Goal: Transaction & Acquisition: Purchase product/service

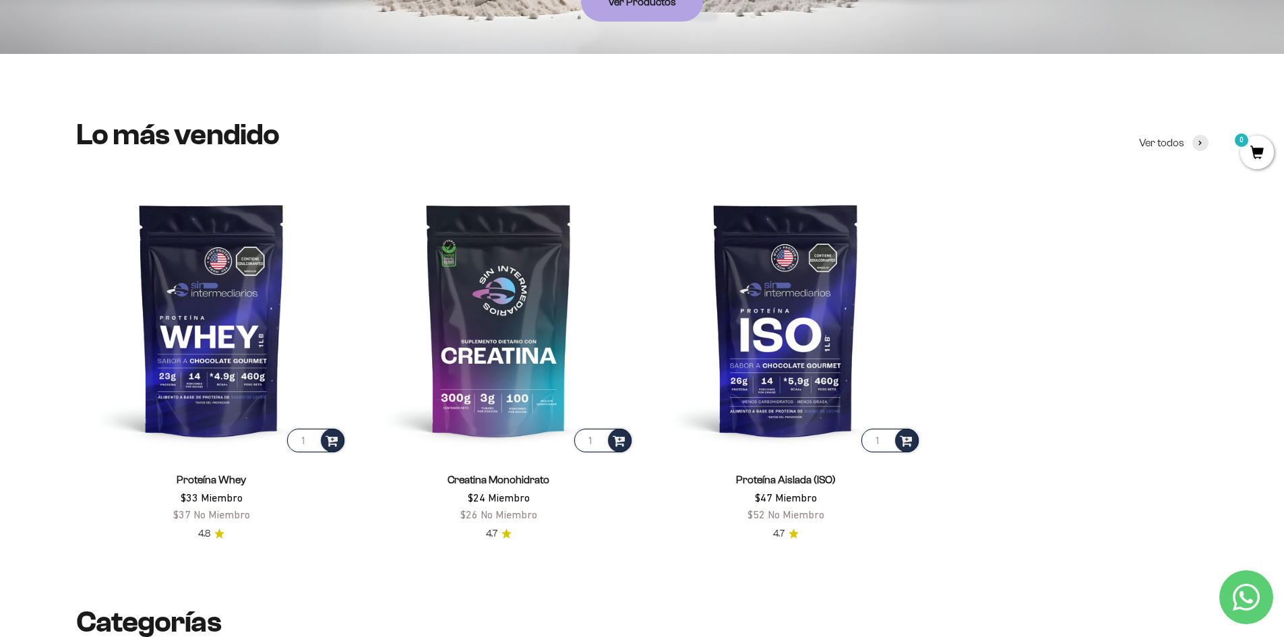
scroll to position [505, 0]
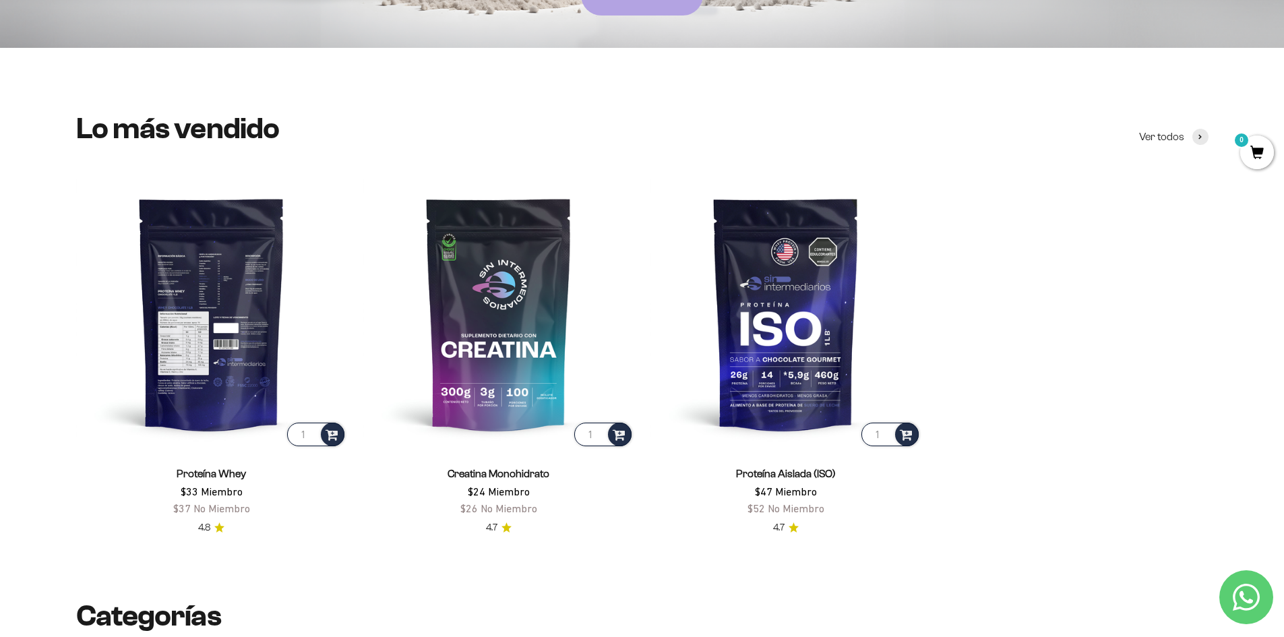
click at [245, 357] on img at bounding box center [211, 313] width 271 height 271
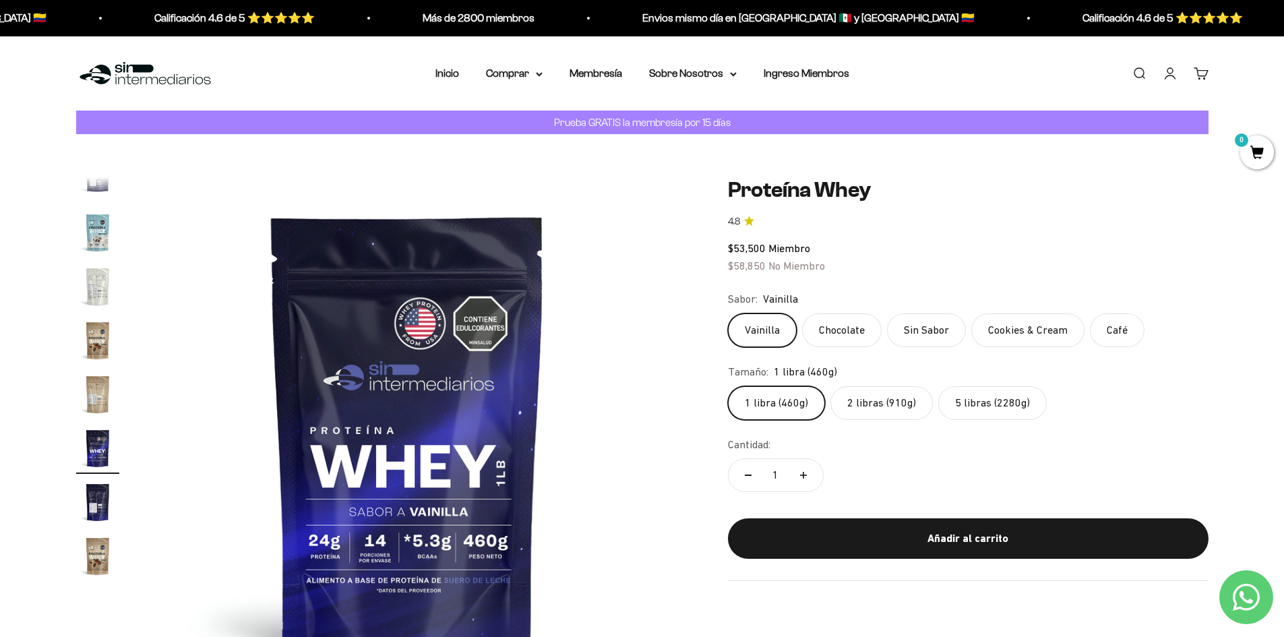
click at [905, 413] on label "2 libras (910g)" at bounding box center [881, 403] width 102 height 34
click at [728, 386] on input "2 libras (910g)" at bounding box center [727, 386] width 1 height 1
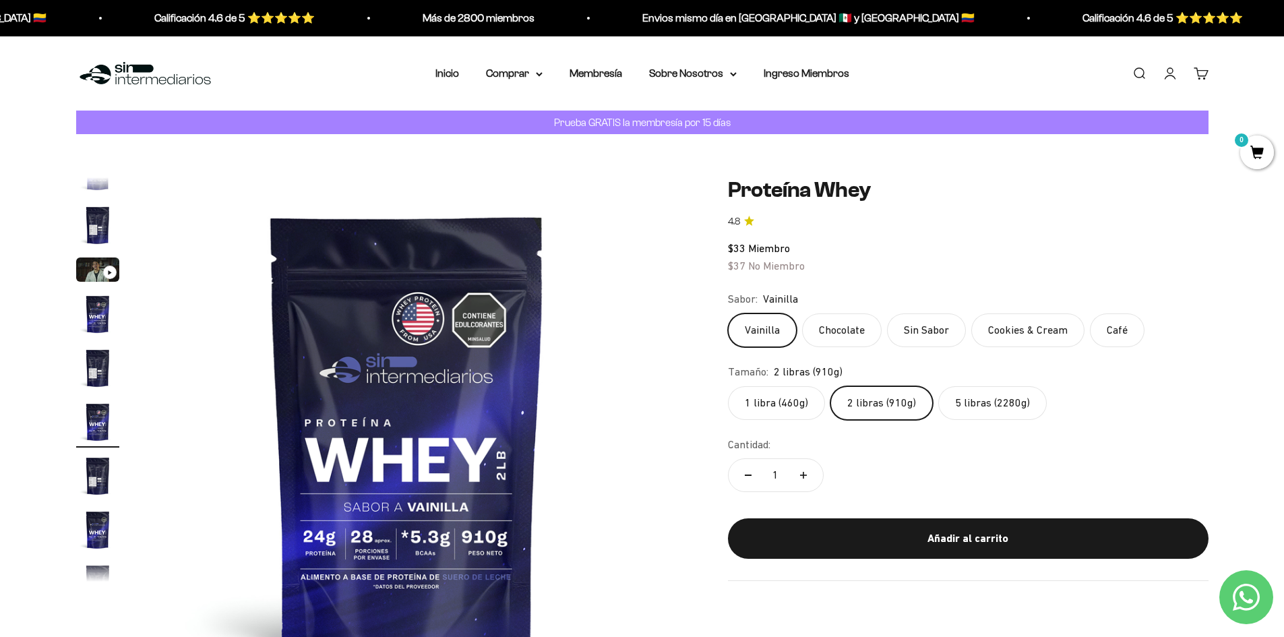
scroll to position [25, 0]
click at [1023, 394] on label "5 libras (2280g)" at bounding box center [992, 403] width 109 height 34
click at [728, 386] on input "5 libras (2280g)" at bounding box center [727, 386] width 1 height 1
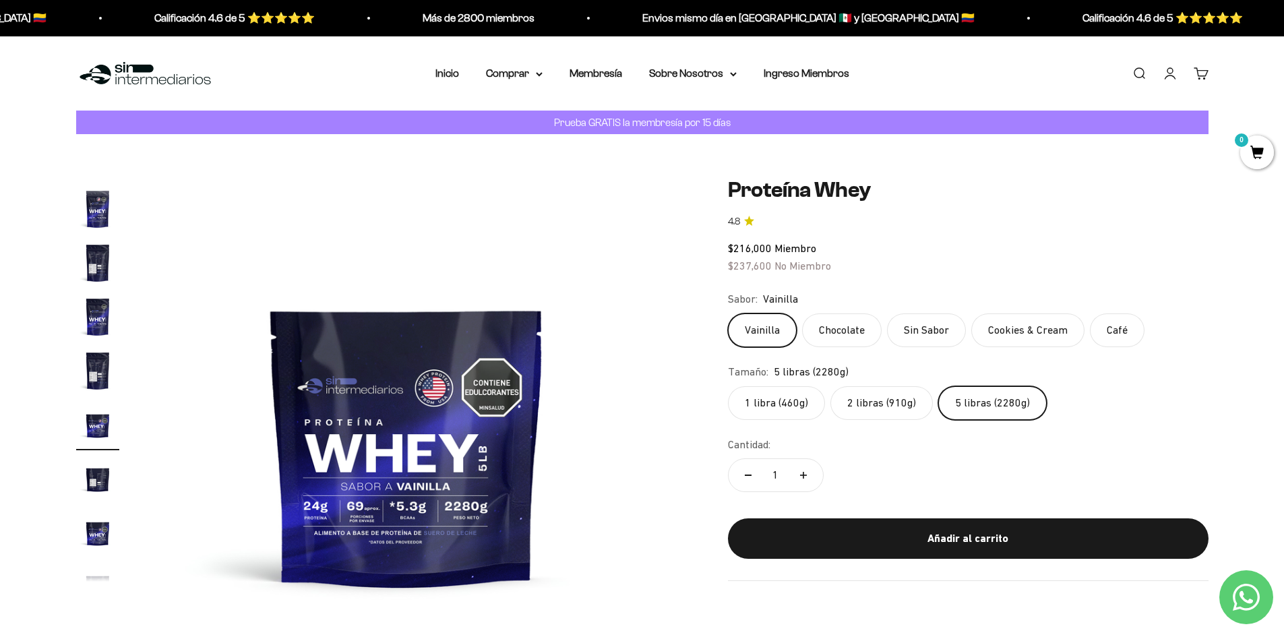
click at [890, 411] on label "2 libras (910g)" at bounding box center [881, 403] width 102 height 34
click at [728, 386] on input "2 libras (910g)" at bounding box center [727, 386] width 1 height 1
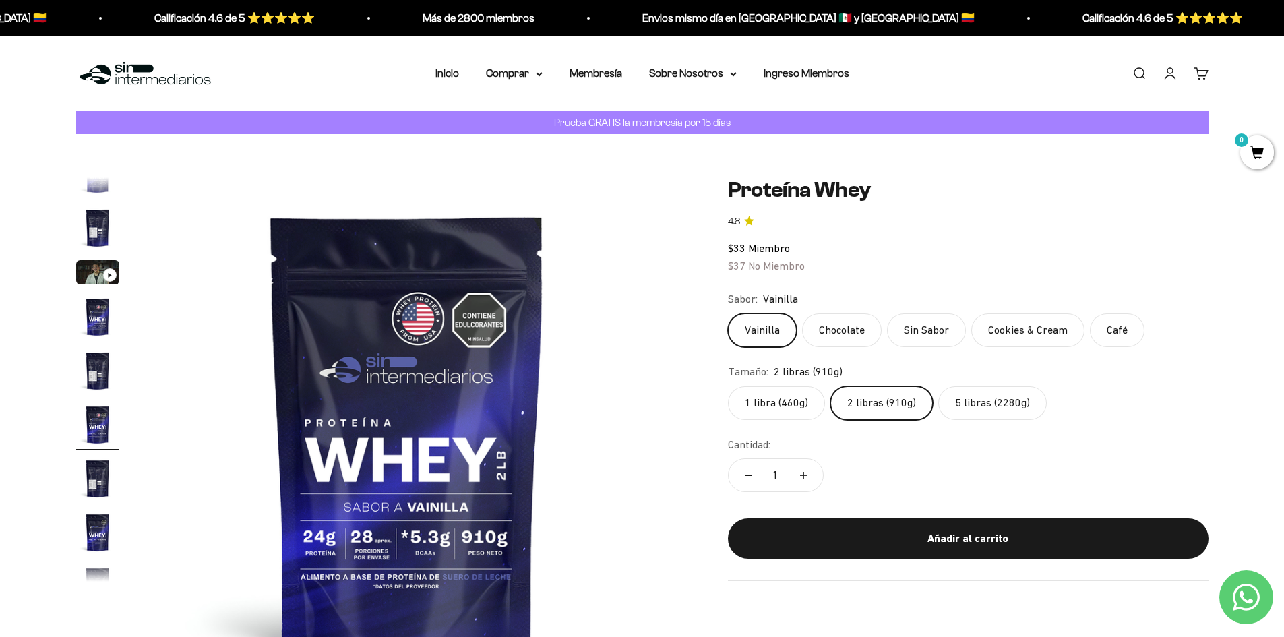
click at [961, 400] on label "5 libras (2280g)" at bounding box center [992, 403] width 109 height 34
click at [728, 386] on input "5 libras (2280g)" at bounding box center [727, 386] width 1 height 1
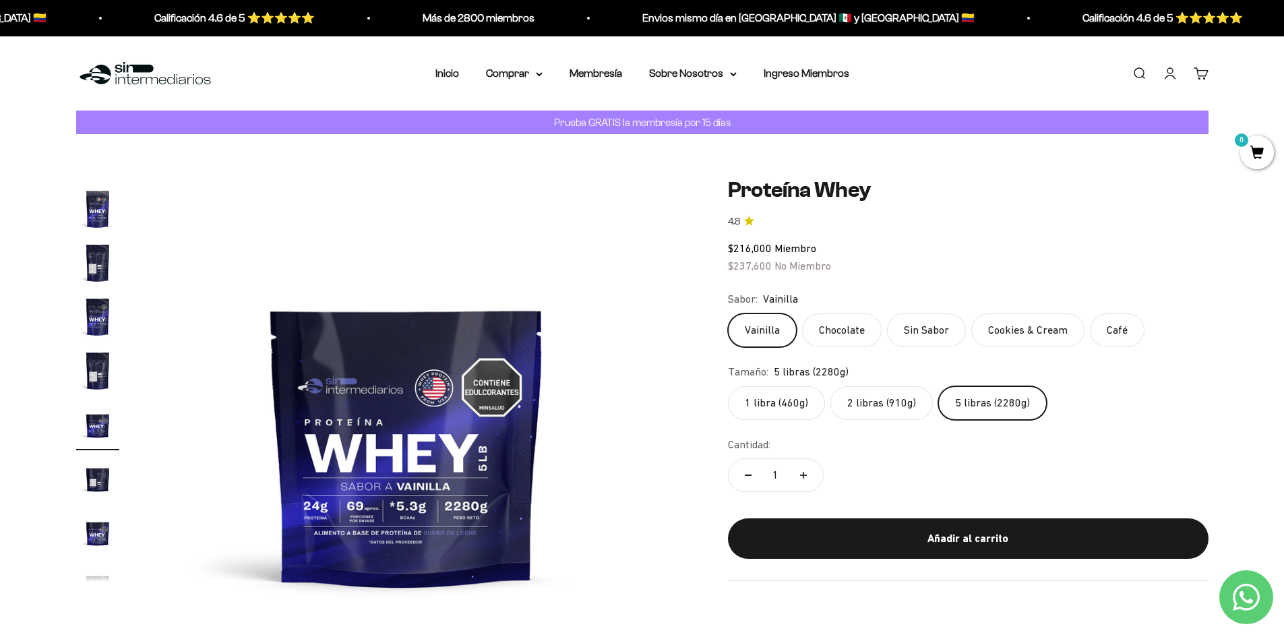
drag, startPoint x: 848, startPoint y: 390, endPoint x: 855, endPoint y: 390, distance: 7.4
click at [855, 390] on label "2 libras (910g)" at bounding box center [881, 403] width 102 height 34
click at [728, 386] on input "2 libras (910g)" at bounding box center [727, 386] width 1 height 1
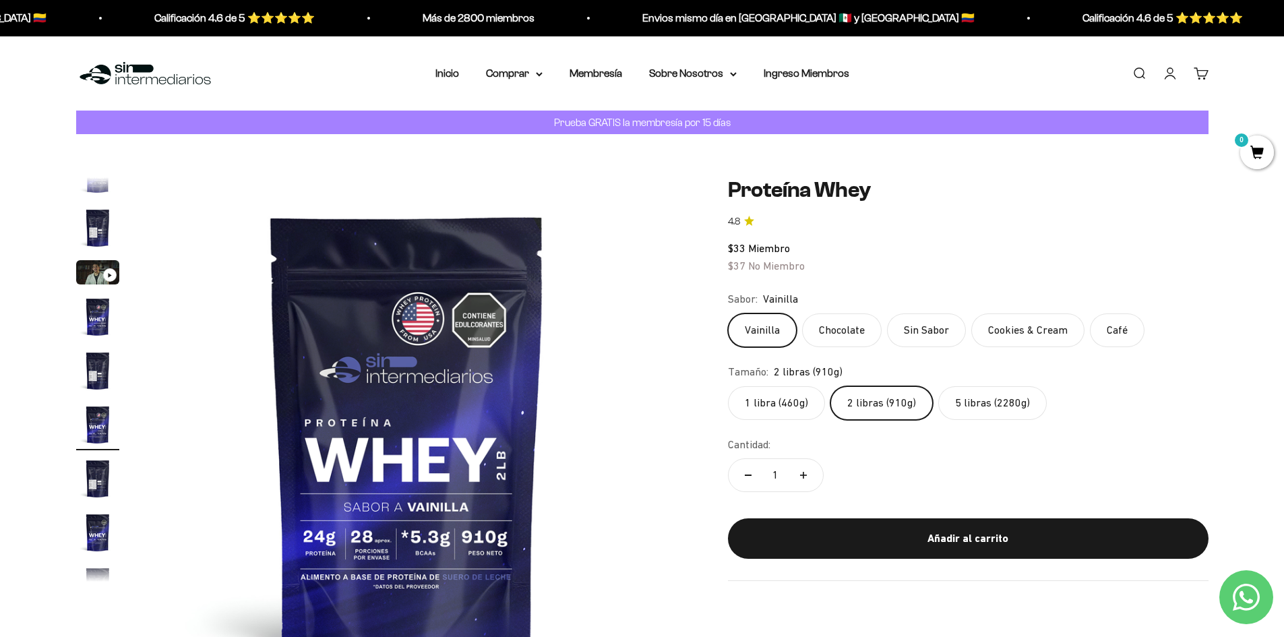
click at [973, 415] on label "5 libras (2280g)" at bounding box center [992, 403] width 109 height 34
click at [728, 386] on input "5 libras (2280g)" at bounding box center [727, 386] width 1 height 1
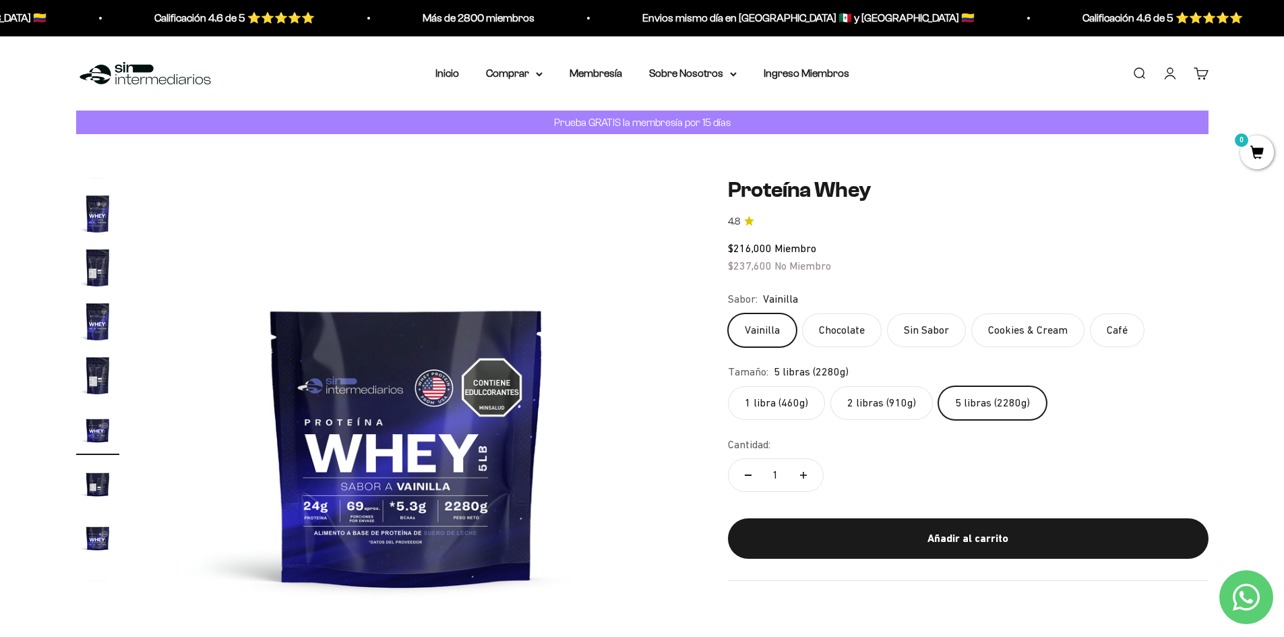
scroll to position [241, 0]
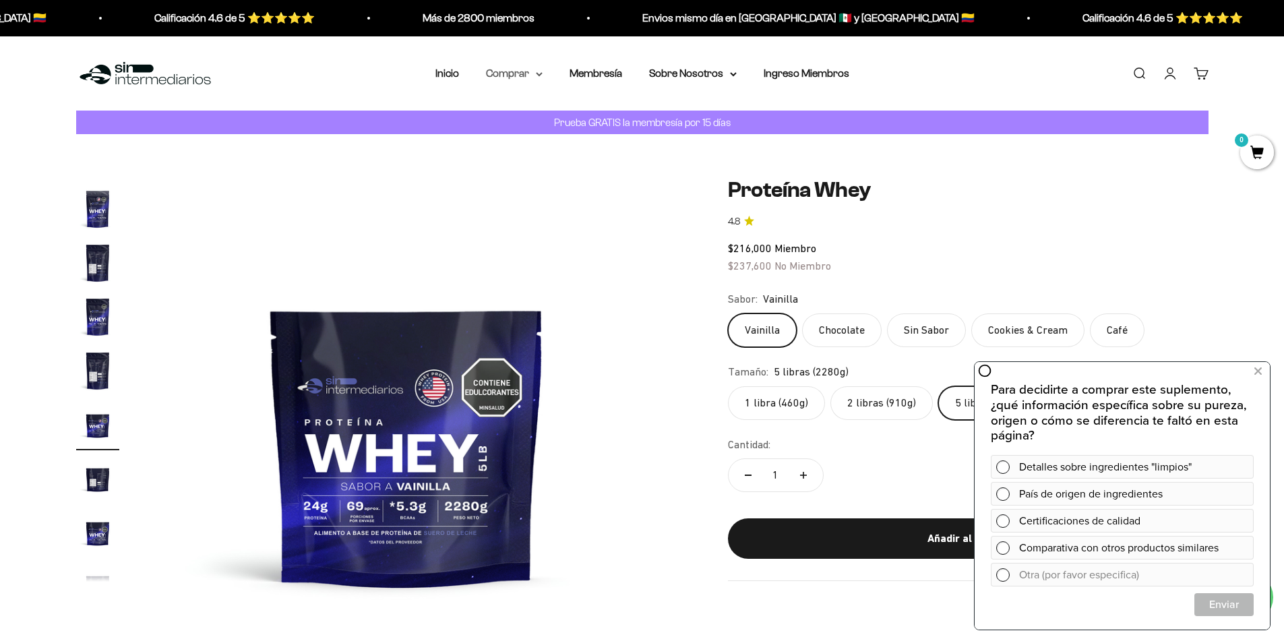
click at [515, 74] on summary "Comprar" at bounding box center [514, 74] width 57 height 18
click at [545, 109] on summary "Proteínas" at bounding box center [549, 117] width 111 height 18
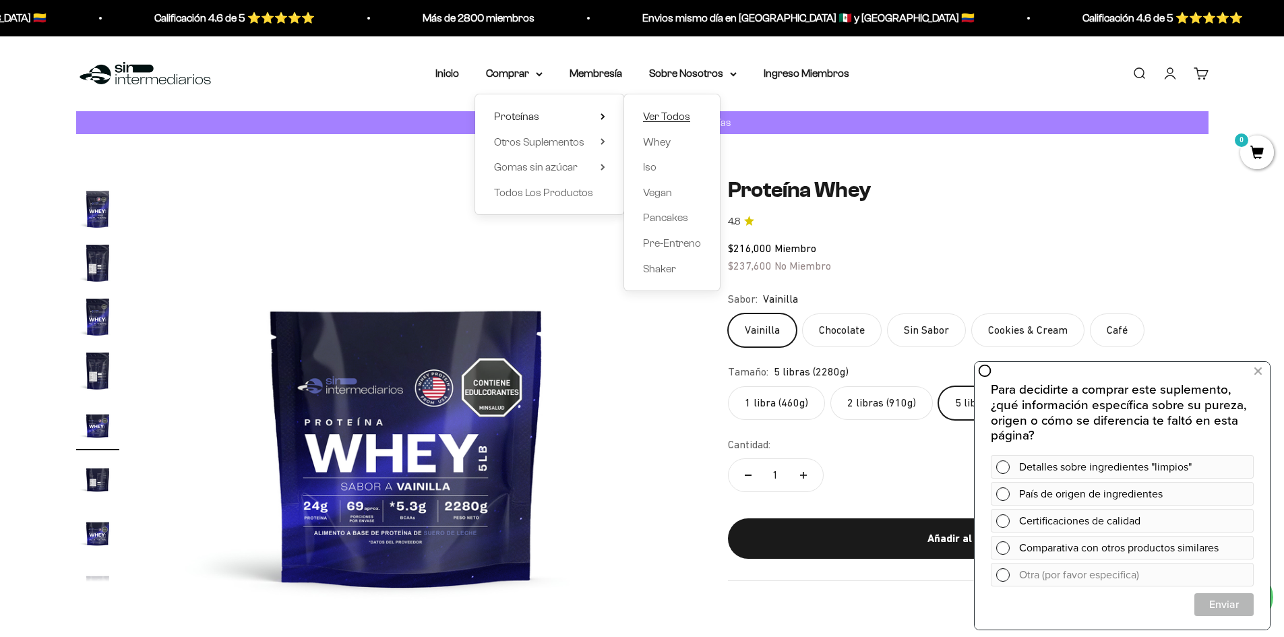
click at [671, 113] on span "Ver Todos" at bounding box center [666, 116] width 47 height 11
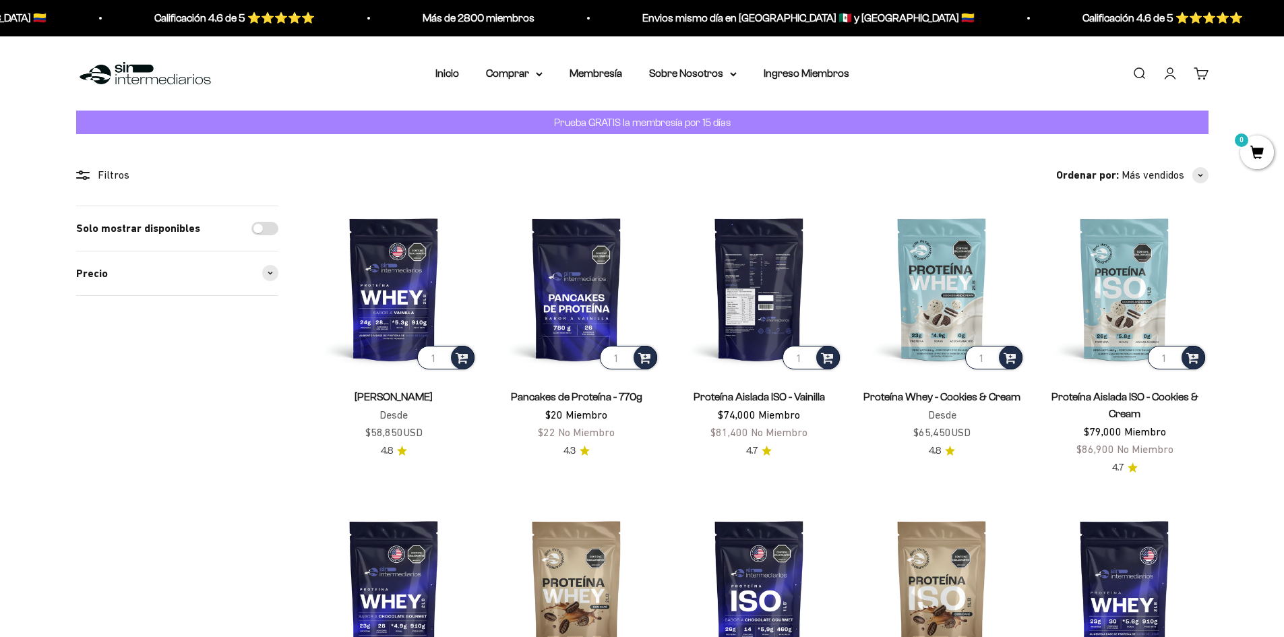
click at [784, 262] on img at bounding box center [759, 289] width 166 height 166
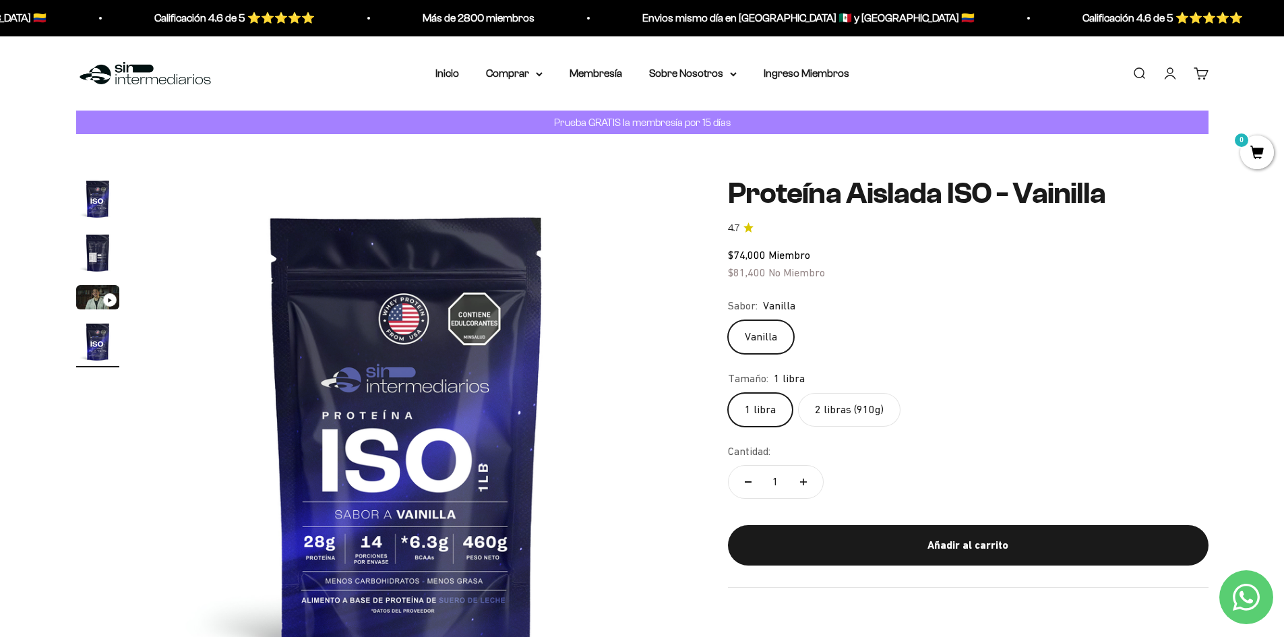
click at [828, 409] on label "2 libras (910g)" at bounding box center [849, 410] width 102 height 34
click at [728, 393] on input "2 libras (910g)" at bounding box center [727, 392] width 1 height 1
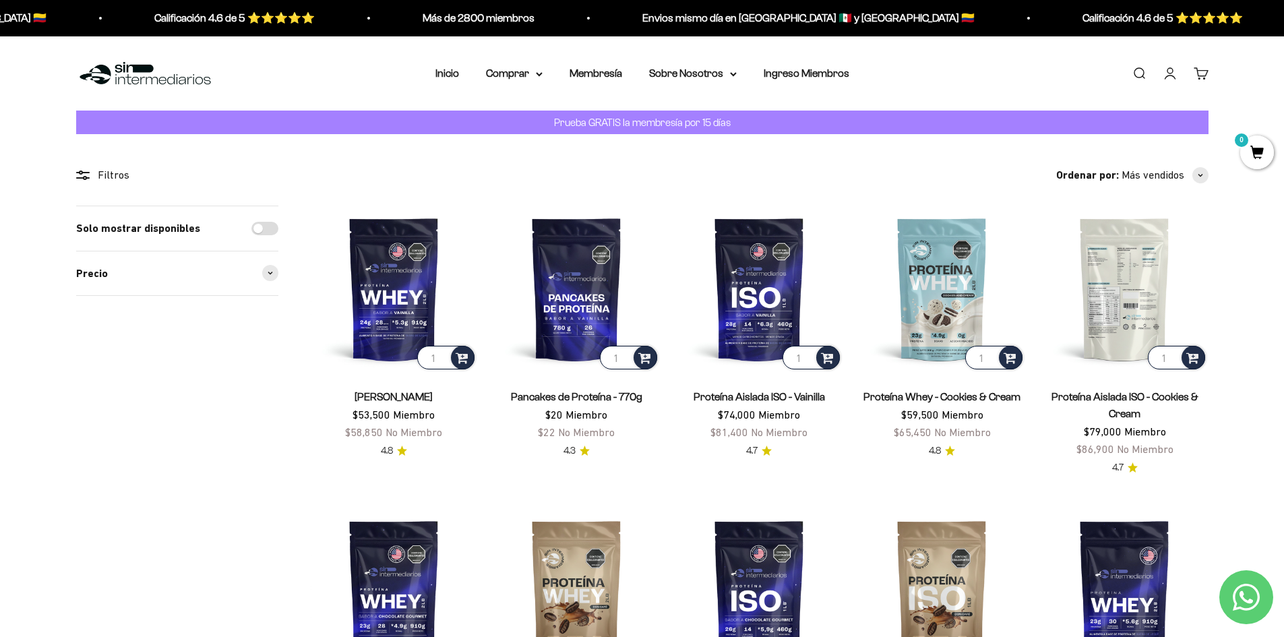
click at [1131, 271] on img at bounding box center [1124, 289] width 166 height 166
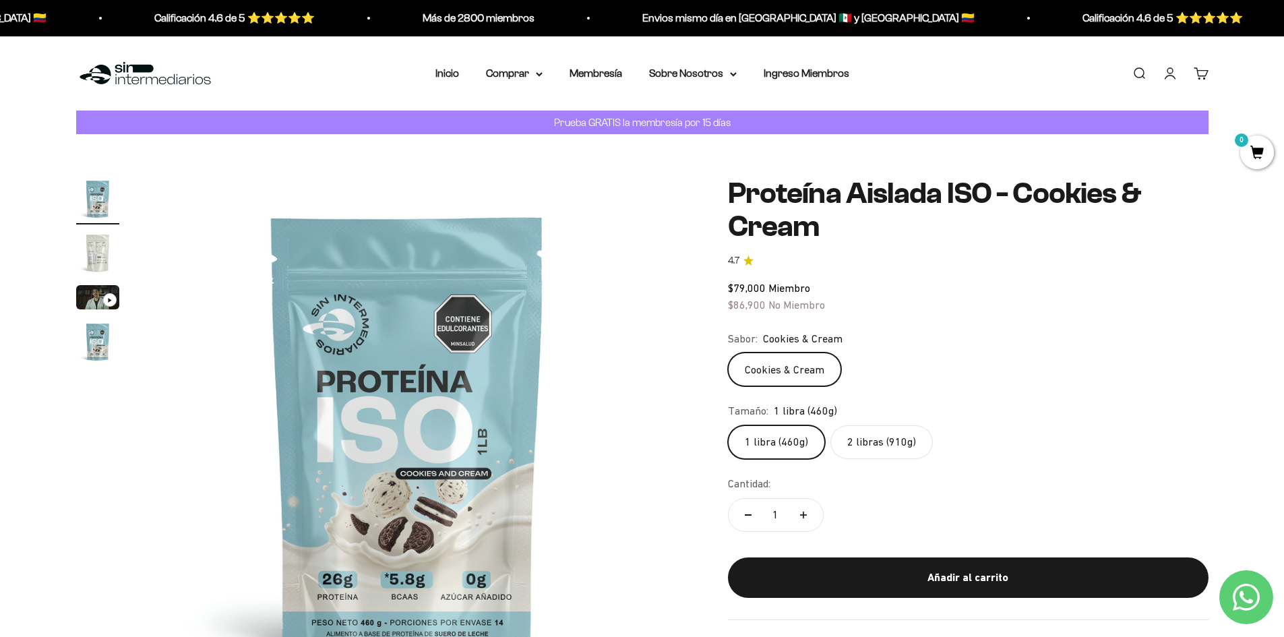
click at [900, 446] on label "2 libras (910g)" at bounding box center [881, 442] width 102 height 34
click at [728, 425] on input "2 libras (910g)" at bounding box center [727, 425] width 1 height 1
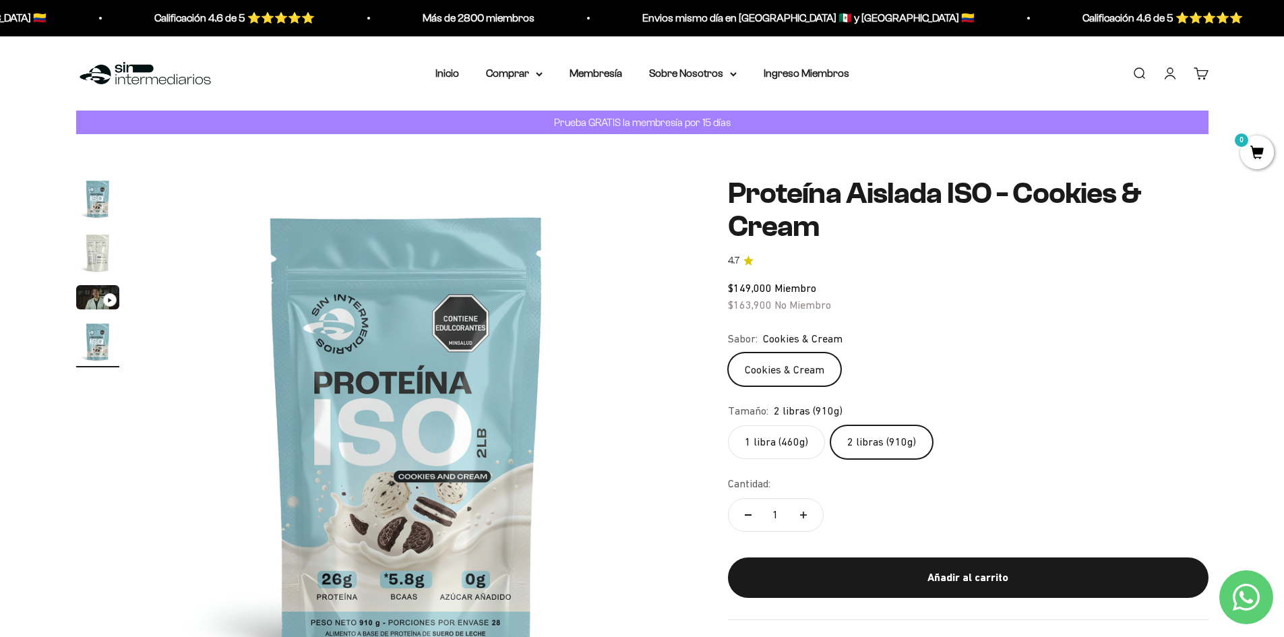
click at [773, 450] on label "1 libra (460g)" at bounding box center [776, 442] width 97 height 34
click at [728, 425] on input "1 libra (460g)" at bounding box center [727, 425] width 1 height 1
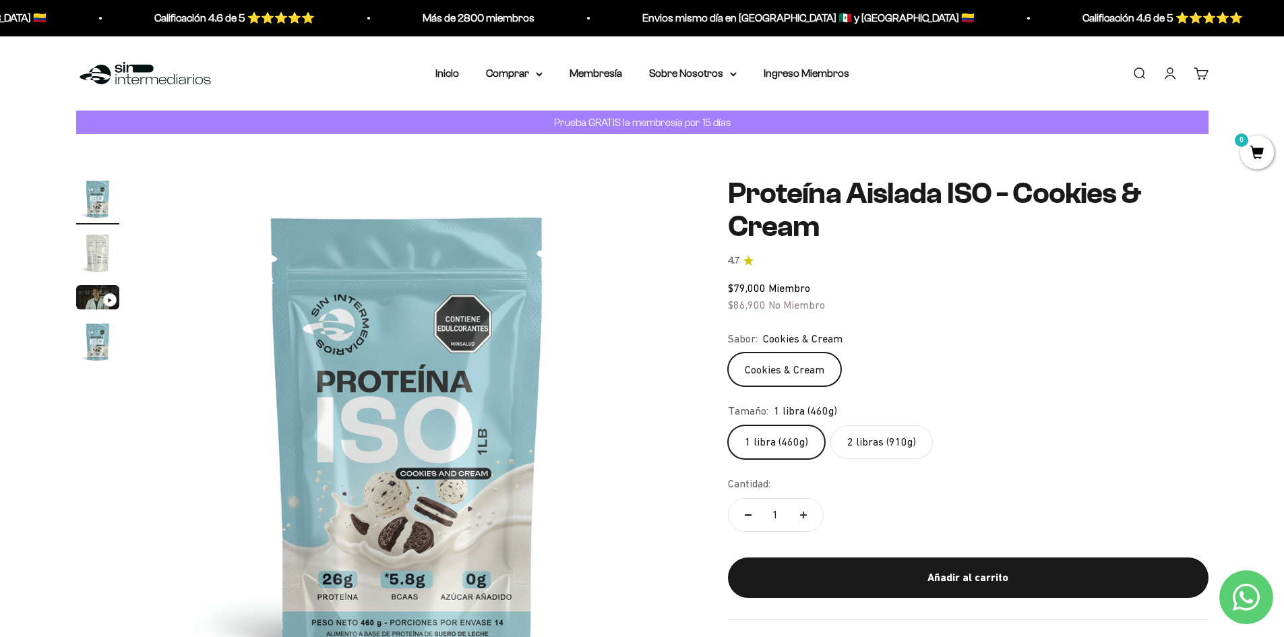
click at [868, 432] on label "2 libras (910g)" at bounding box center [881, 442] width 102 height 34
click at [728, 425] on input "2 libras (910g)" at bounding box center [727, 425] width 1 height 1
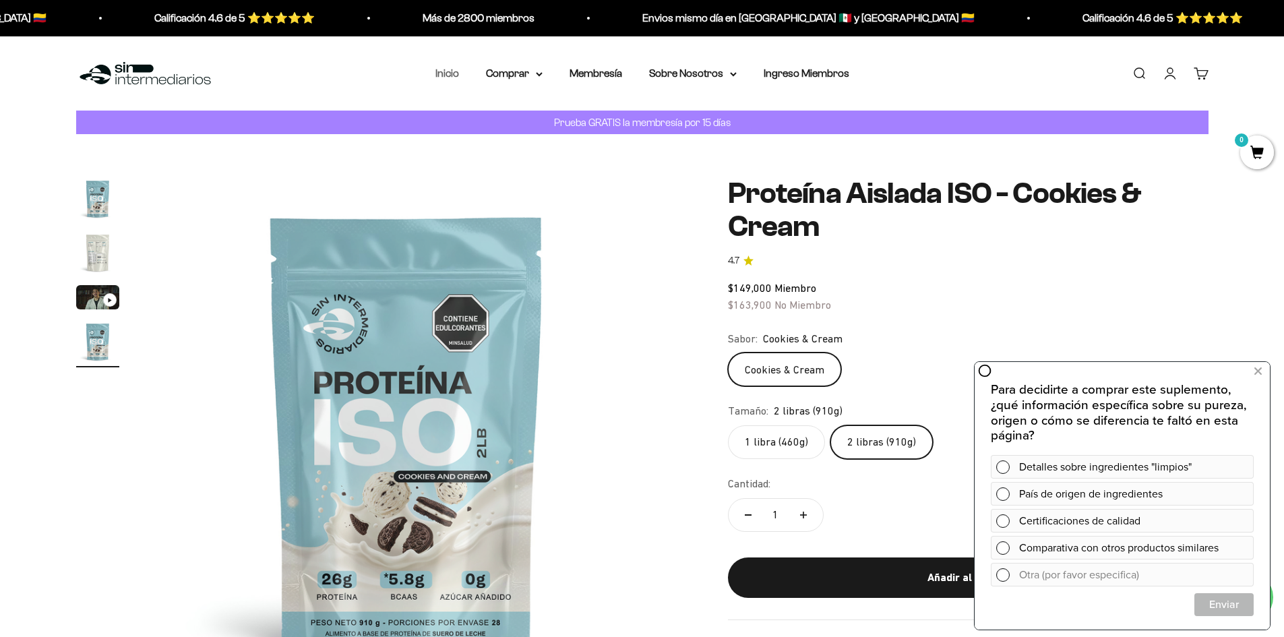
click at [454, 75] on link "Inicio" at bounding box center [447, 72] width 24 height 11
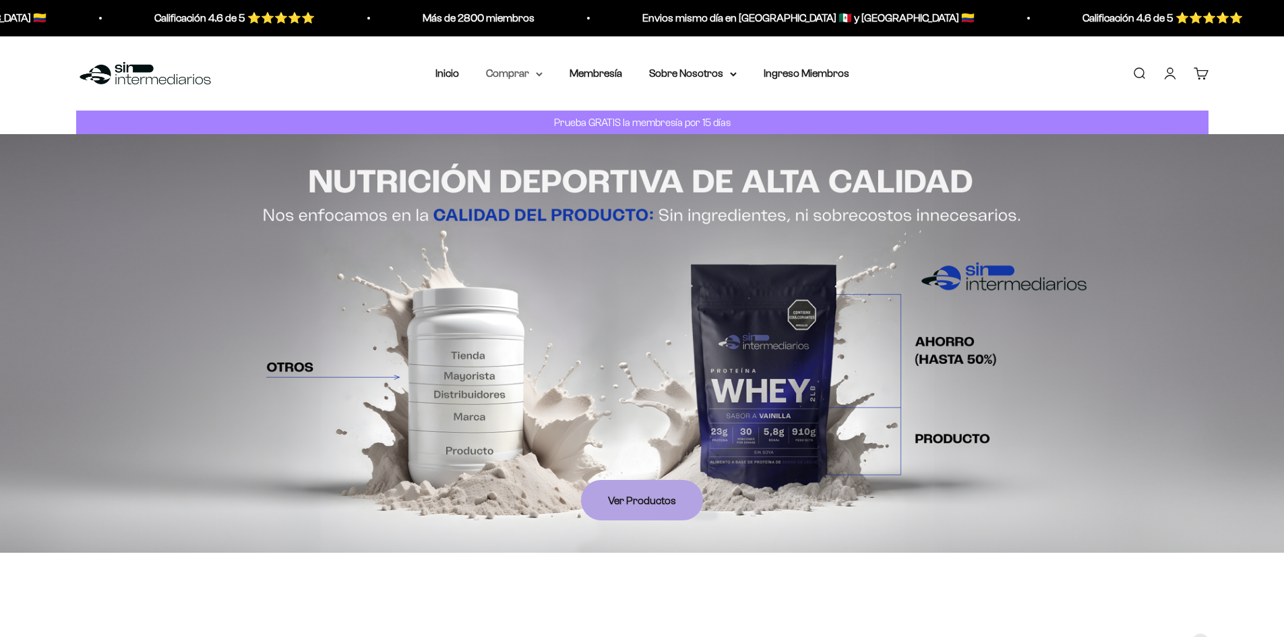
click at [528, 75] on summary "Comprar" at bounding box center [514, 74] width 57 height 18
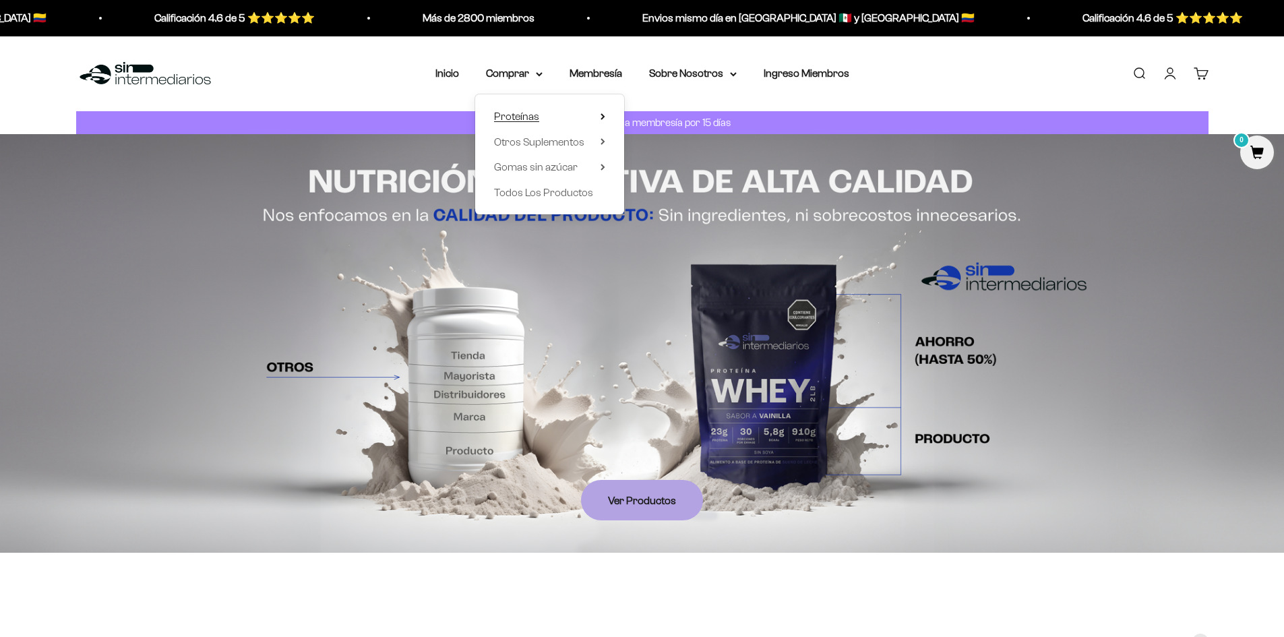
click at [537, 110] on span "Proteínas" at bounding box center [516, 117] width 45 height 18
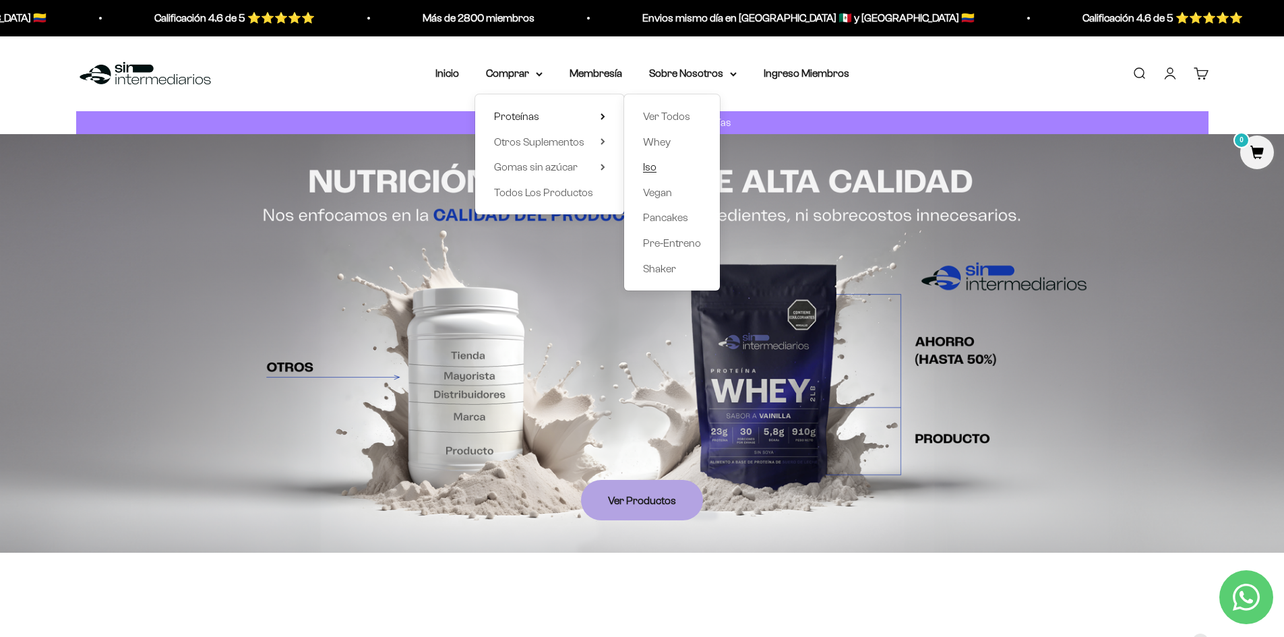
click at [655, 166] on span "Iso" at bounding box center [649, 166] width 13 height 11
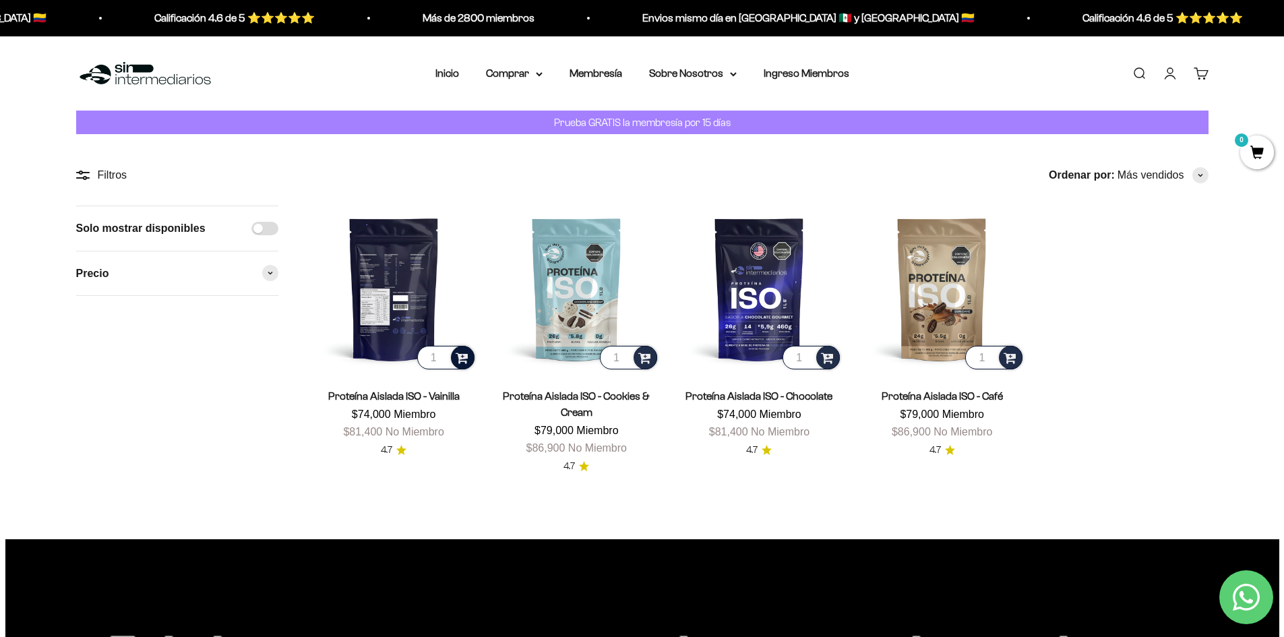
click at [469, 359] on div at bounding box center [463, 358] width 24 height 24
click at [417, 338] on span "Vanilla / 2 libras (910g)" at bounding box center [395, 337] width 80 height 10
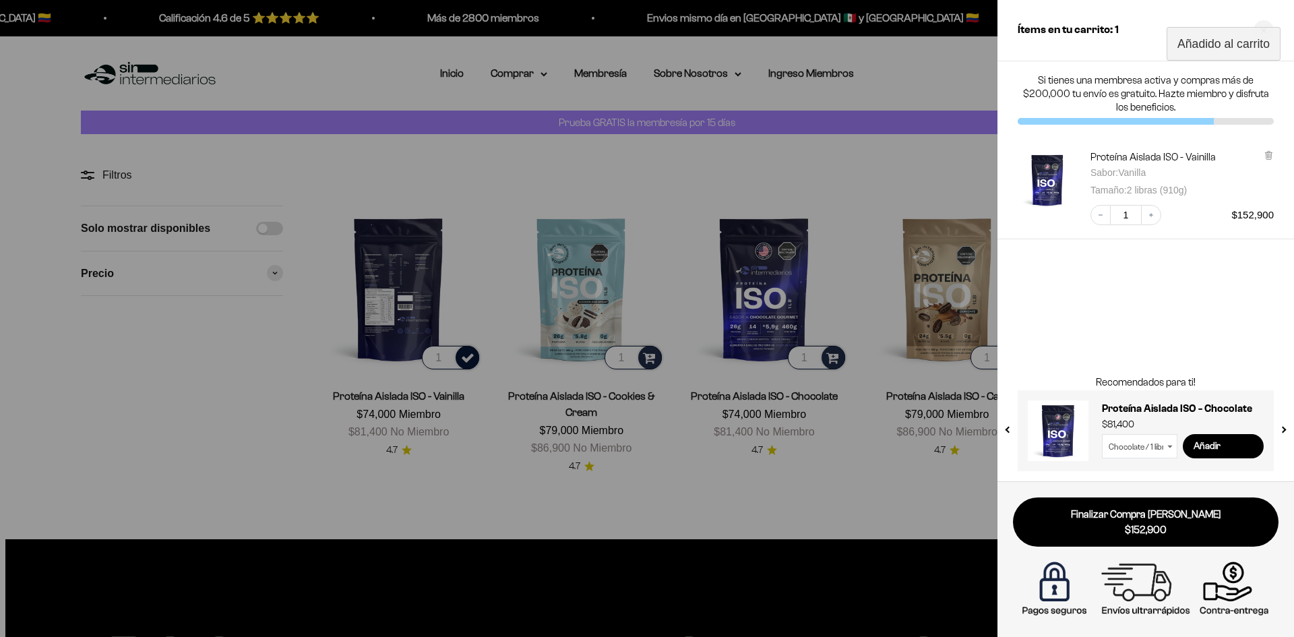
drag, startPoint x: 612, startPoint y: 140, endPoint x: 601, endPoint y: 131, distance: 13.9
click at [611, 140] on div at bounding box center [647, 318] width 1294 height 637
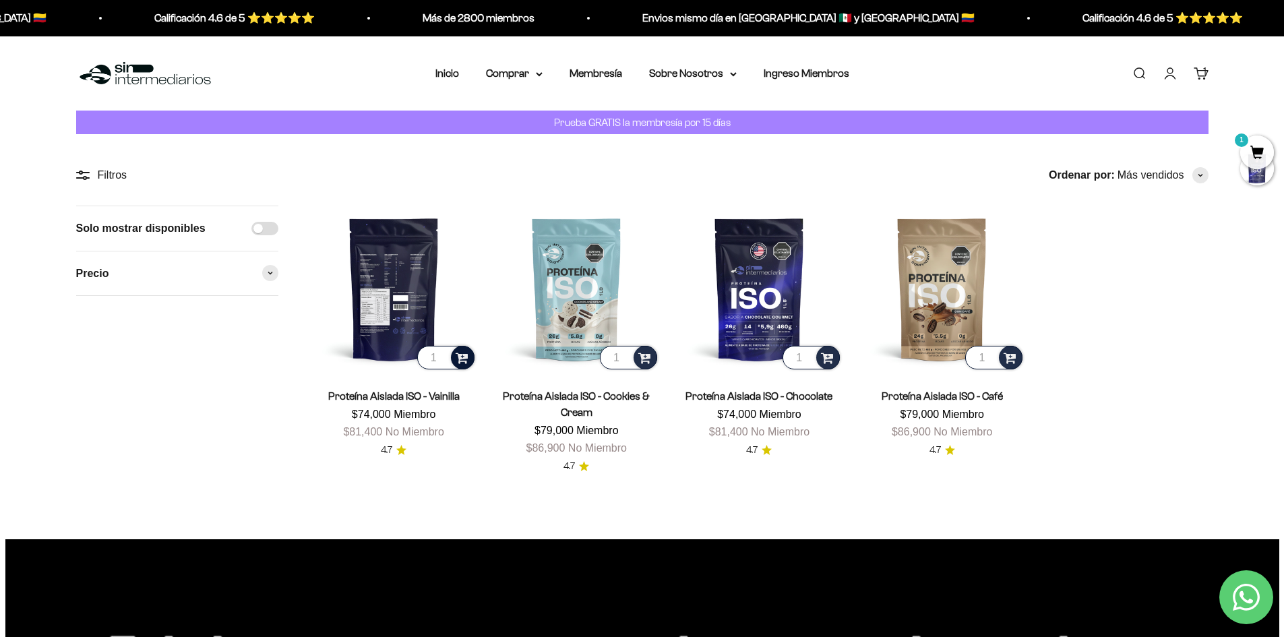
click at [498, 67] on summary "Comprar" at bounding box center [514, 74] width 57 height 18
click at [546, 124] on summary "Proteínas" at bounding box center [549, 117] width 111 height 18
click at [584, 137] on span "Otros Suplementos" at bounding box center [539, 142] width 90 height 18
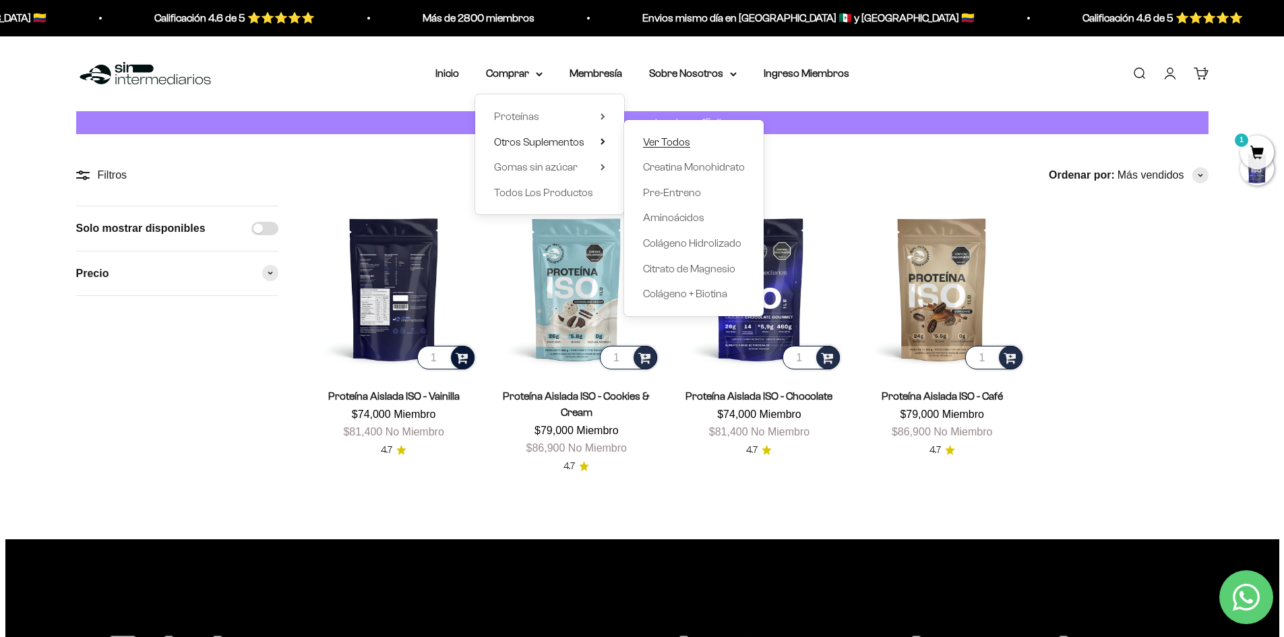
click at [644, 134] on div "Ver Todos Creatina Monohidrato Pre-Entreno Aminoácidos Colágeno Hidrolizado Cit…" at bounding box center [694, 217] width 140 height 196
click at [650, 138] on span "Ver Todos" at bounding box center [666, 140] width 47 height 11
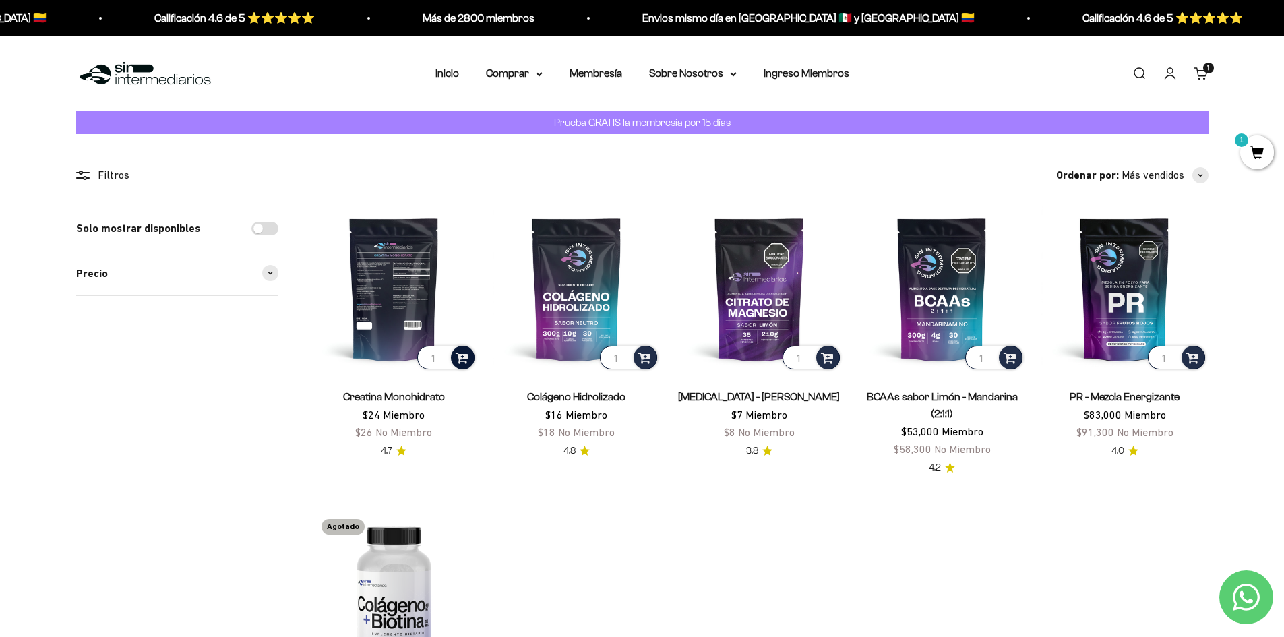
click at [460, 357] on span at bounding box center [462, 357] width 13 height 16
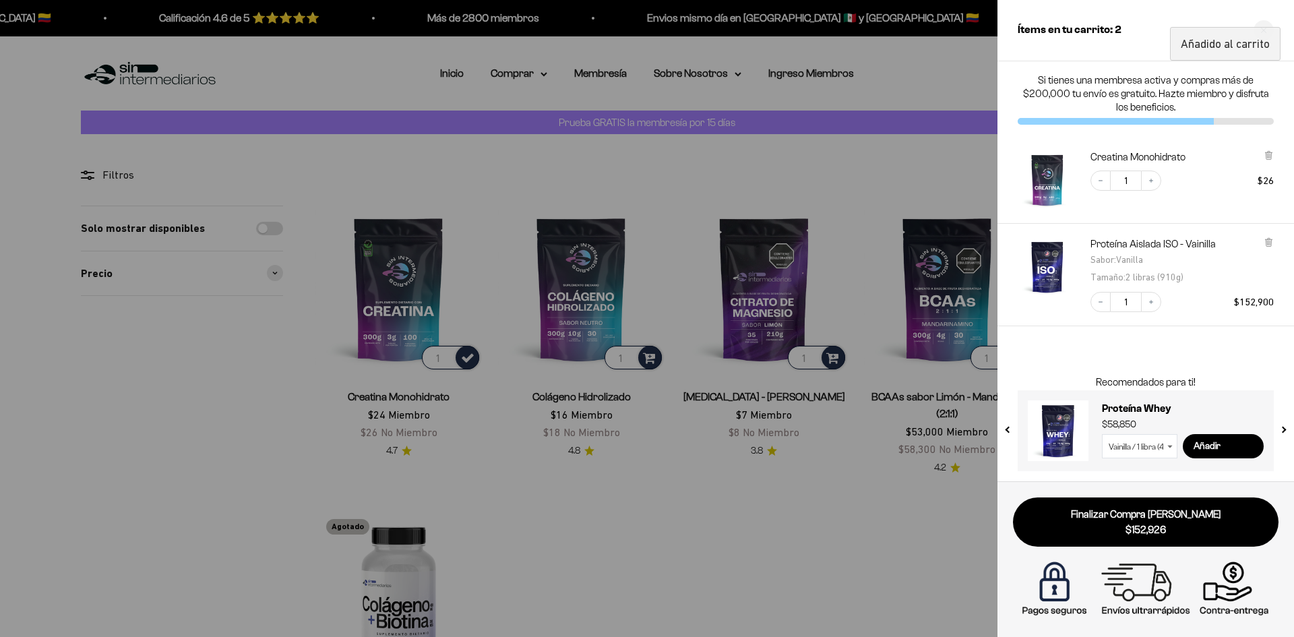
click at [820, 511] on div at bounding box center [647, 318] width 1294 height 637
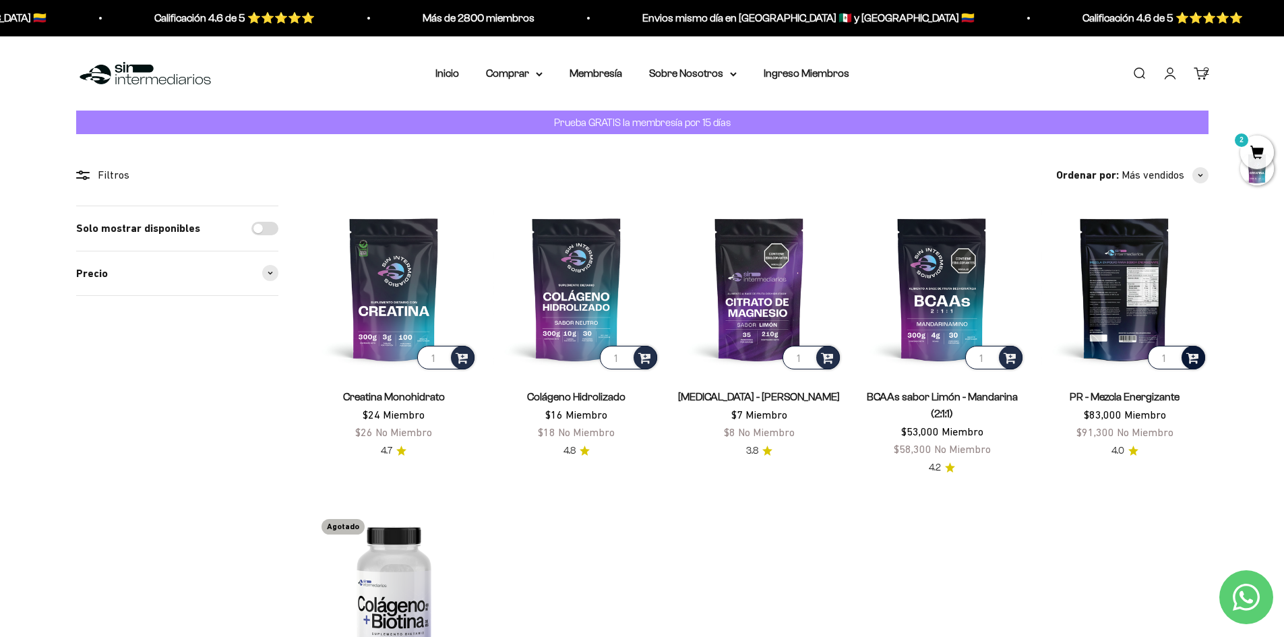
click at [1198, 362] on span at bounding box center [1192, 357] width 13 height 16
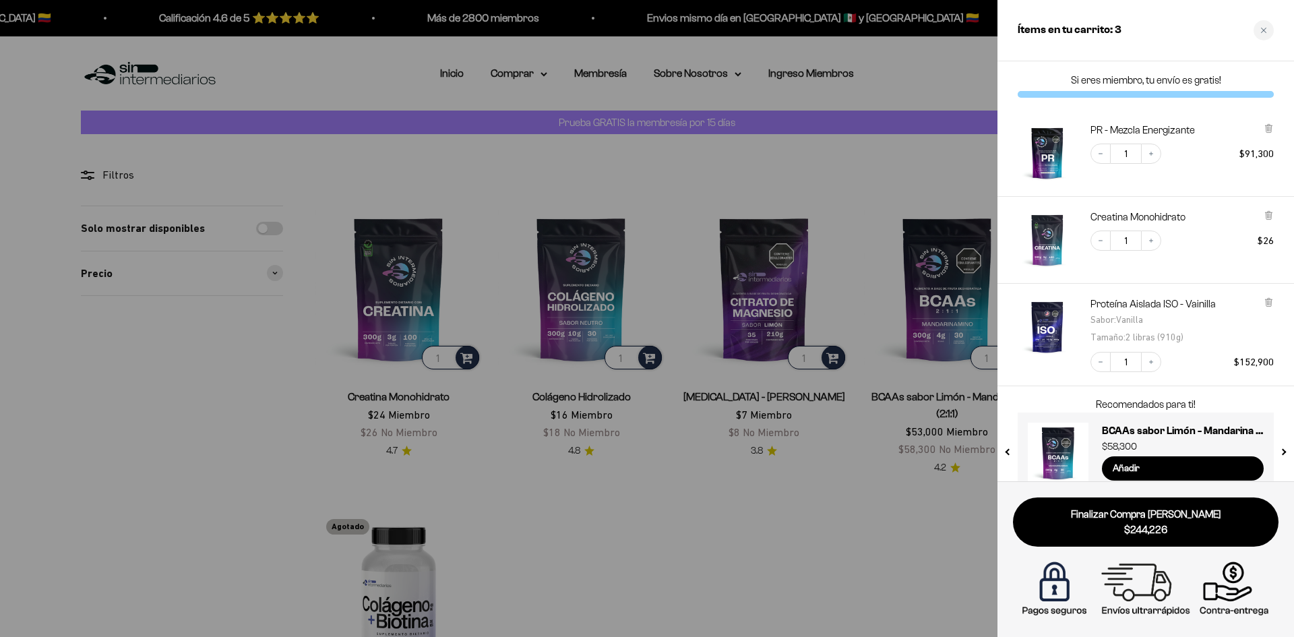
click at [1045, 139] on img "PR - Mezcla Energizante" at bounding box center [1047, 152] width 59 height 59
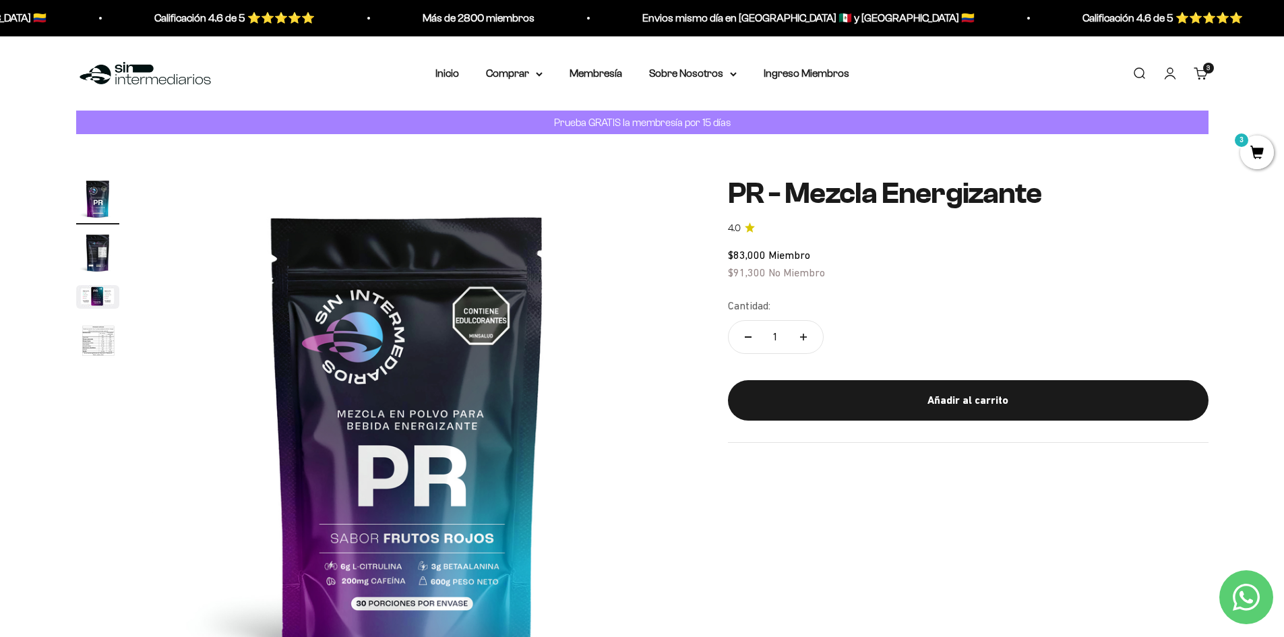
click at [1178, 71] on link "Iniciar sesión" at bounding box center [1170, 73] width 15 height 15
click at [1212, 70] on cart-count "3 artículos 3" at bounding box center [1208, 68] width 11 height 11
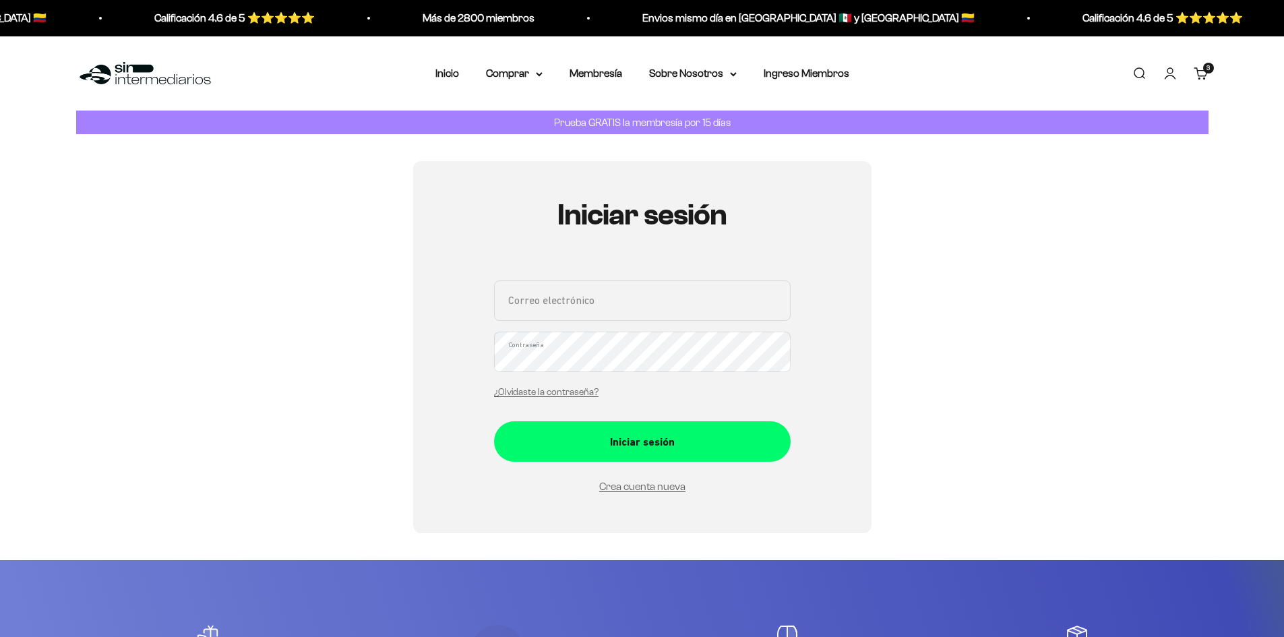
click at [1205, 75] on link "Carrito 3 artículos 3" at bounding box center [1201, 73] width 15 height 15
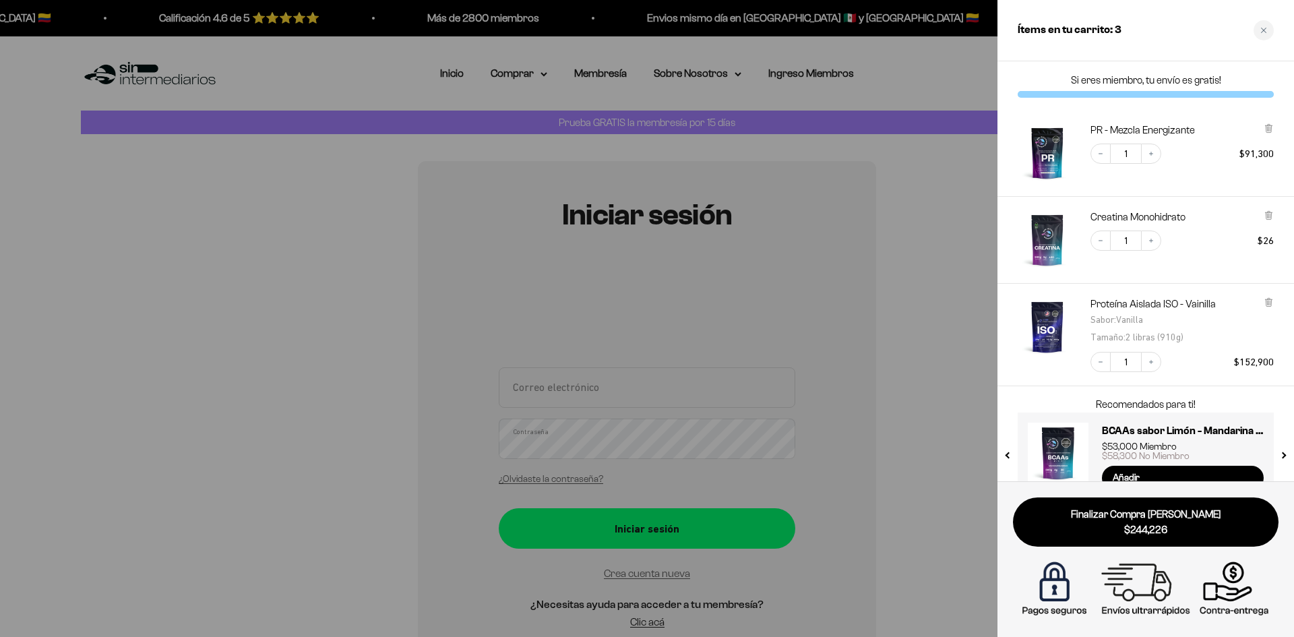
click at [1043, 154] on img "PR - Mezcla Energizante" at bounding box center [1047, 152] width 59 height 59
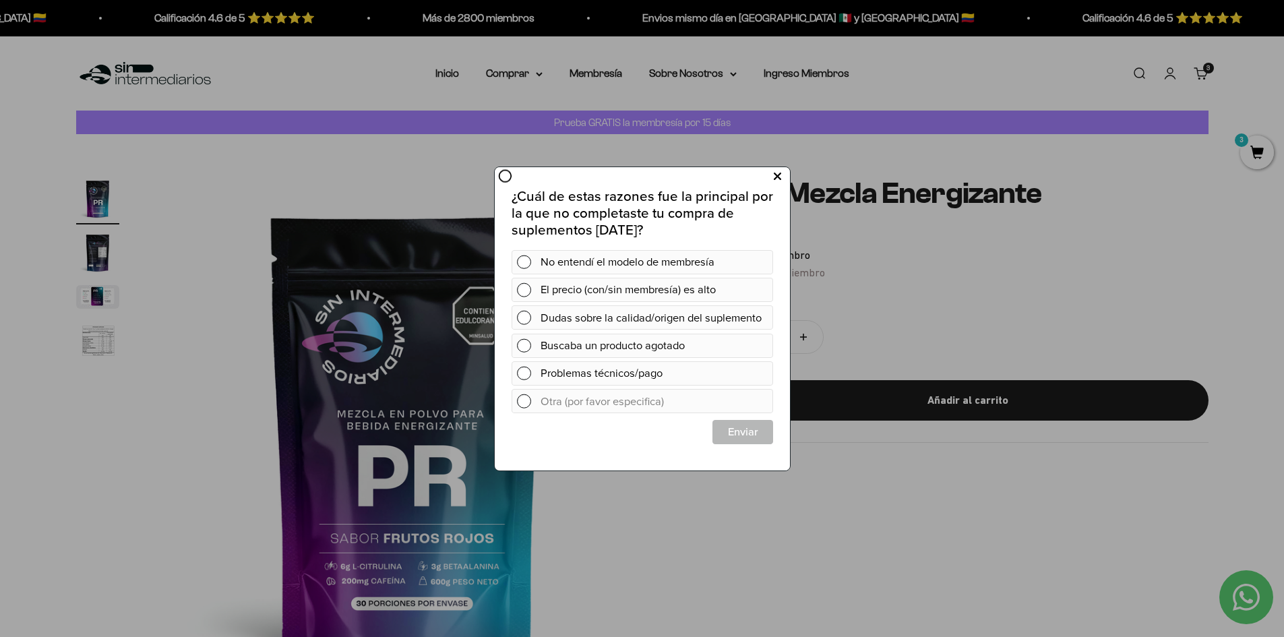
click at [773, 182] on icon at bounding box center [776, 176] width 7 height 18
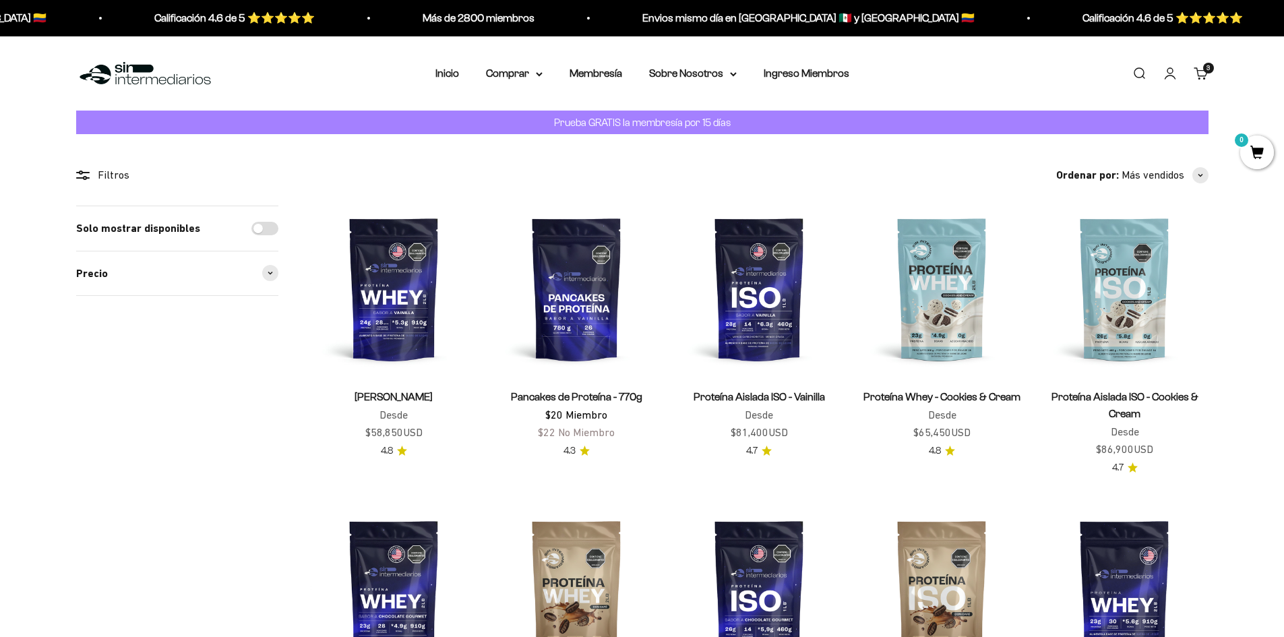
click at [1172, 80] on link "Iniciar sesión" at bounding box center [1170, 73] width 15 height 15
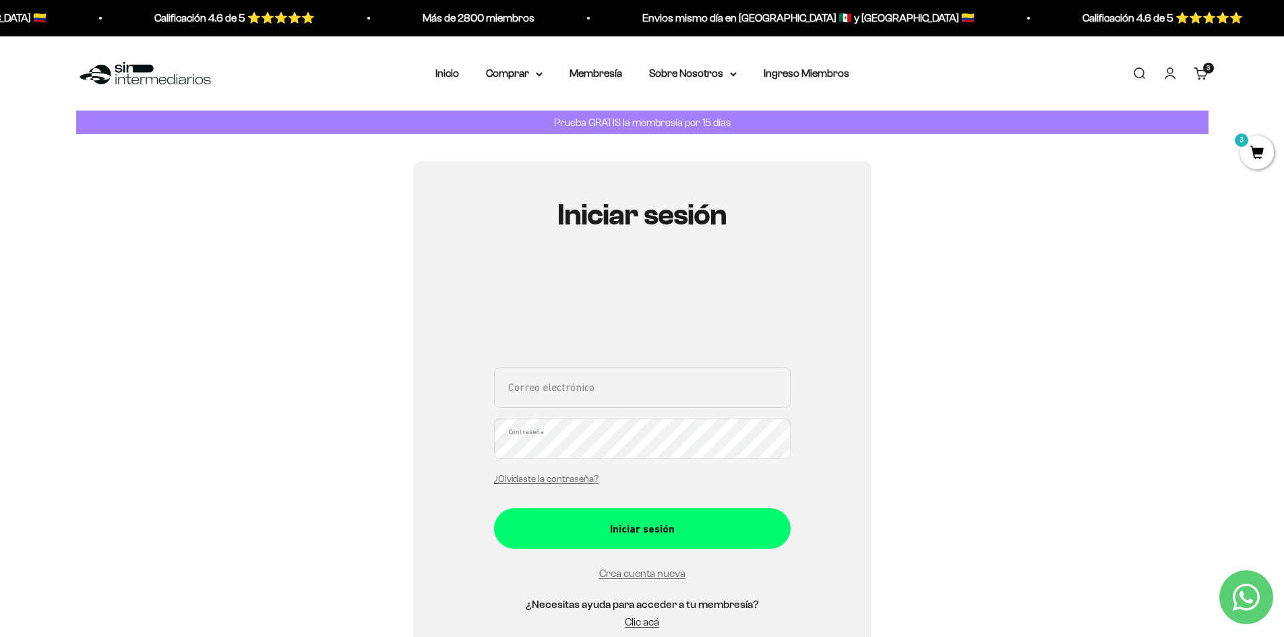
drag, startPoint x: 659, startPoint y: 124, endPoint x: 627, endPoint y: 121, distance: 32.5
click at [657, 125] on p "Prueba GRATIS la membresía por 15 días" at bounding box center [642, 122] width 183 height 17
click at [615, 118] on p "Prueba GRATIS la membresía por 15 días" at bounding box center [642, 122] width 183 height 17
drag, startPoint x: 615, startPoint y: 118, endPoint x: 636, endPoint y: 123, distance: 21.4
click at [615, 113] on div "Prueba GRATIS la membresía por 15 días" at bounding box center [642, 123] width 1132 height 24
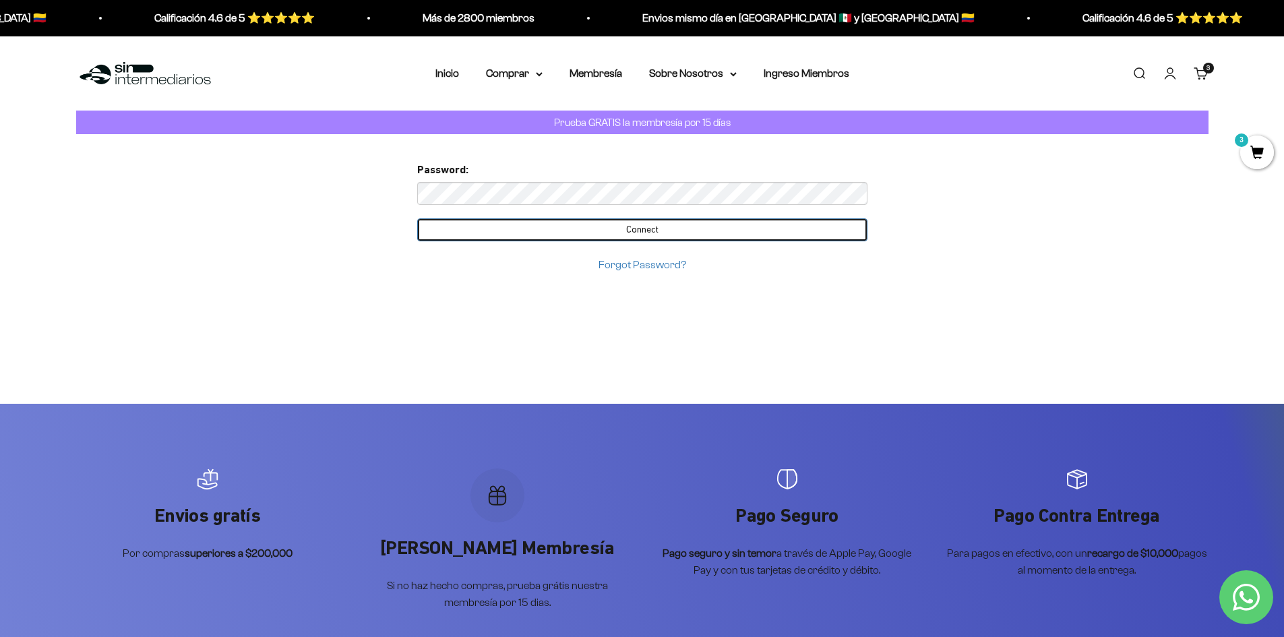
click at [637, 238] on input "Connect" at bounding box center [642, 229] width 450 height 23
click at [637, 227] on input "Connect" at bounding box center [642, 229] width 450 height 23
click at [621, 233] on input "Connect" at bounding box center [642, 229] width 450 height 23
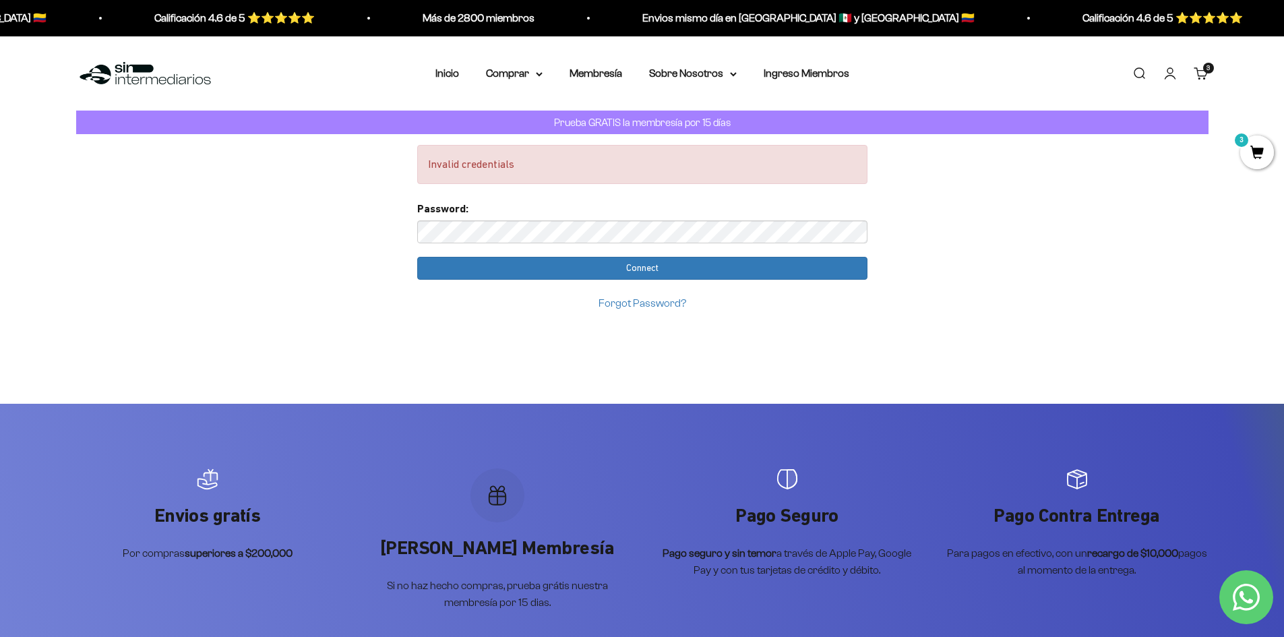
click at [1170, 73] on link "Iniciar sesión" at bounding box center [1170, 73] width 15 height 15
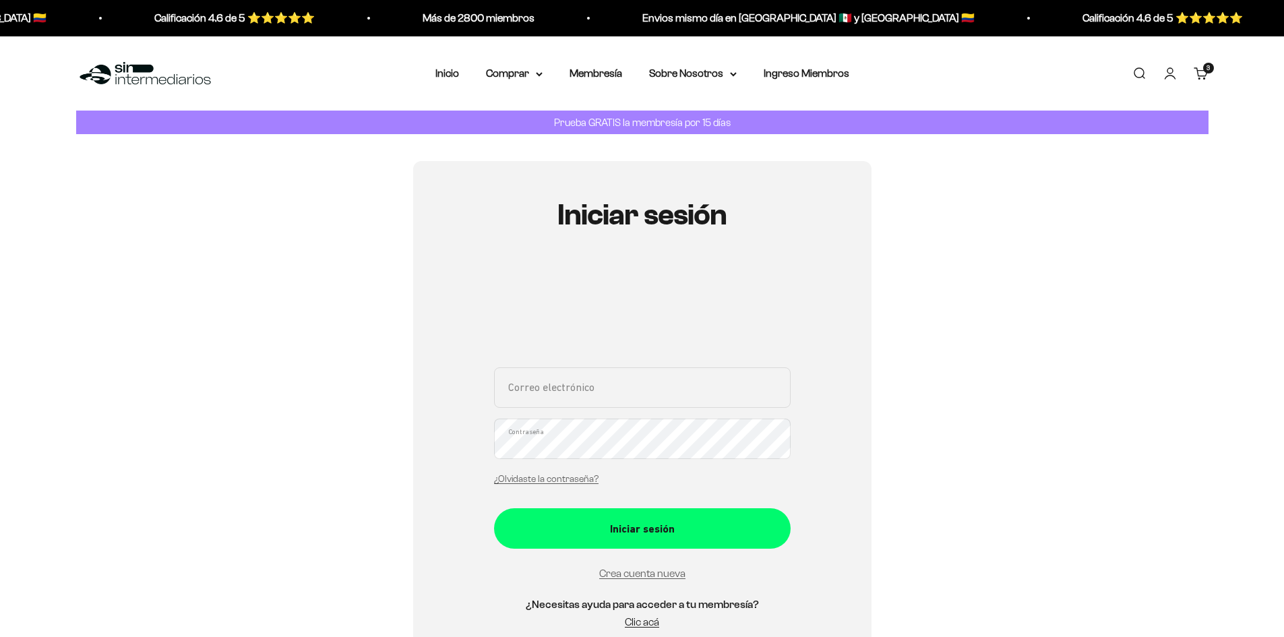
click at [628, 410] on div "Correo electrónico Contraseña ¿Olvidaste la contraseña?" at bounding box center [642, 429] width 297 height 125
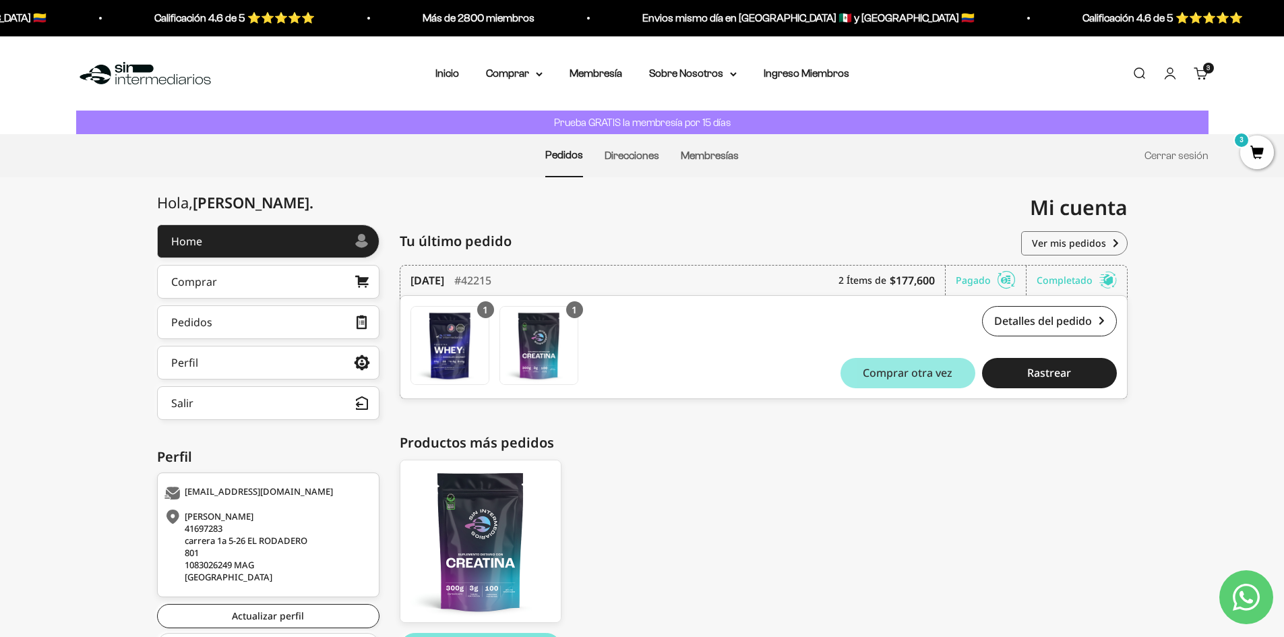
click at [897, 375] on span "Comprar otra vez" at bounding box center [908, 372] width 90 height 11
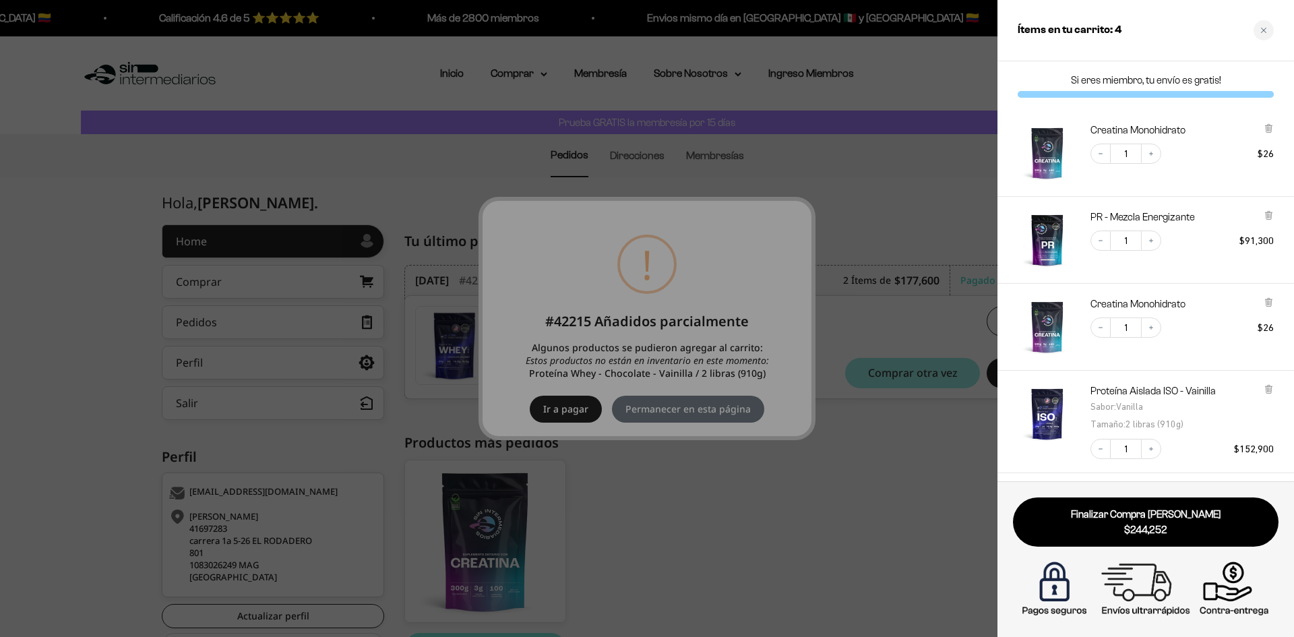
drag, startPoint x: 670, startPoint y: 406, endPoint x: 623, endPoint y: 394, distance: 48.1
click at [629, 395] on div at bounding box center [647, 318] width 1294 height 637
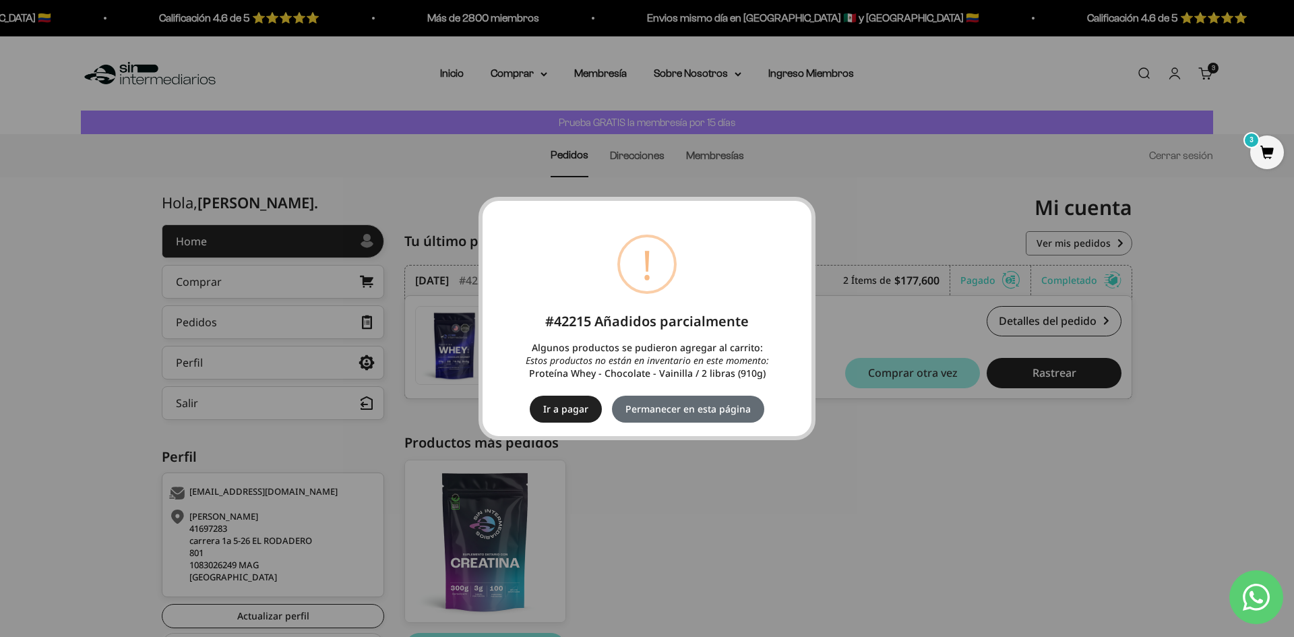
click at [636, 401] on button "Permanecer en esta página" at bounding box center [688, 409] width 152 height 27
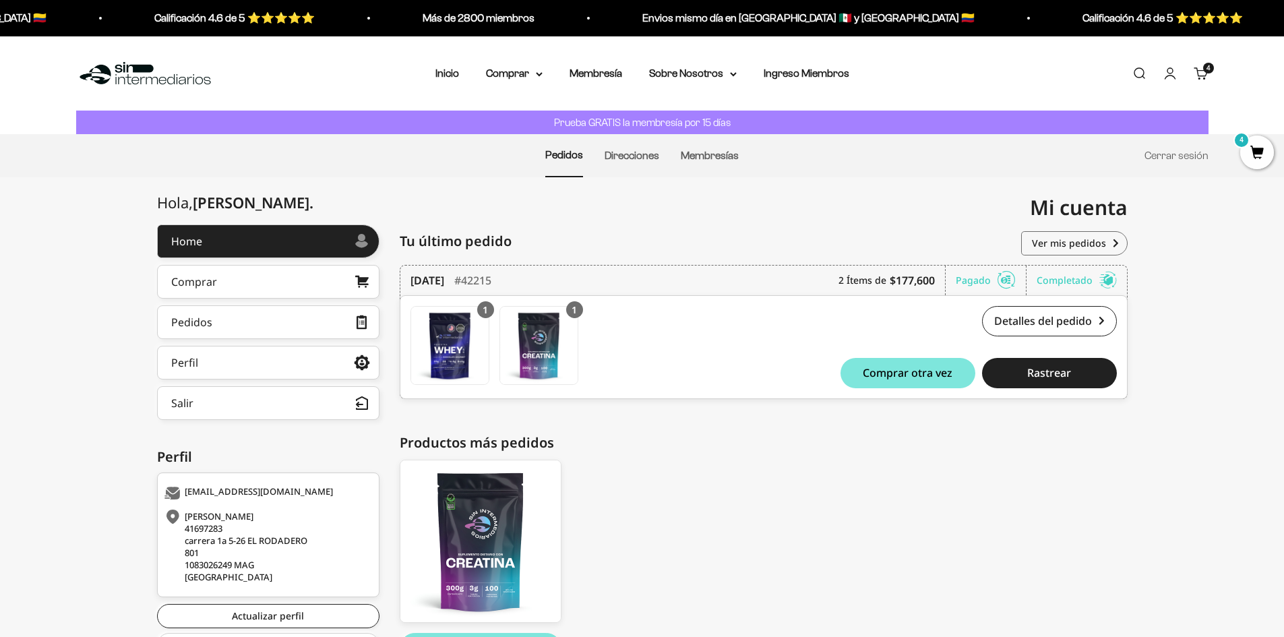
click at [1196, 71] on link "Carrito 4 artículos 4" at bounding box center [1201, 73] width 15 height 15
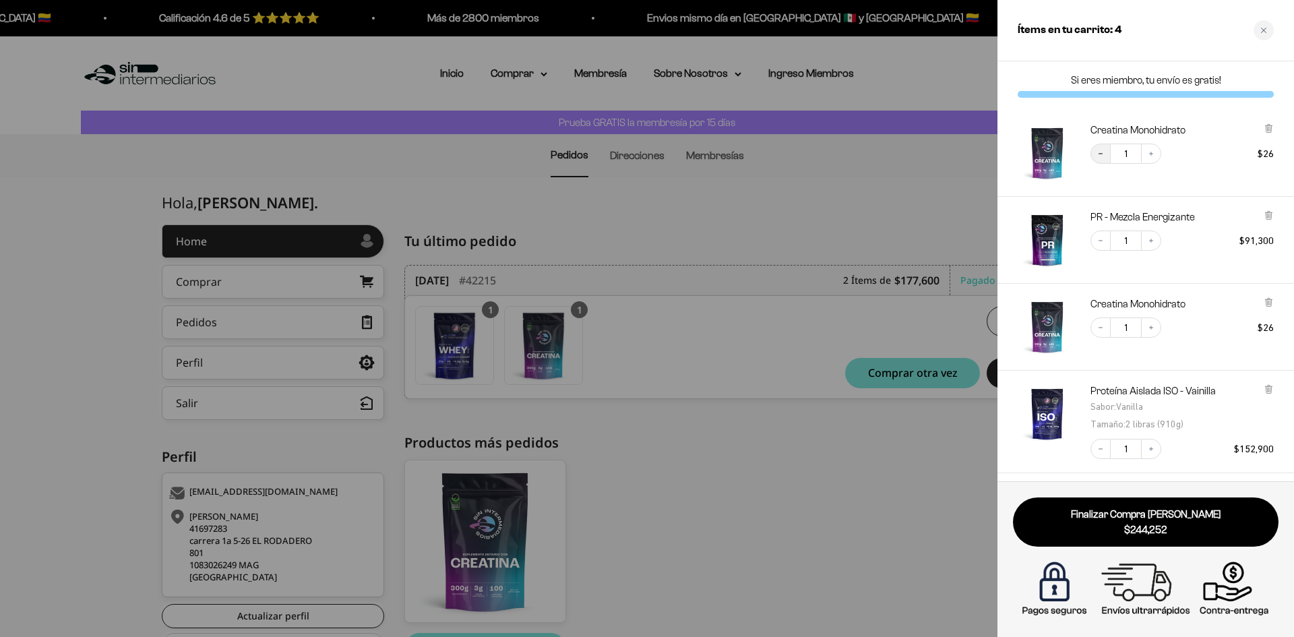
click at [1106, 156] on button "Decrease quantity" at bounding box center [1101, 154] width 20 height 20
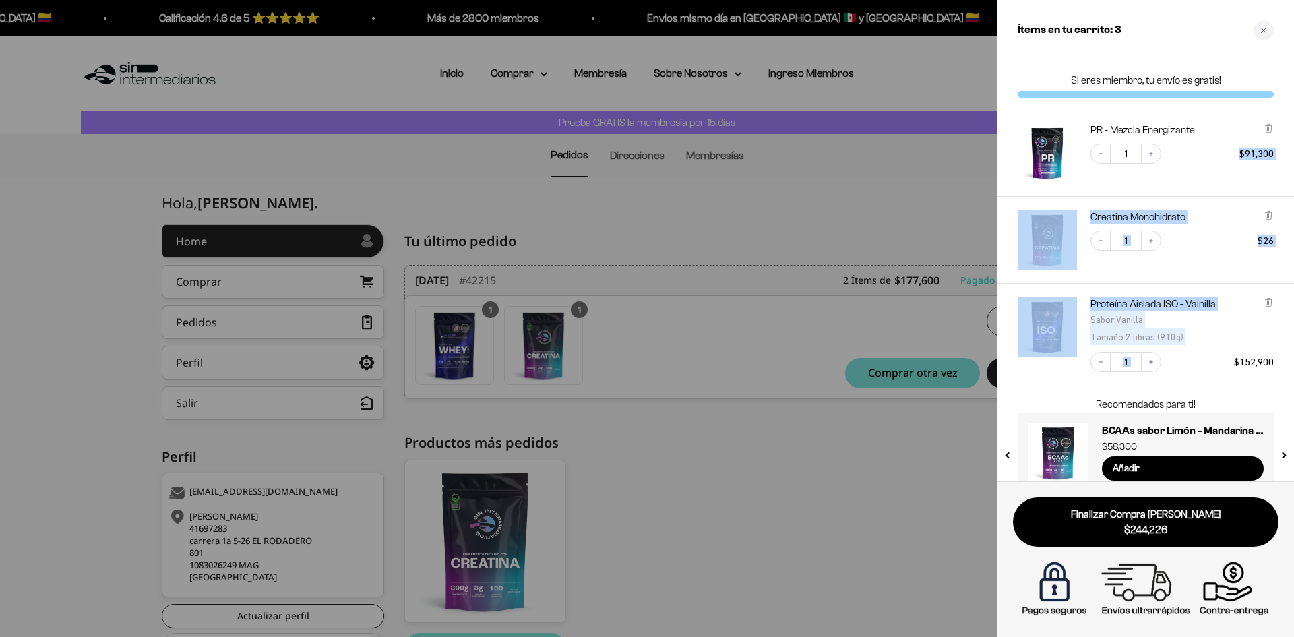
drag, startPoint x: 1216, startPoint y: 160, endPoint x: 1220, endPoint y: 382, distance: 221.8
click at [1220, 382] on div "PR - Mezcla Energizante Decrease quantity 1 Increase quantity $91,300 Creatina …" at bounding box center [1146, 248] width 297 height 276
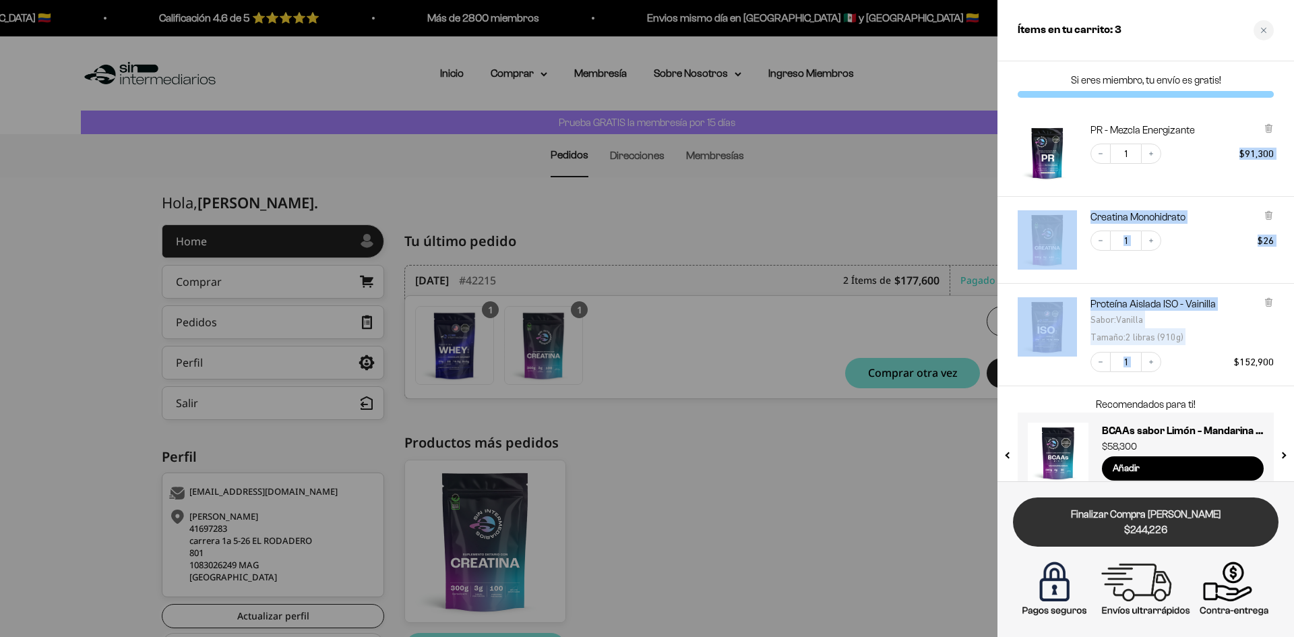
click at [1211, 518] on link "Finalizar Compra Segura $244,226" at bounding box center [1146, 521] width 266 height 49
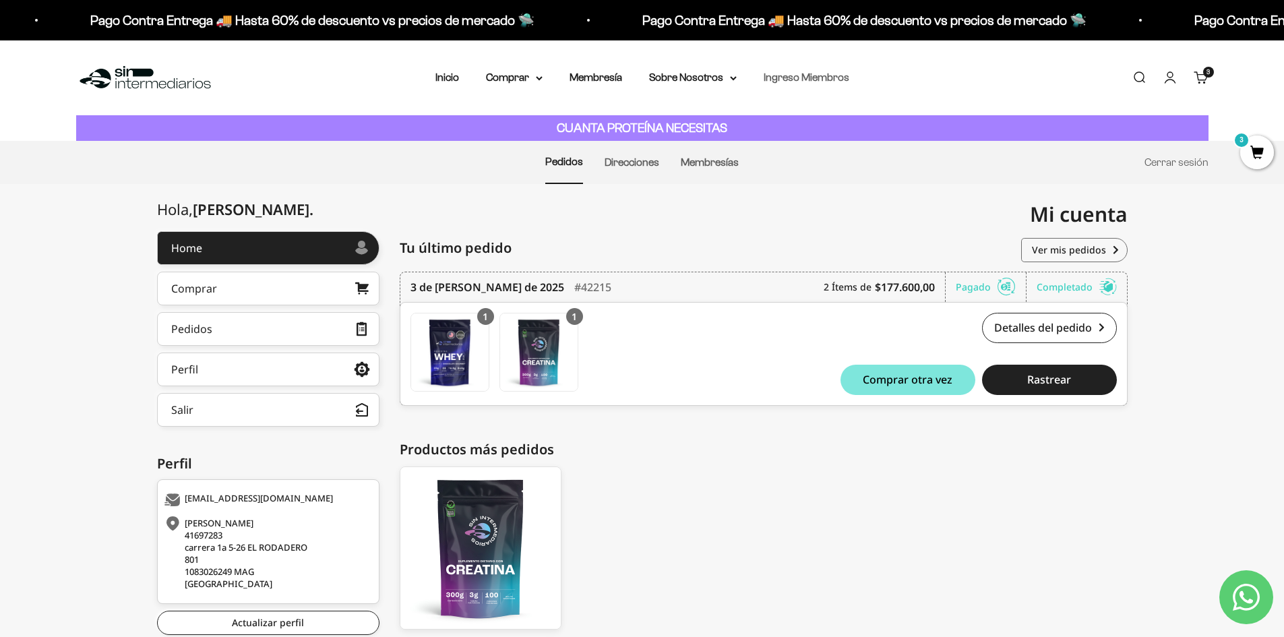
click at [805, 82] on link "Ingreso Miembros" at bounding box center [807, 76] width 86 height 11
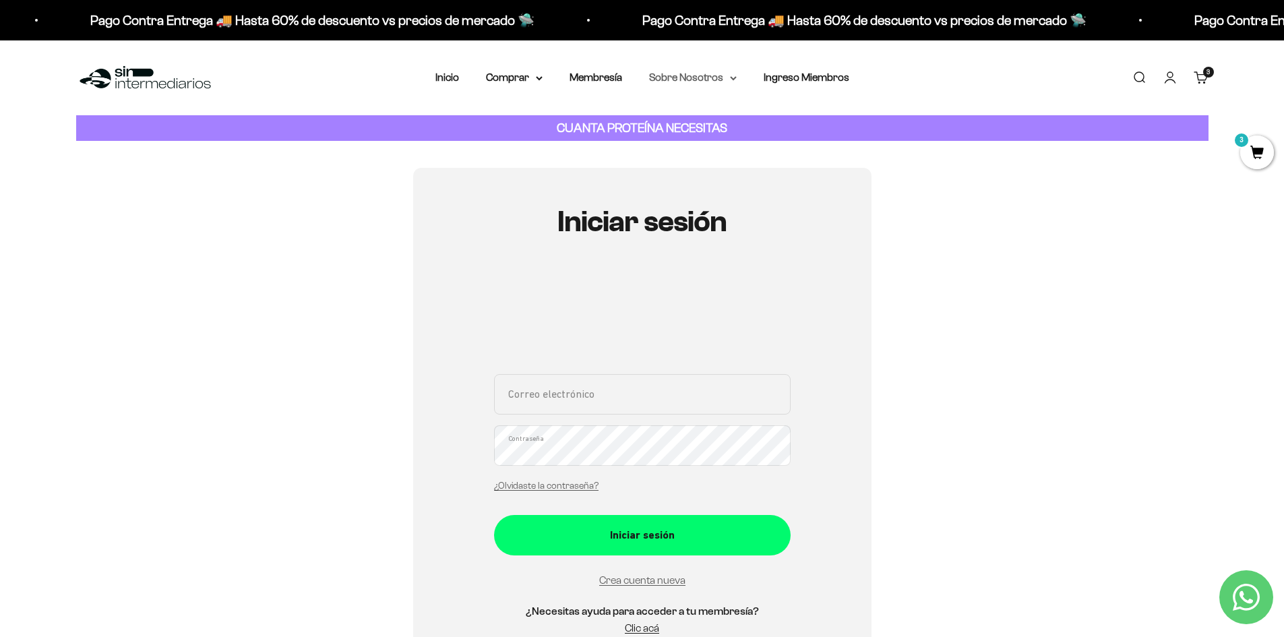
click at [687, 72] on summary "Sobre Nosotros" at bounding box center [693, 78] width 88 height 18
click at [1163, 82] on link "Cuenta" at bounding box center [1170, 77] width 15 height 15
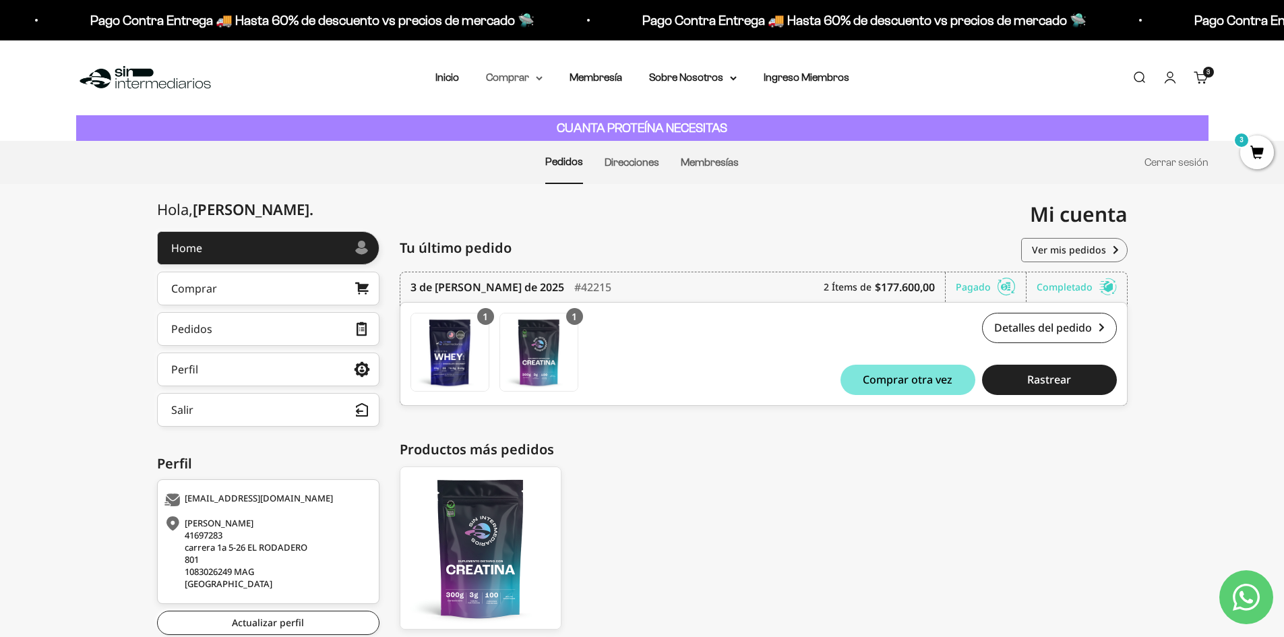
click at [521, 75] on summary "Comprar" at bounding box center [514, 78] width 57 height 18
click at [595, 71] on link "Membresía" at bounding box center [596, 76] width 53 height 11
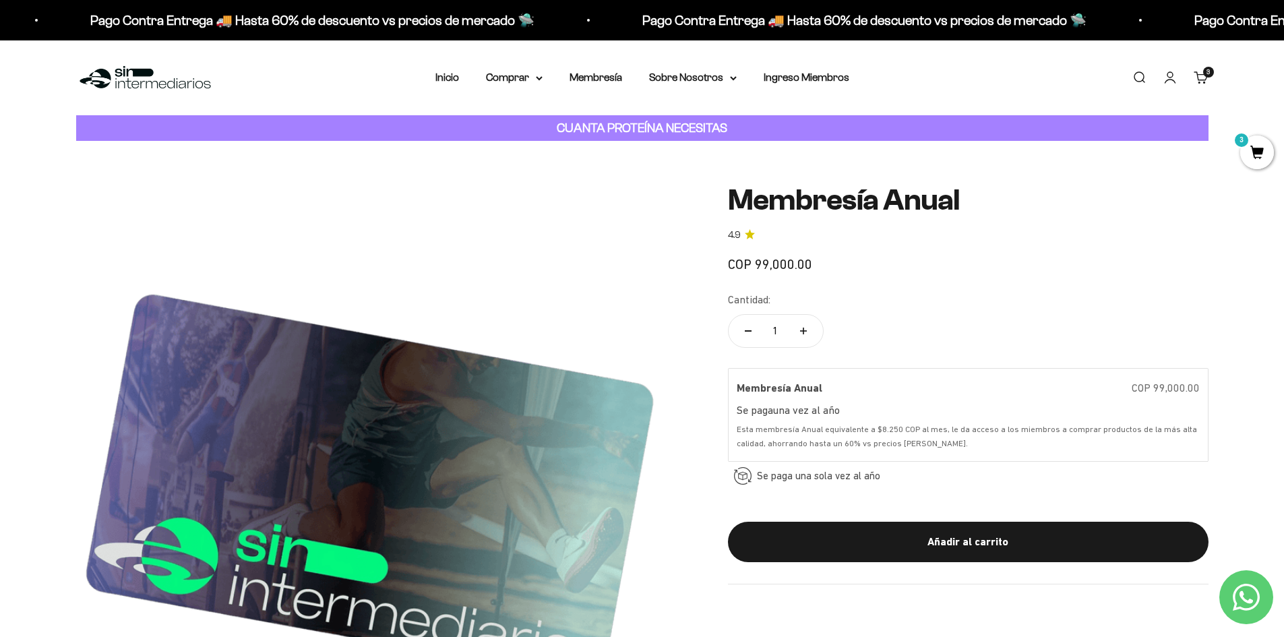
click at [808, 577] on safe-sticky "Membresía Anual 4.9 COP 99,000.00 Calidad de líder, precio inteligente. ¿Cómo l…" at bounding box center [968, 384] width 481 height 400
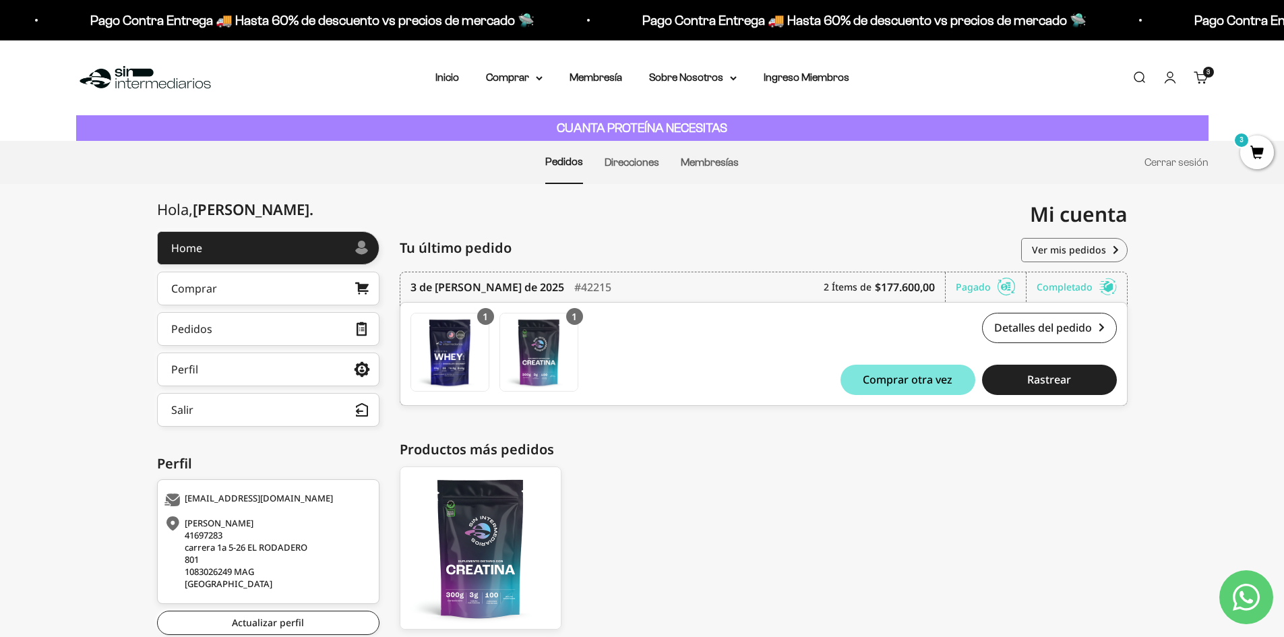
click at [1265, 160] on span "3" at bounding box center [1257, 152] width 34 height 34
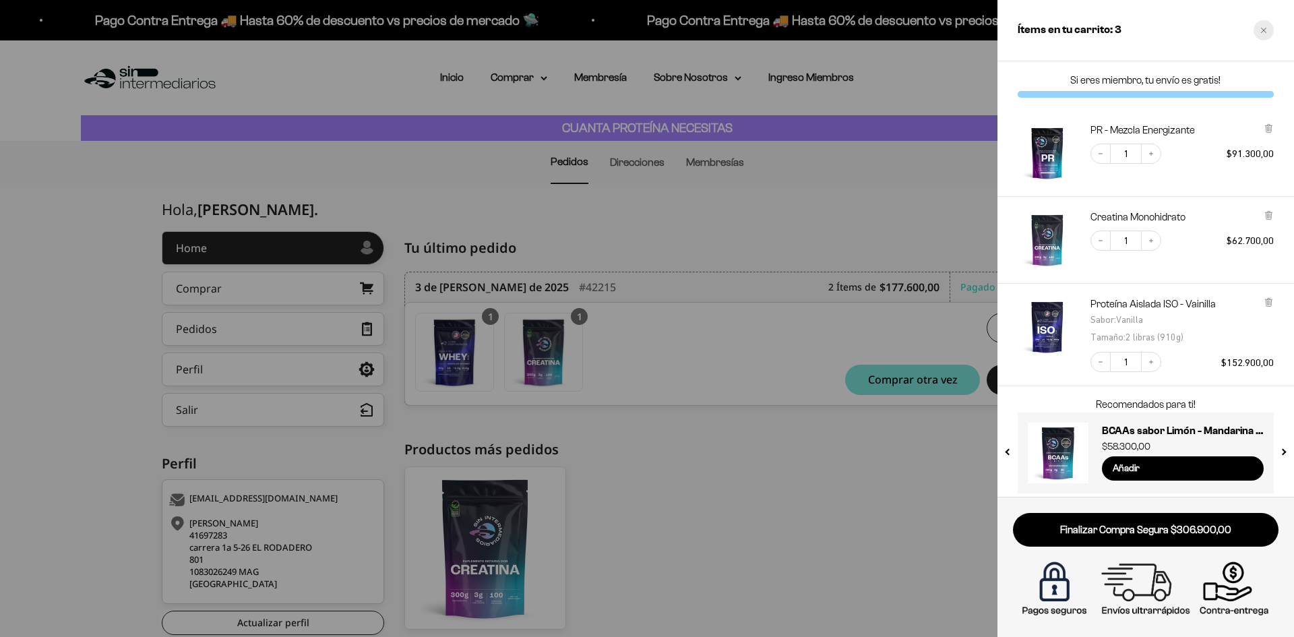
click at [1261, 34] on div "Close cart" at bounding box center [1264, 30] width 20 height 20
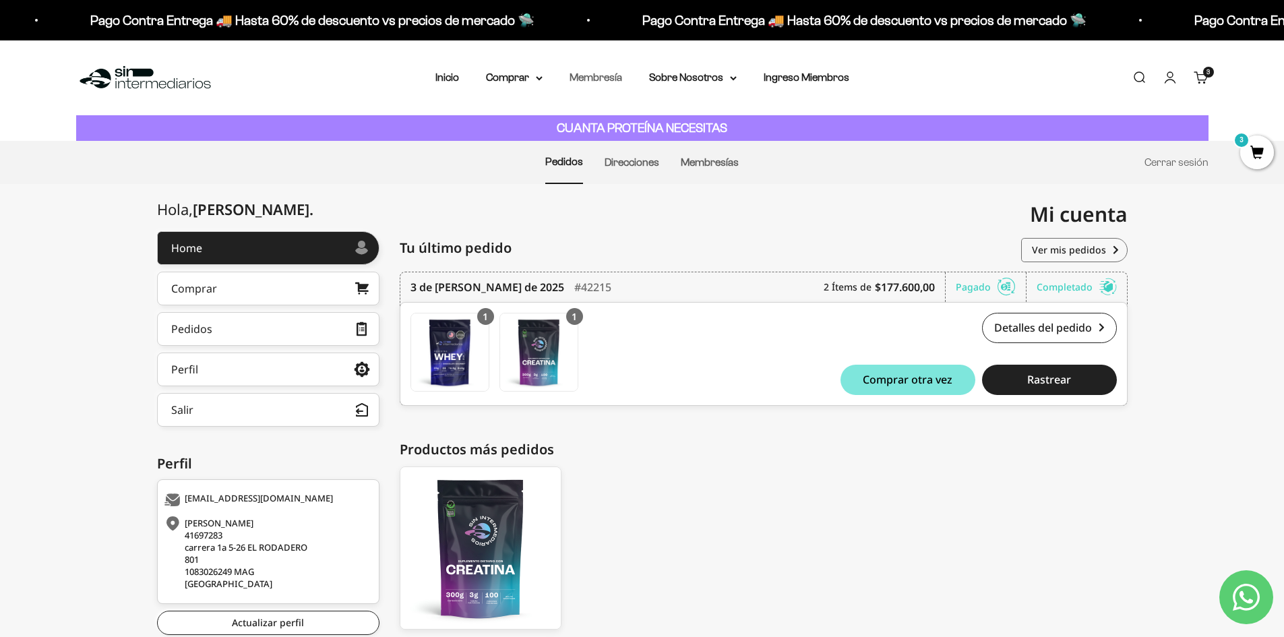
click at [603, 79] on link "Membresía" at bounding box center [596, 76] width 53 height 11
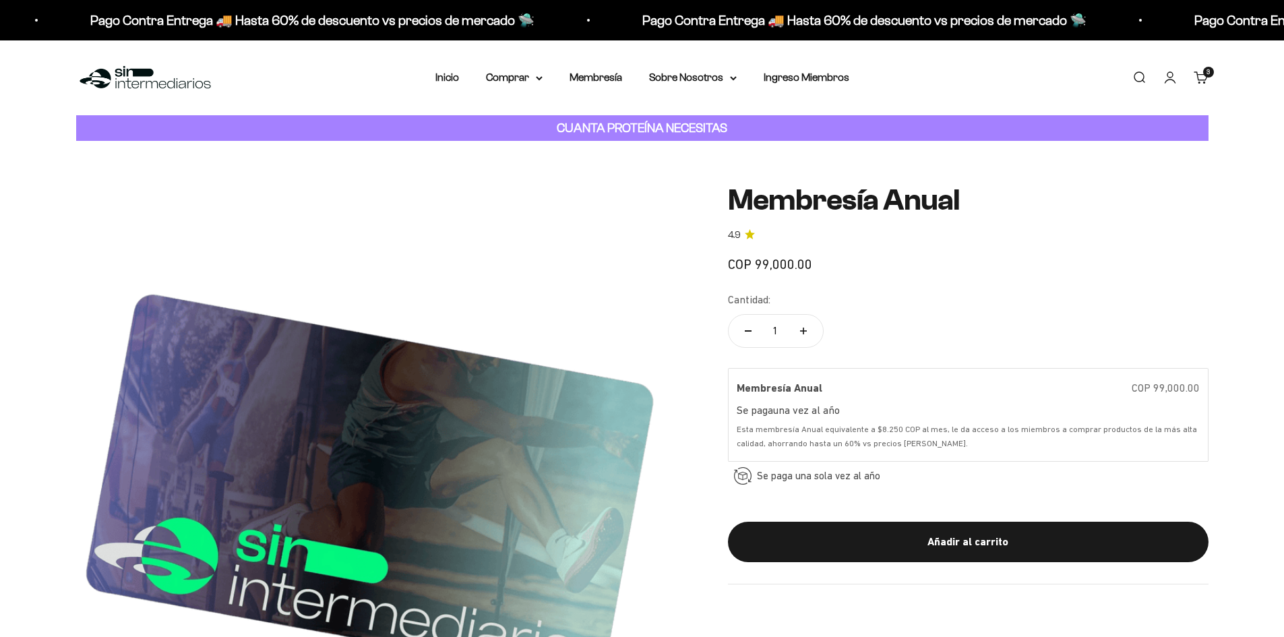
click at [465, 67] on div "Menú [GEOGRAPHIC_DATA] Inicio Comprar Proteínas Ver Todos Whey Iso Vegan Pancak…" at bounding box center [642, 77] width 1284 height 75
click at [463, 73] on nav "Inicio Comprar Proteínas Ver Todos Whey Iso Vegan" at bounding box center [642, 78] width 414 height 18
click at [456, 73] on link "Inicio" at bounding box center [447, 76] width 24 height 11
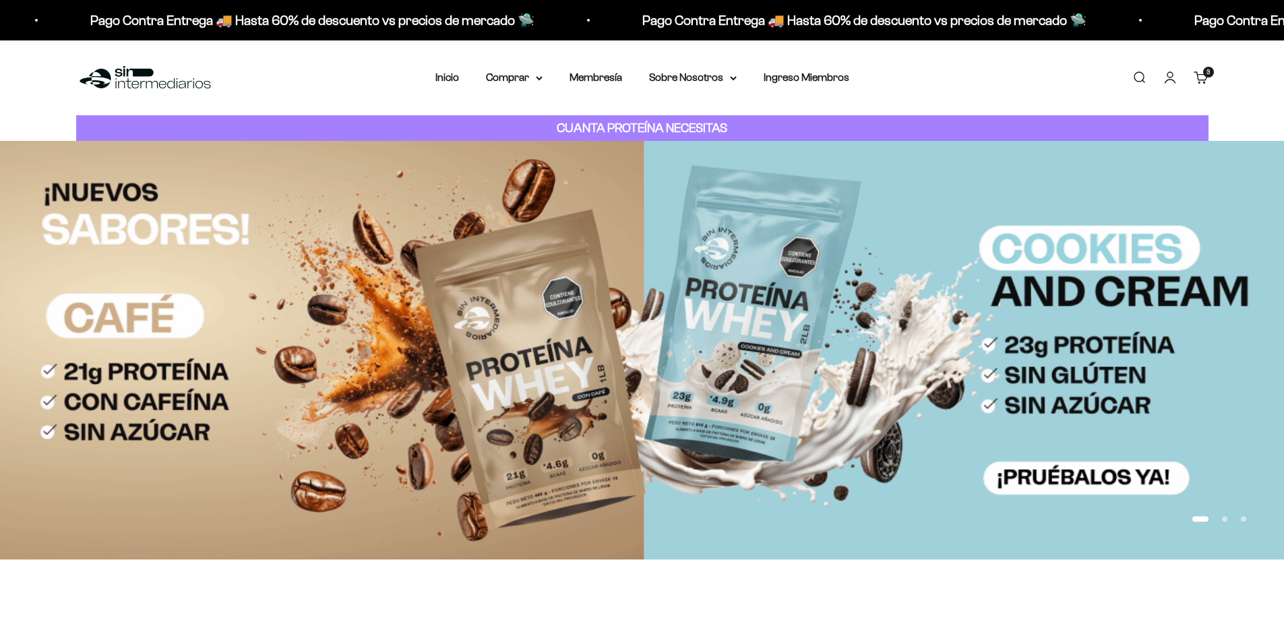
click at [643, 135] on p "CUANTA PROTEÍNA NECESITAS" at bounding box center [641, 129] width 177 height 20
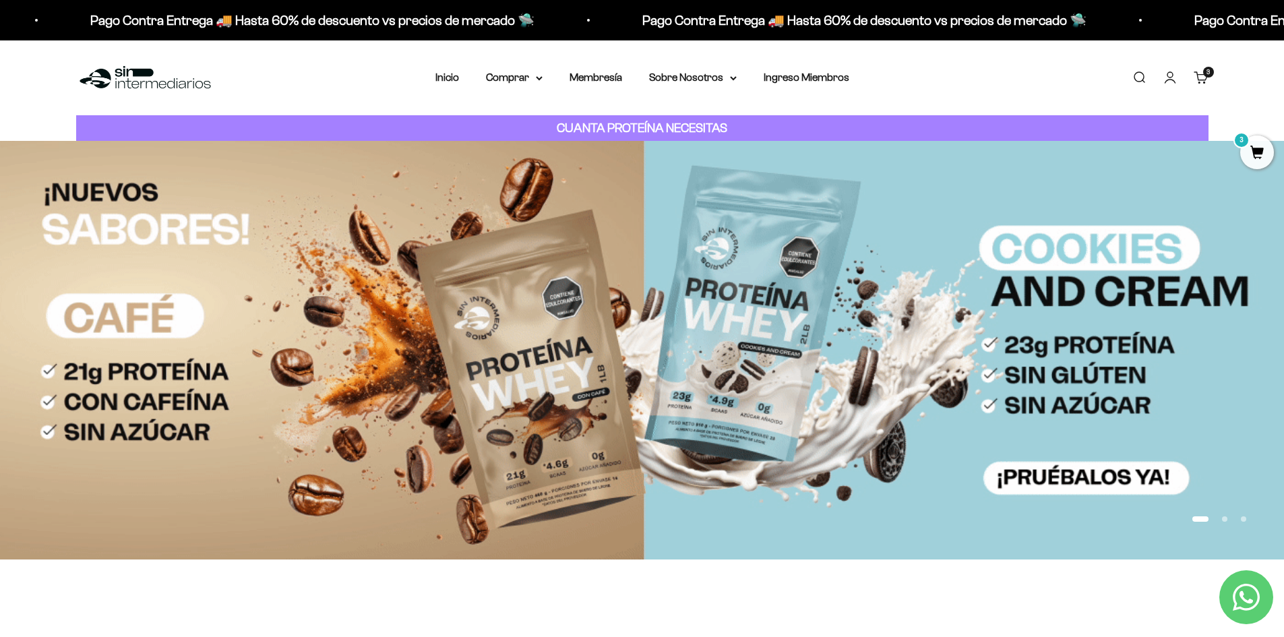
click at [1167, 81] on link "Cuenta" at bounding box center [1170, 77] width 15 height 15
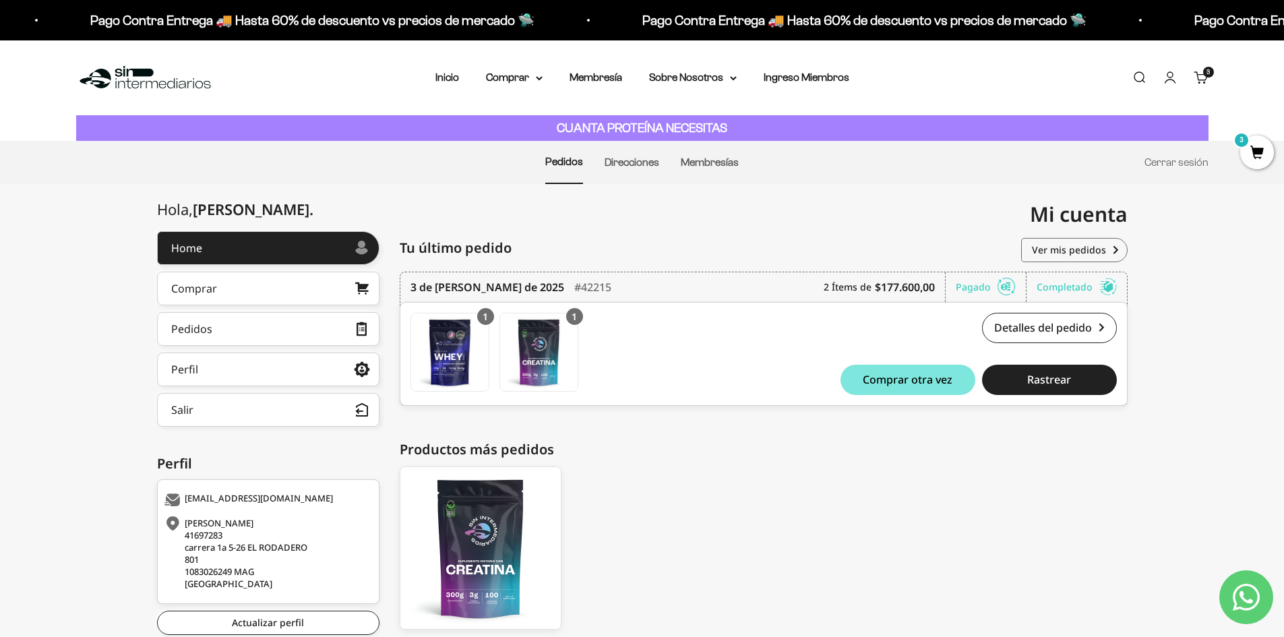
click at [706, 177] on li "Membresías" at bounding box center [710, 163] width 58 height 42
click at [700, 165] on link "Membresías" at bounding box center [710, 161] width 58 height 11
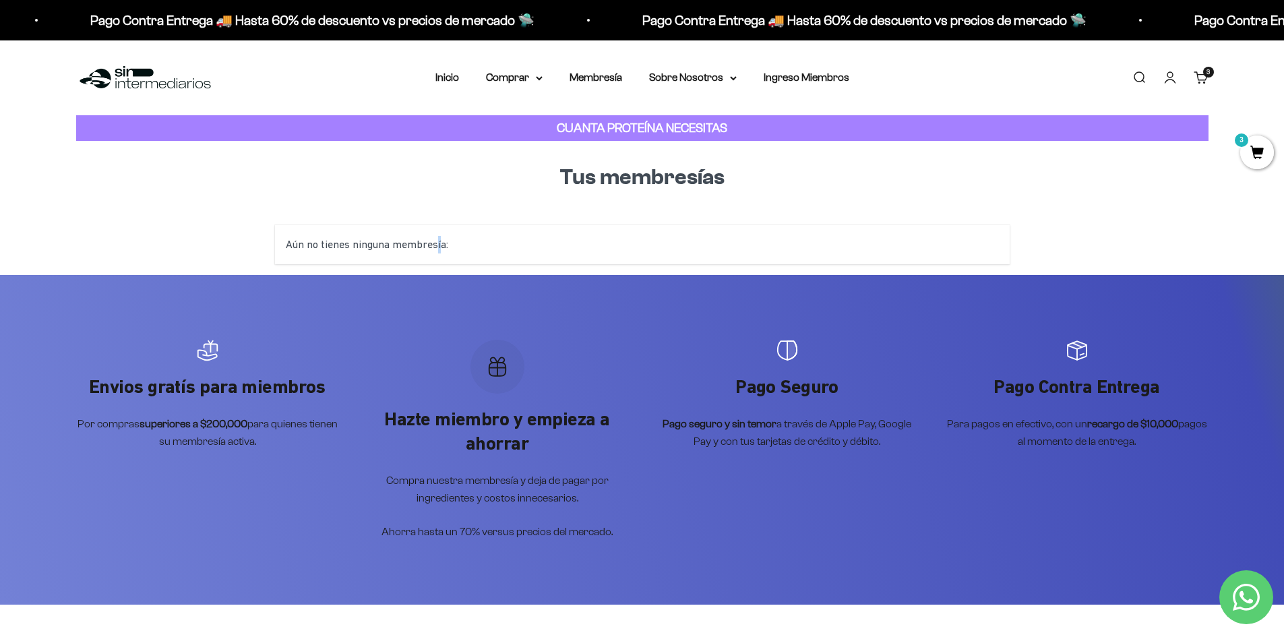
click at [436, 241] on div "Aún no tienes ninguna membresía:" at bounding box center [642, 244] width 735 height 39
click at [456, 78] on link "Inicio" at bounding box center [447, 76] width 24 height 11
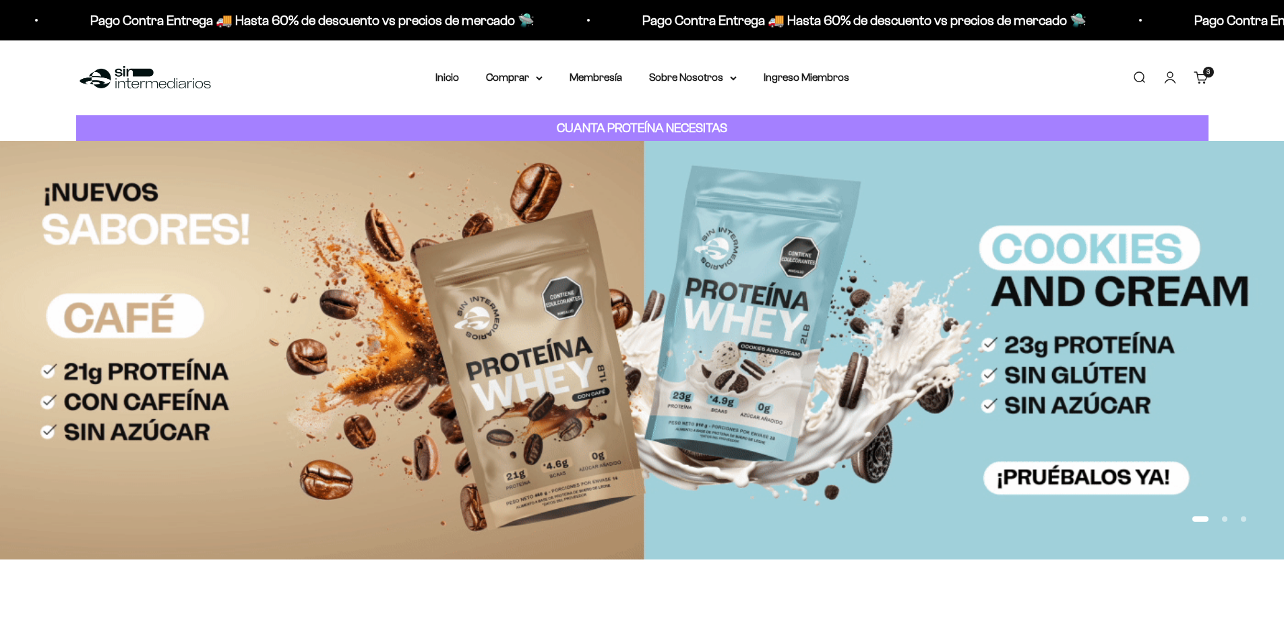
click at [710, 74] on summary "Sobre Nosotros" at bounding box center [693, 78] width 88 height 18
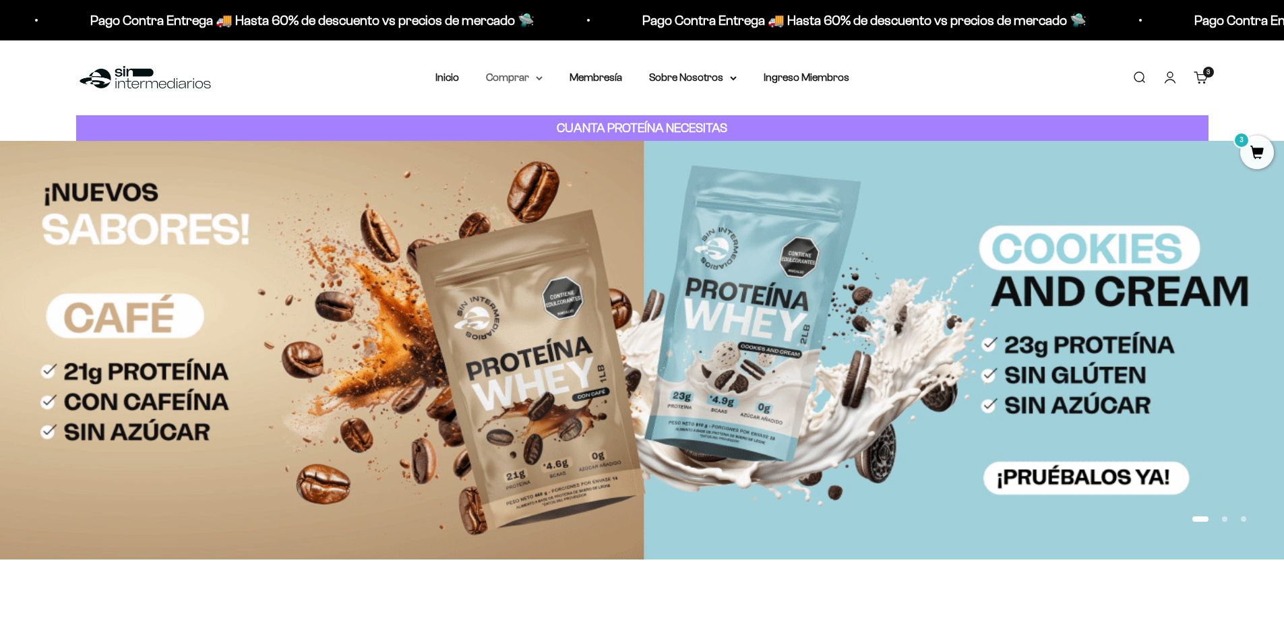
click at [502, 82] on summary "Comprar" at bounding box center [514, 78] width 57 height 18
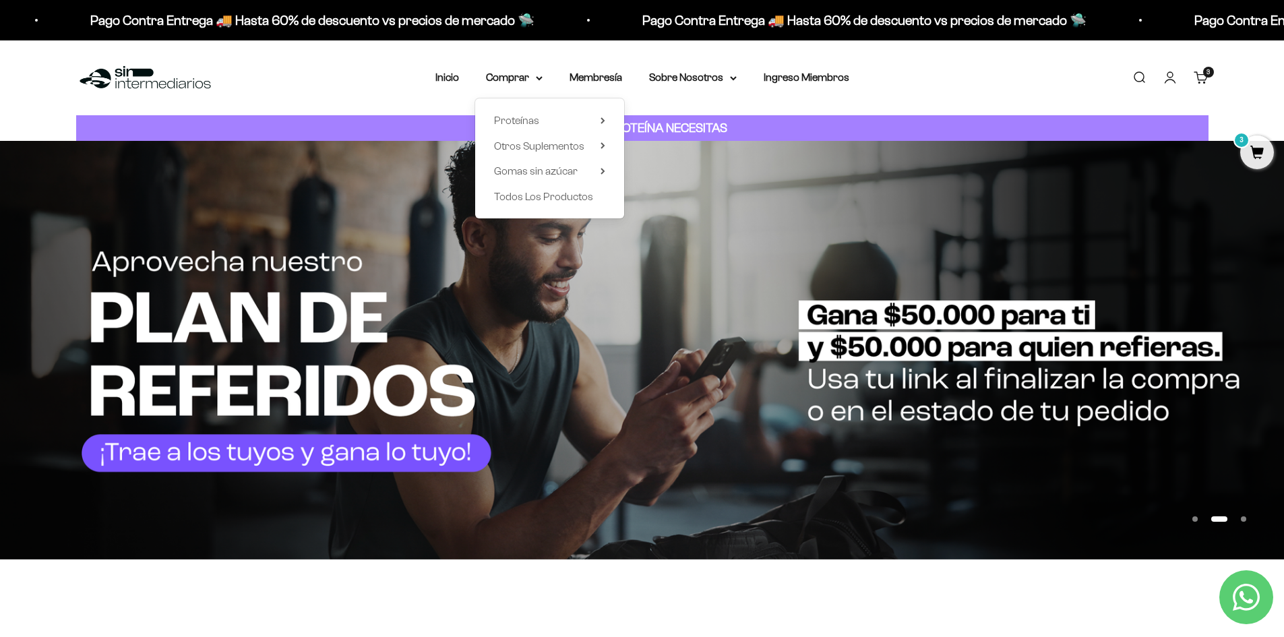
click at [468, 78] on nav "Inicio Comprar Proteínas Ver Todos Whey Iso Vegan" at bounding box center [642, 78] width 414 height 18
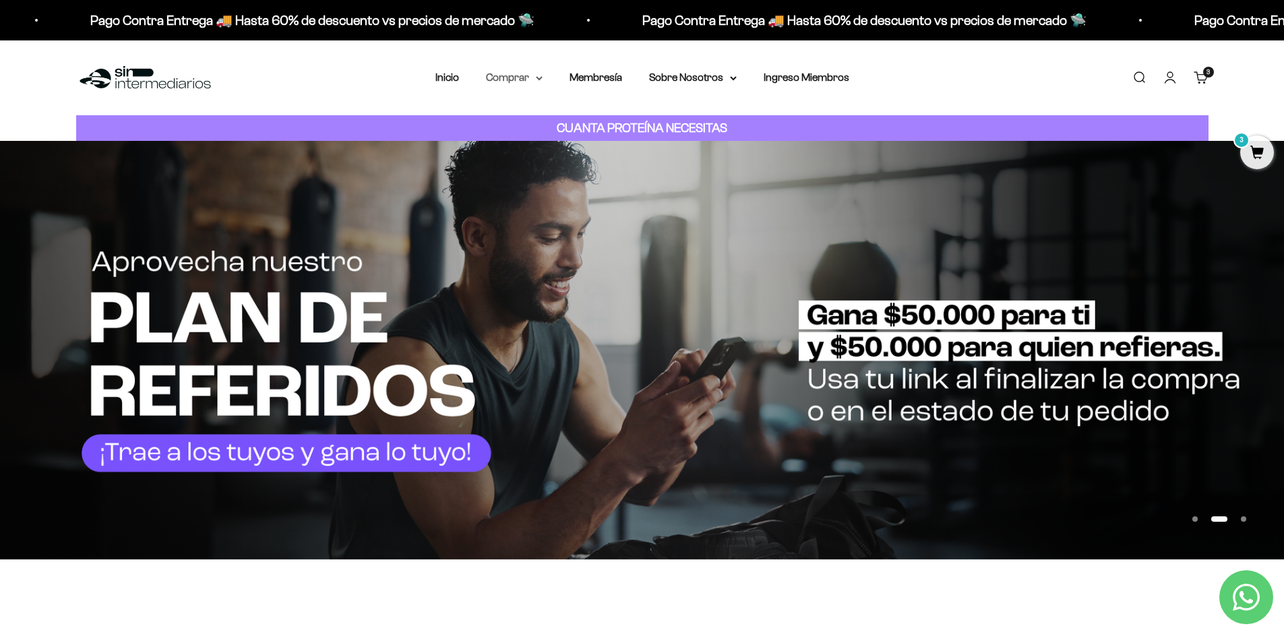
click at [518, 78] on summary "Comprar" at bounding box center [514, 78] width 57 height 18
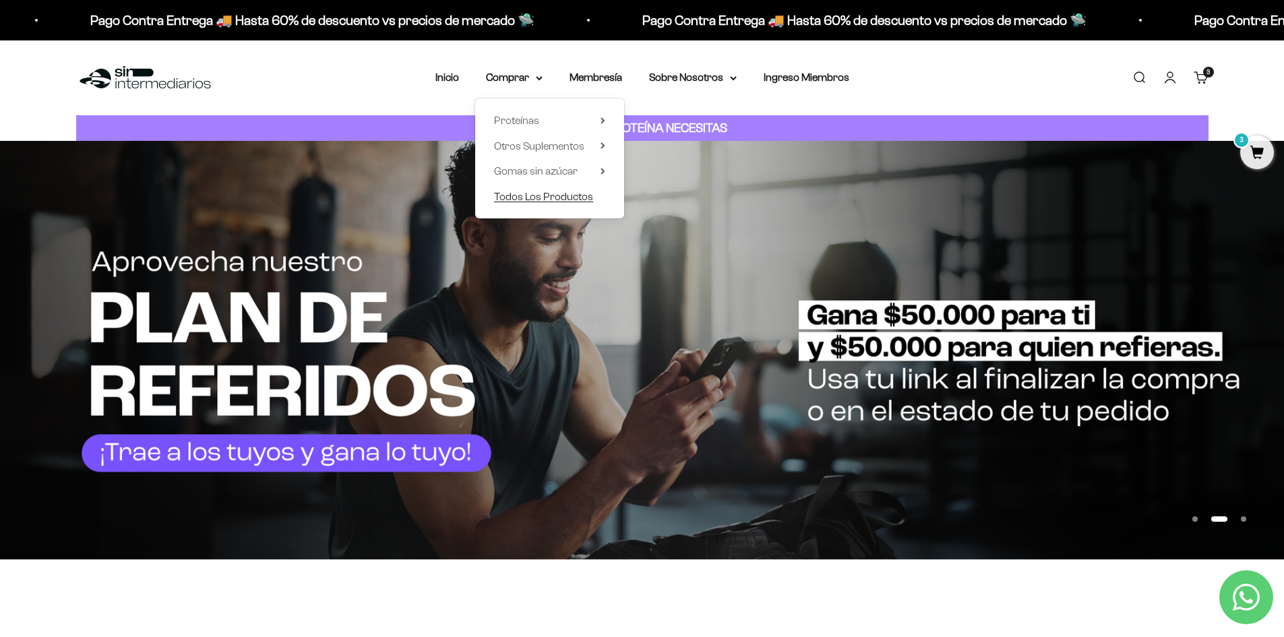
click at [546, 191] on span "Todos Los Productos" at bounding box center [543, 196] width 99 height 11
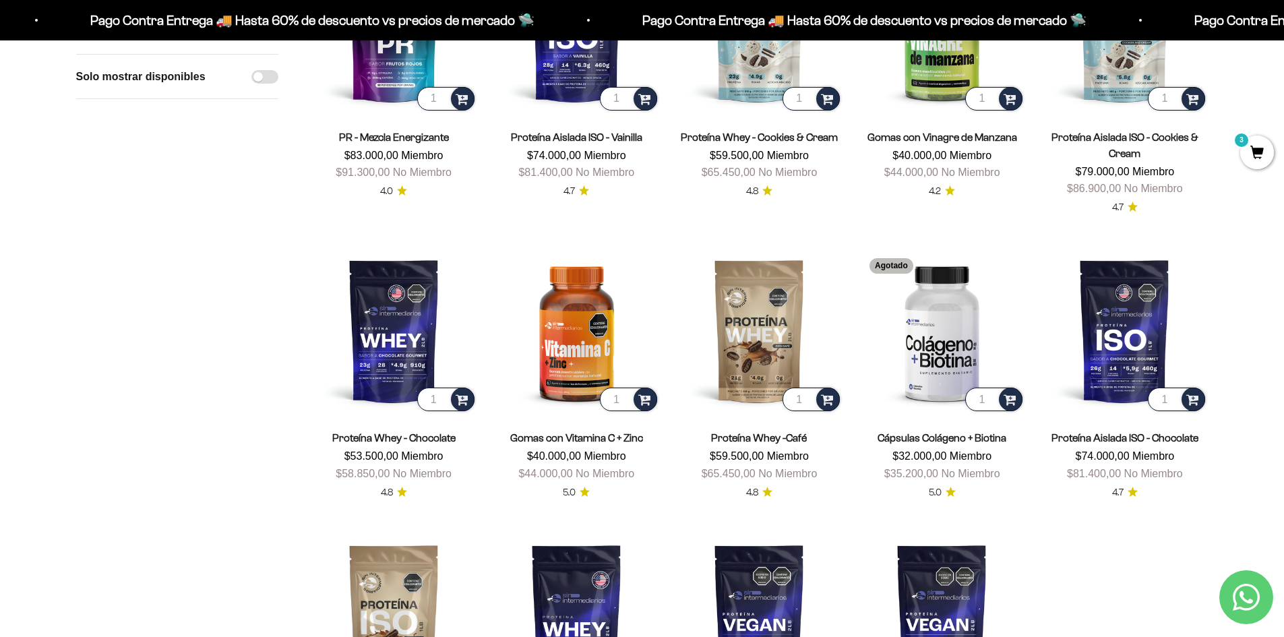
scroll to position [833, 0]
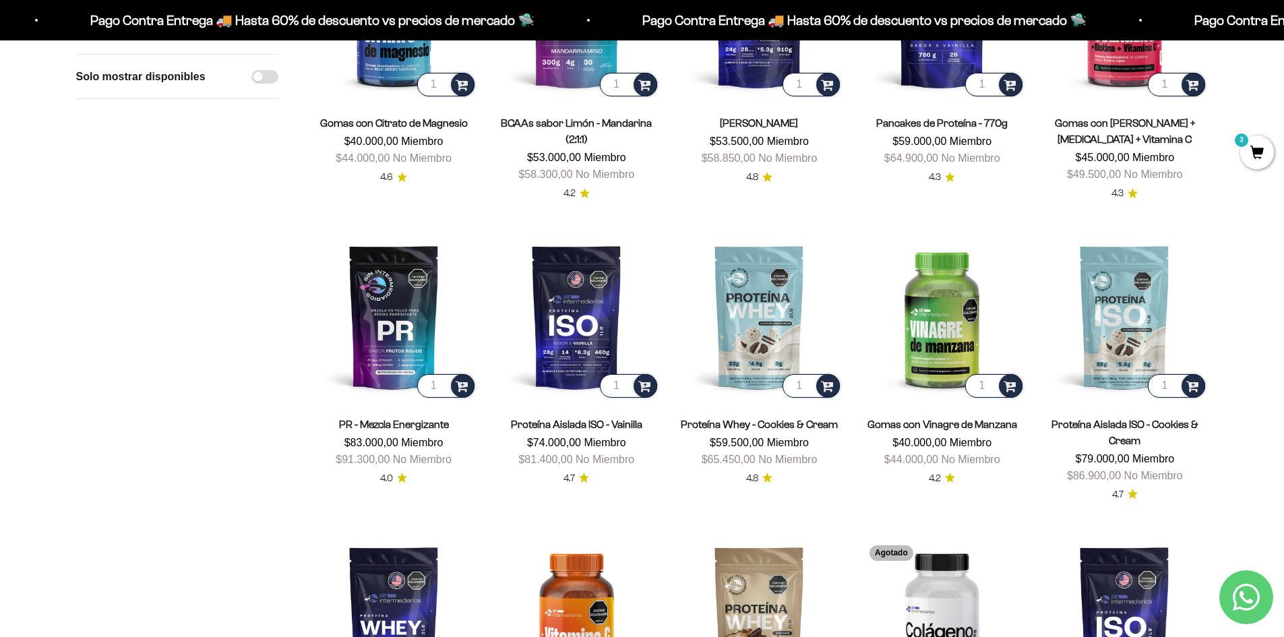
drag, startPoint x: 1294, startPoint y: 102, endPoint x: 1290, endPoint y: 200, distance: 98.5
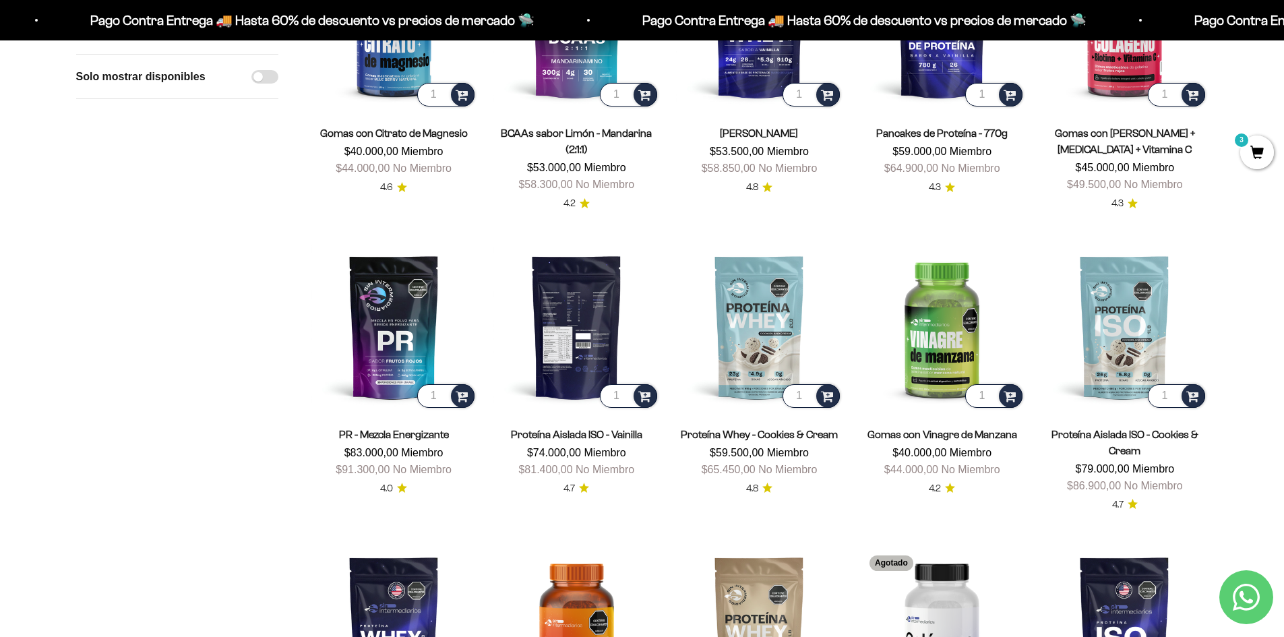
click at [597, 313] on img at bounding box center [576, 326] width 166 height 166
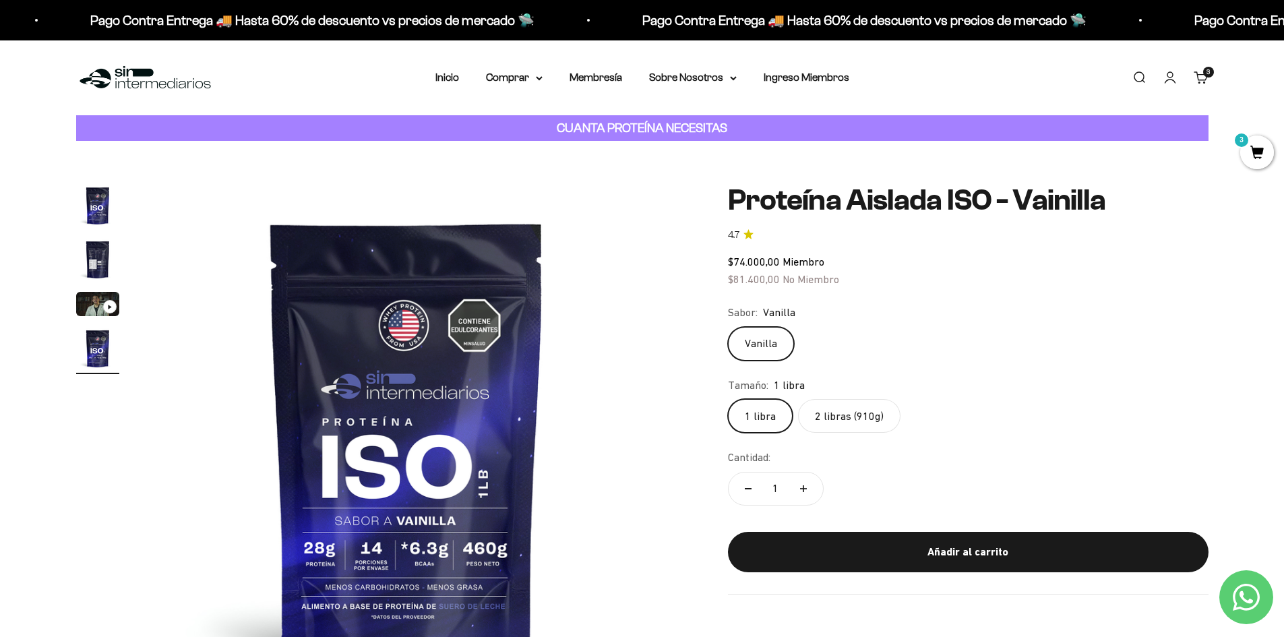
drag, startPoint x: 1294, startPoint y: 90, endPoint x: 1152, endPoint y: 2, distance: 166.5
click at [1206, 85] on link "Carrito 3 artículos 3" at bounding box center [1201, 77] width 15 height 15
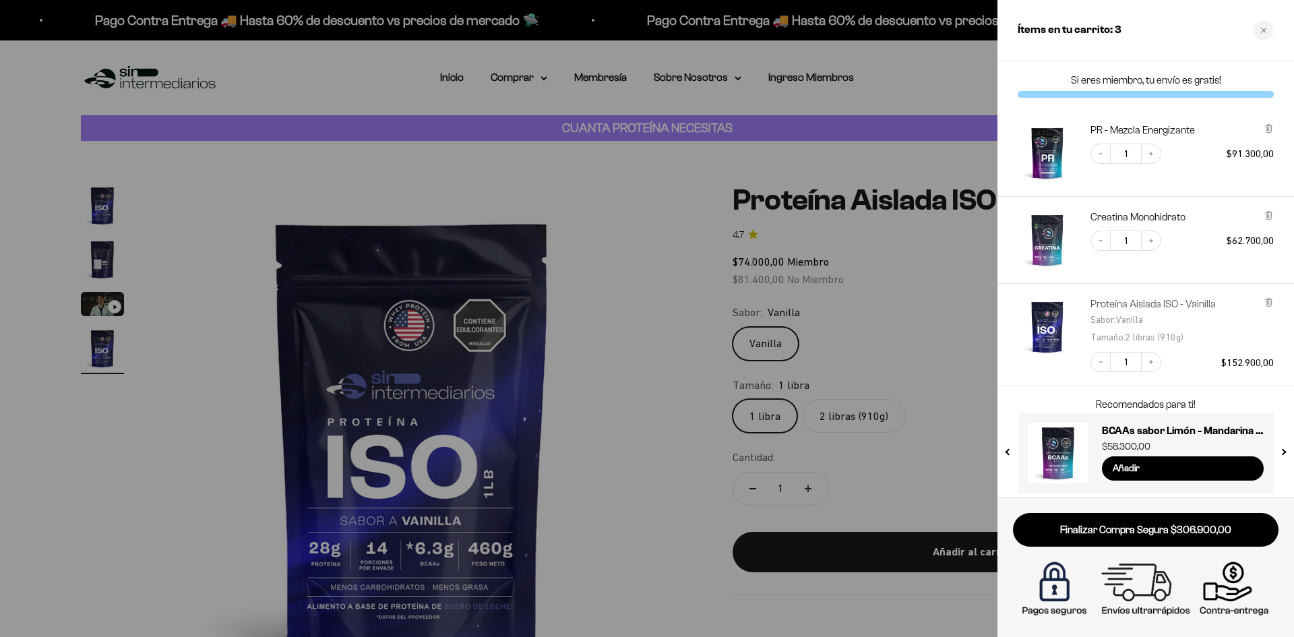
click at [1132, 304] on link "Proteína Aislada ISO - Vainilla" at bounding box center [1153, 303] width 125 height 13
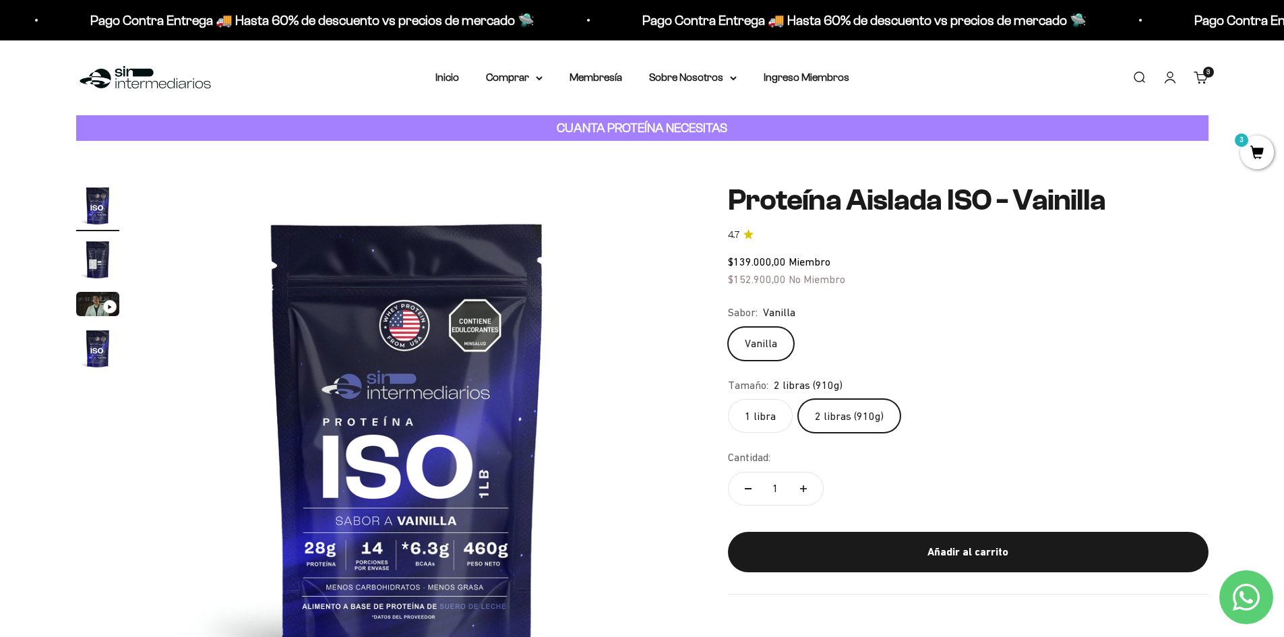
click at [1205, 82] on link "Carrito 3 artículos 3" at bounding box center [1201, 77] width 15 height 15
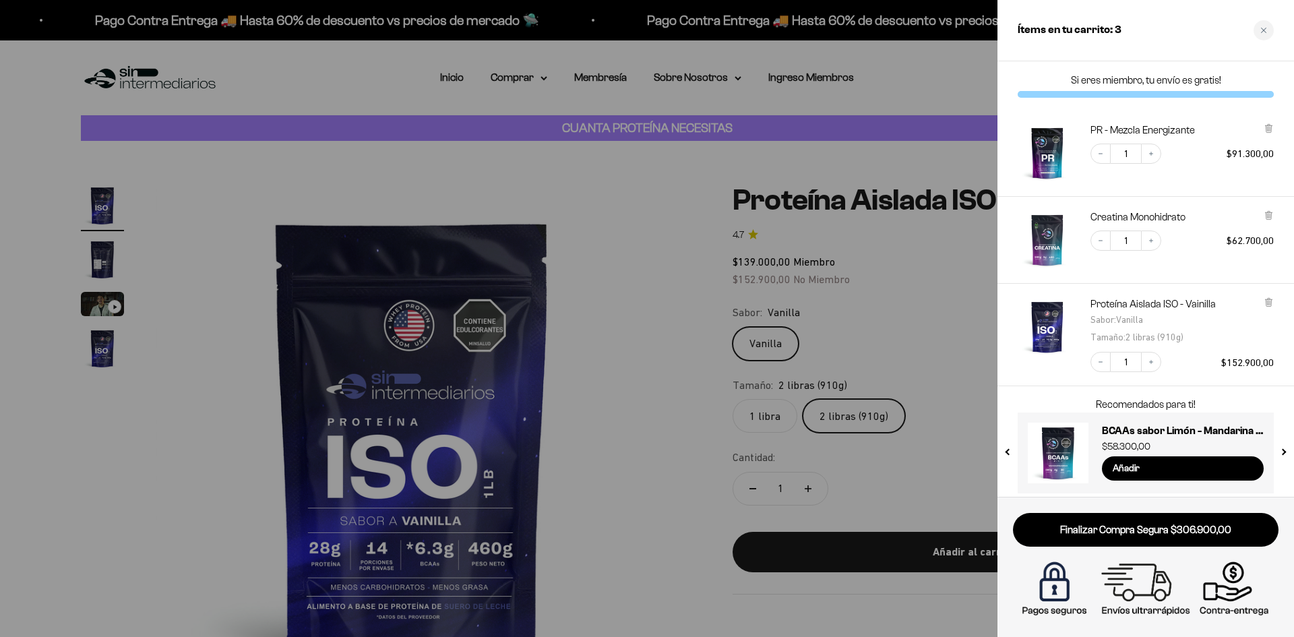
click at [1058, 151] on img "PR - Mezcla Energizante" at bounding box center [1047, 152] width 59 height 59
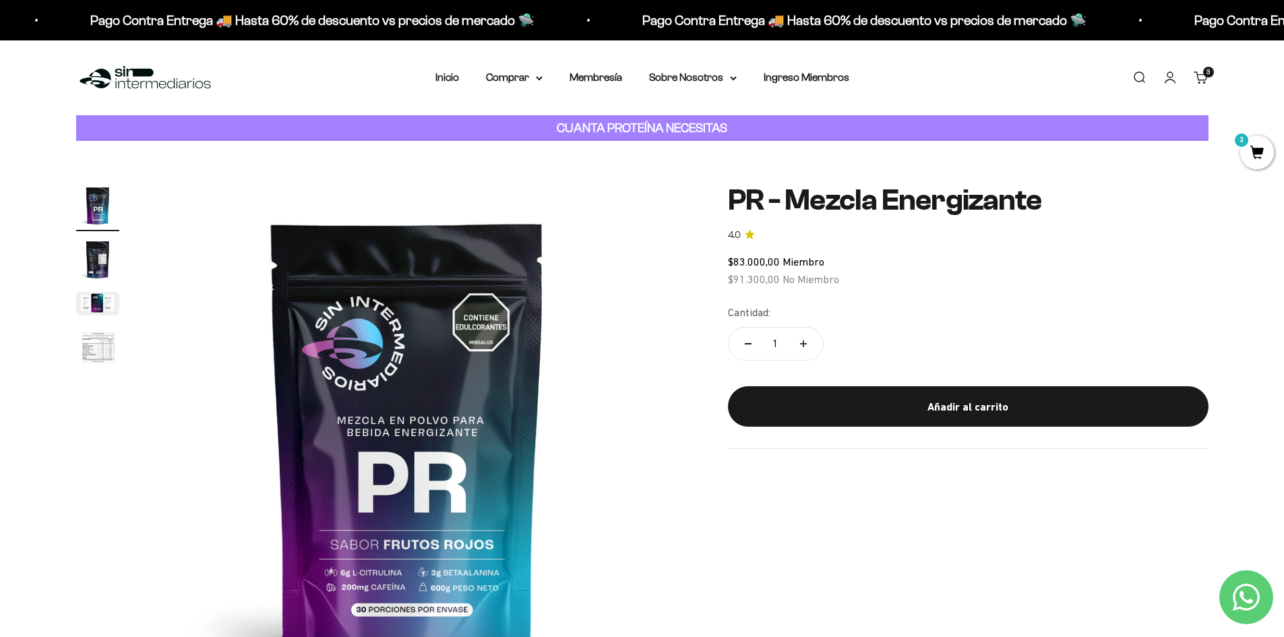
click at [1208, 62] on div "Menú [GEOGRAPHIC_DATA] Inicio Comprar Proteínas Ver Todos Whey Iso Vegan Pancak…" at bounding box center [642, 77] width 1284 height 75
click at [1207, 69] on span "3" at bounding box center [1208, 72] width 3 height 7
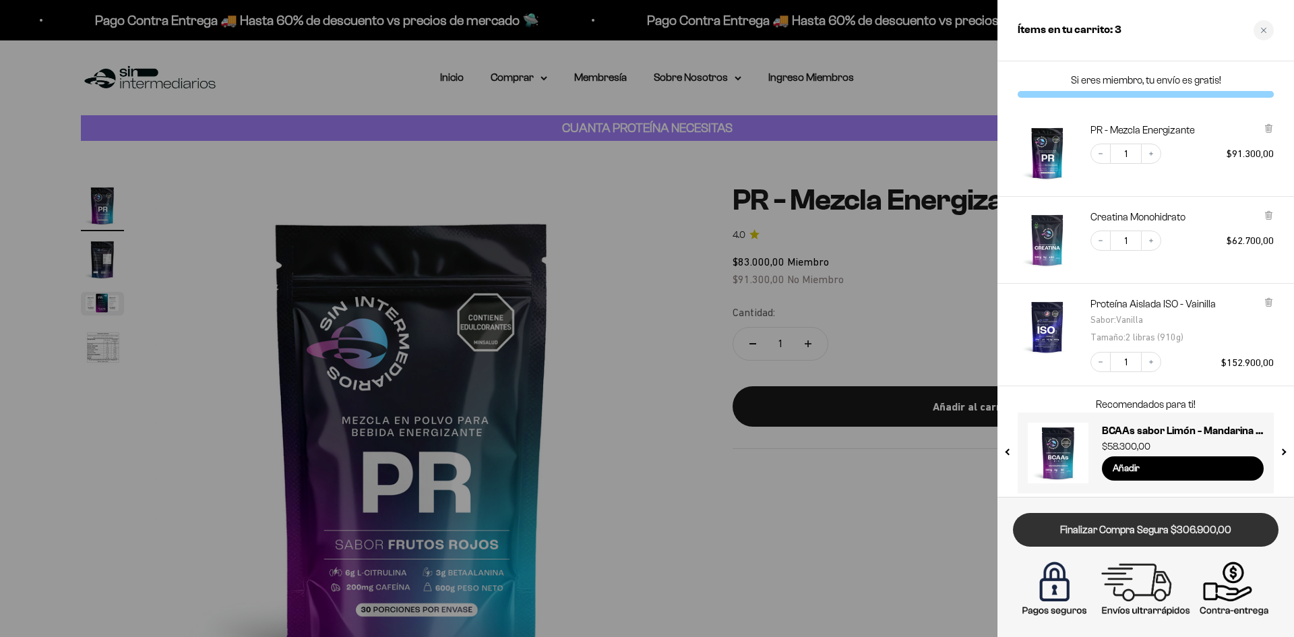
click at [1125, 524] on link "Finalizar Compra Segura $306.900,00" at bounding box center [1146, 530] width 266 height 34
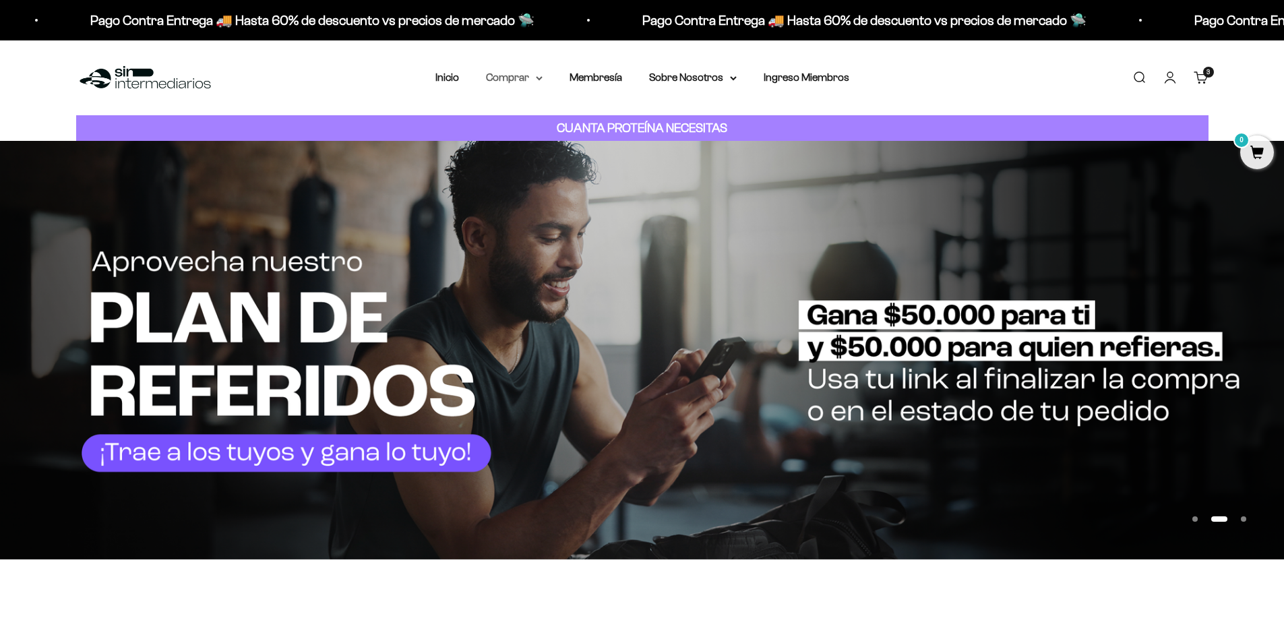
click at [519, 79] on summary "Comprar" at bounding box center [514, 78] width 57 height 18
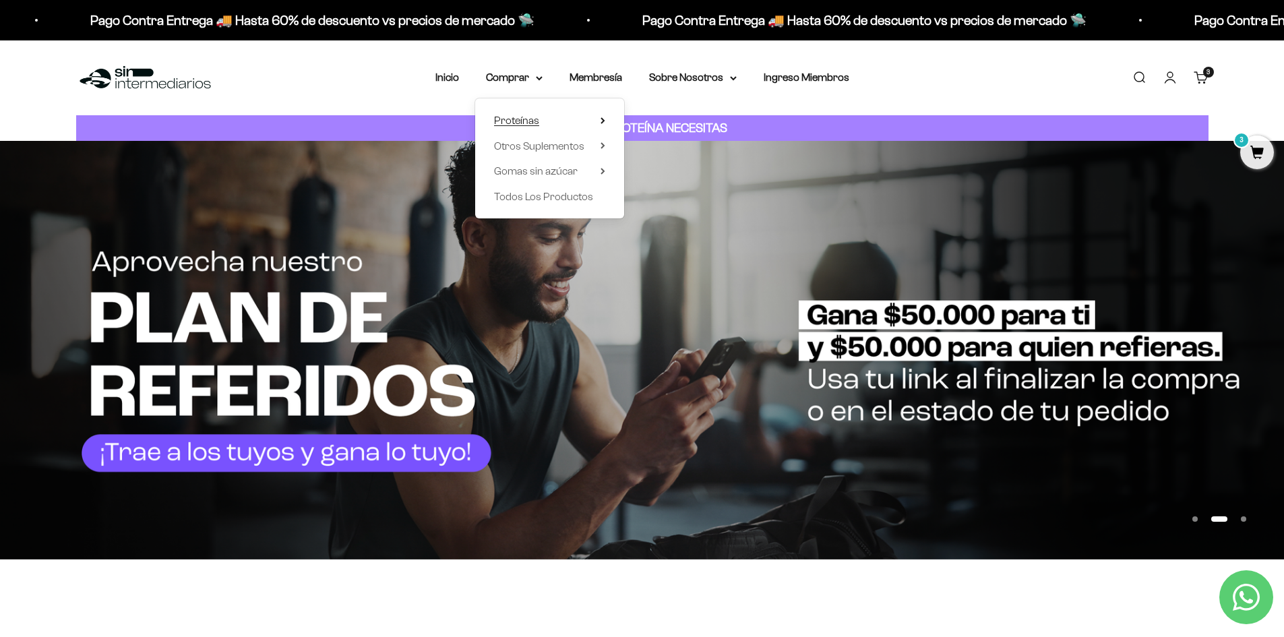
click at [528, 121] on span "Proteínas" at bounding box center [516, 120] width 45 height 11
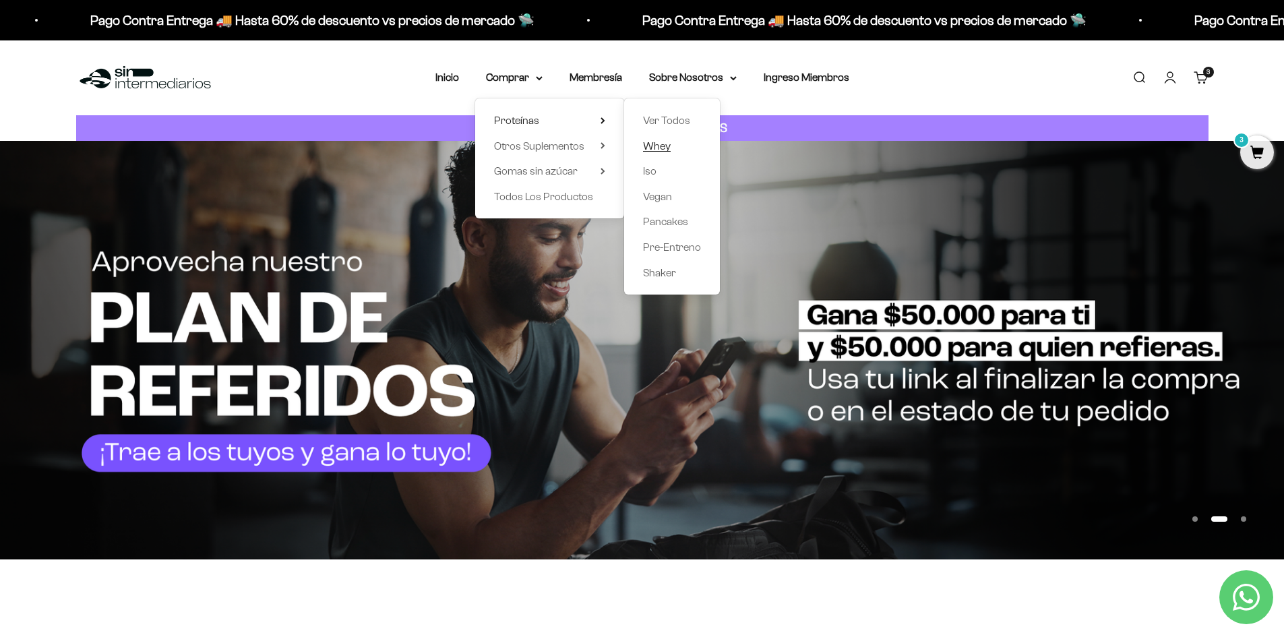
click at [665, 153] on span "Whey" at bounding box center [657, 147] width 28 height 18
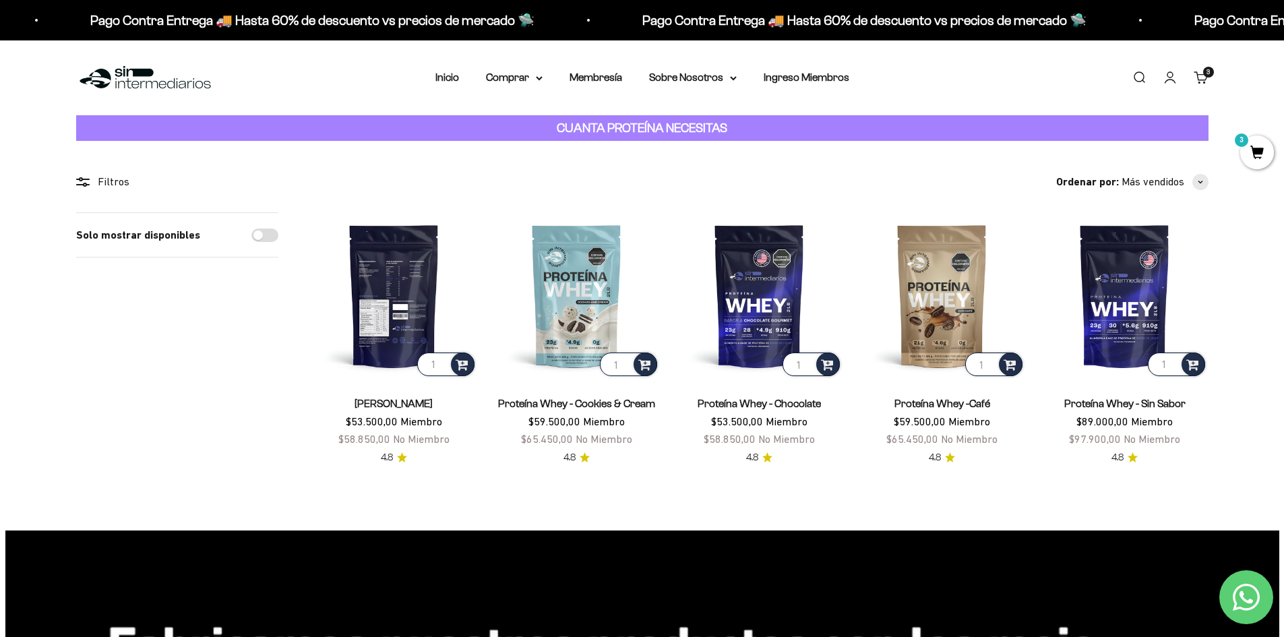
click at [402, 289] on img at bounding box center [394, 295] width 166 height 166
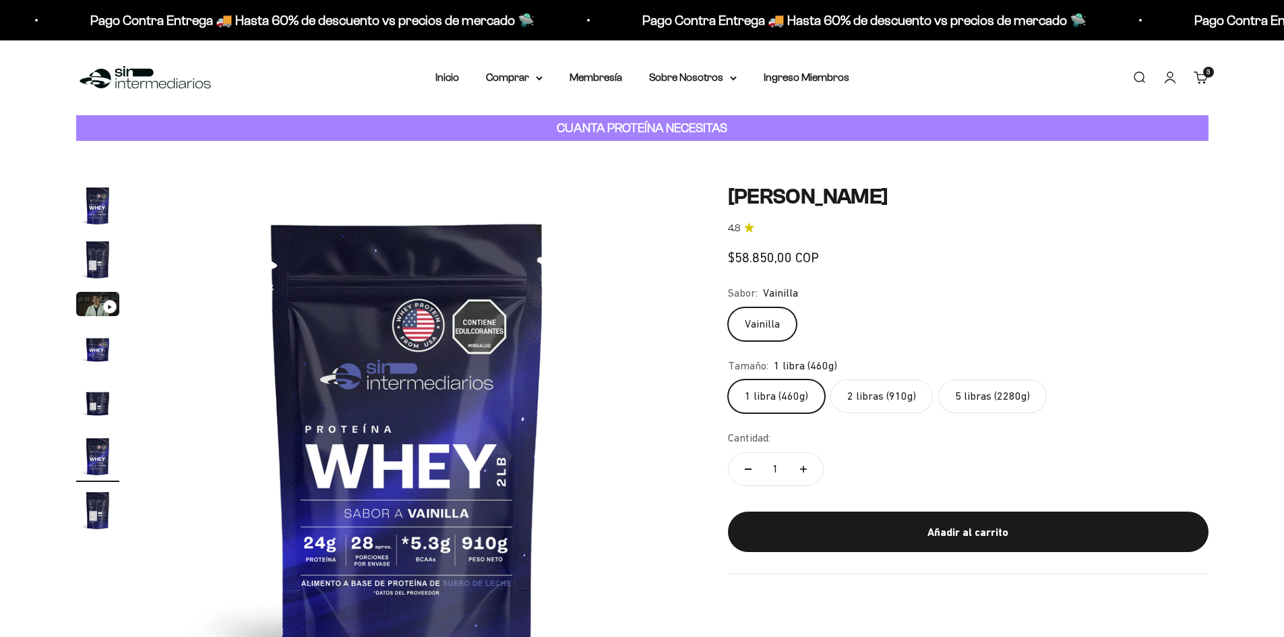
click at [863, 393] on label "2 libras (910g)" at bounding box center [881, 396] width 102 height 34
click at [728, 379] on input "2 libras (910g)" at bounding box center [727, 379] width 1 height 1
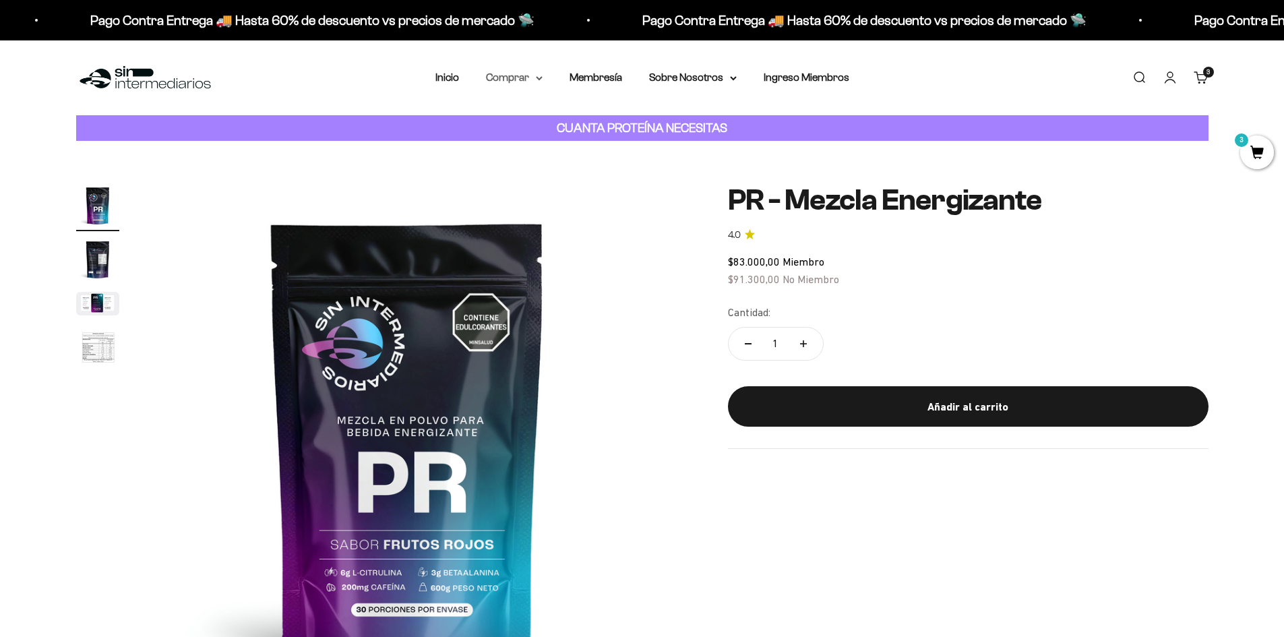
click at [513, 82] on summary "Comprar" at bounding box center [514, 78] width 57 height 18
click at [606, 117] on div "Proteínas Ver Todos Whey Iso Vegan Shaker" at bounding box center [549, 158] width 149 height 120
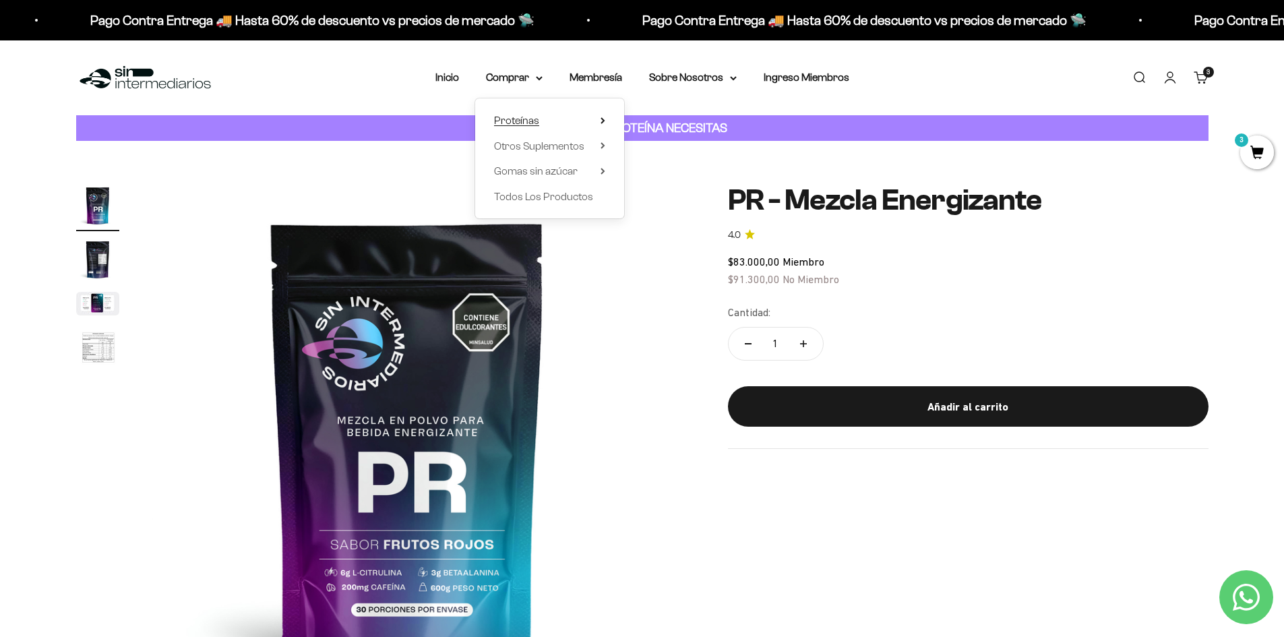
click at [602, 119] on icon at bounding box center [602, 120] width 3 height 5
click at [655, 140] on span "Whey" at bounding box center [657, 145] width 28 height 11
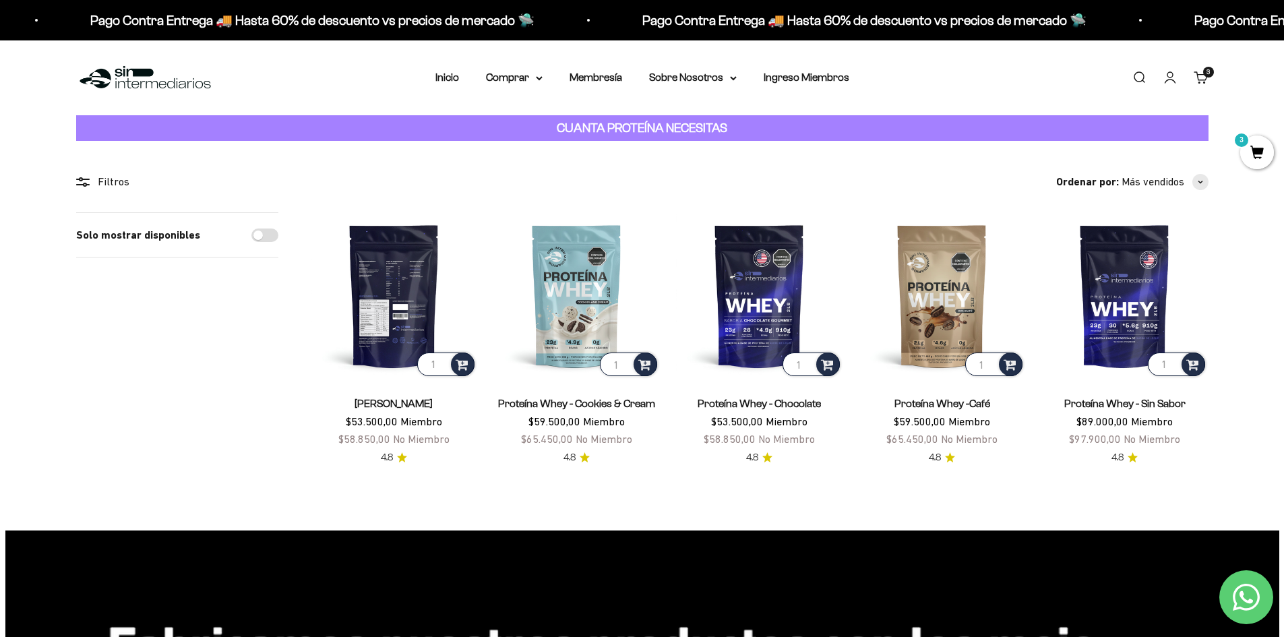
click at [397, 328] on img at bounding box center [394, 295] width 166 height 166
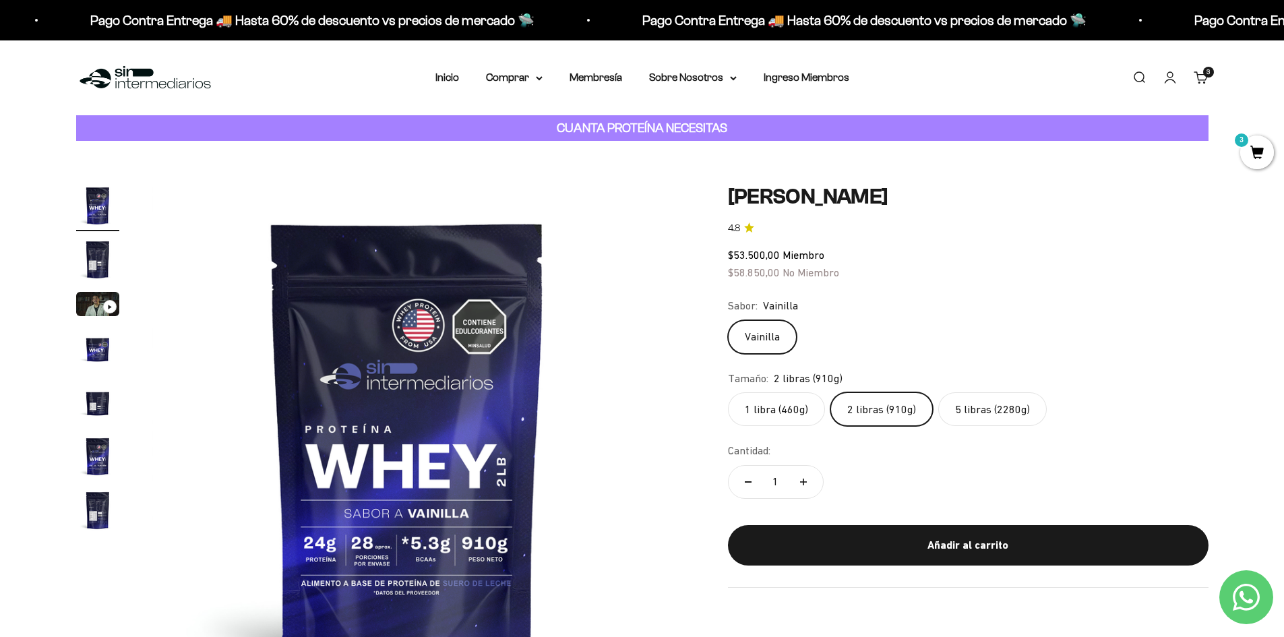
click at [994, 412] on label "5 libras (2280g)" at bounding box center [992, 409] width 109 height 34
click at [728, 392] on input "5 libras (2280g)" at bounding box center [727, 392] width 1 height 1
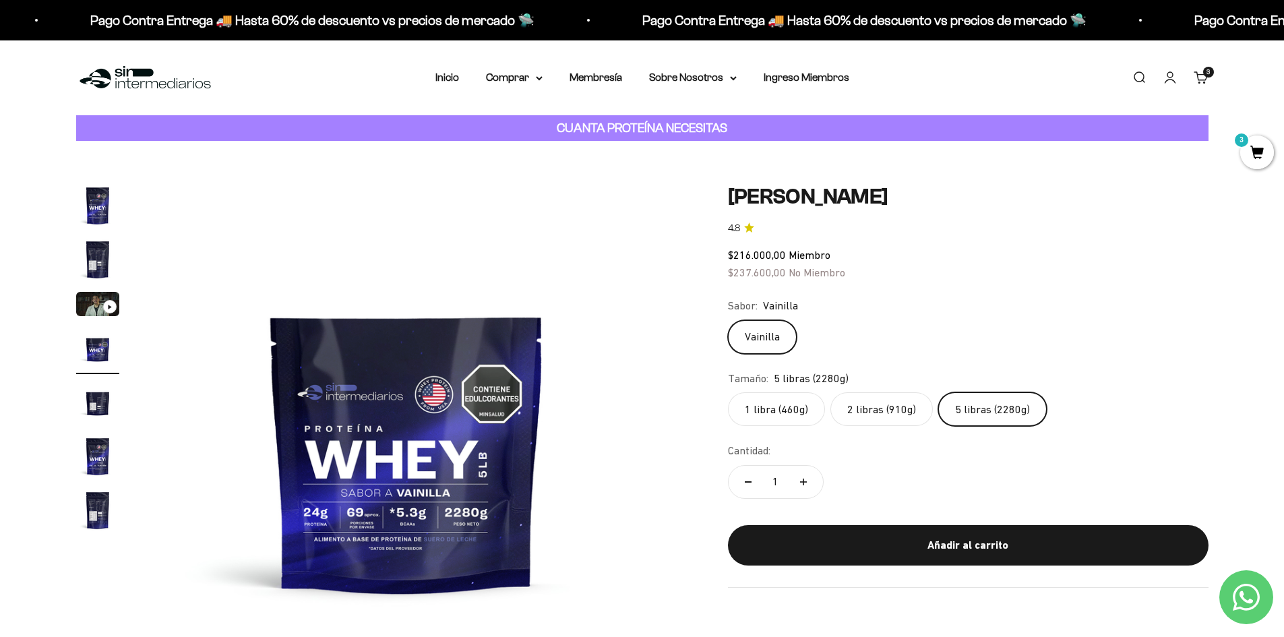
click at [888, 410] on label "2 libras (910g)" at bounding box center [881, 409] width 102 height 34
click at [728, 392] on input "2 libras (910g)" at bounding box center [727, 392] width 1 height 1
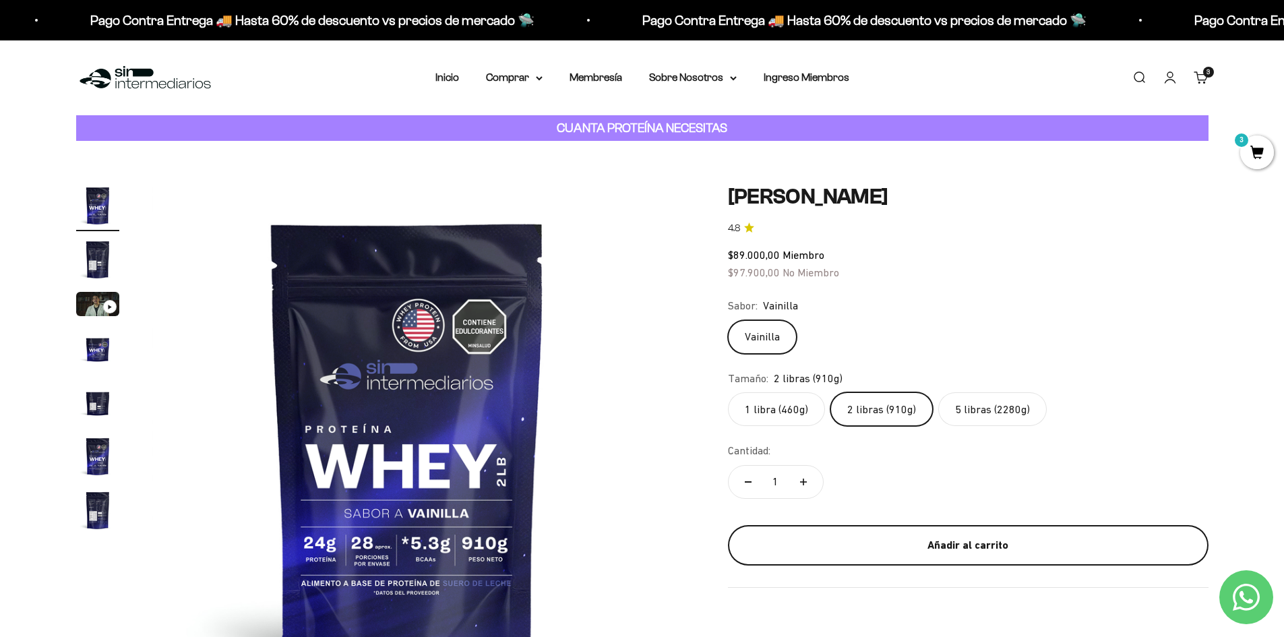
click at [917, 544] on div "Añadir al carrito" at bounding box center [968, 546] width 427 height 18
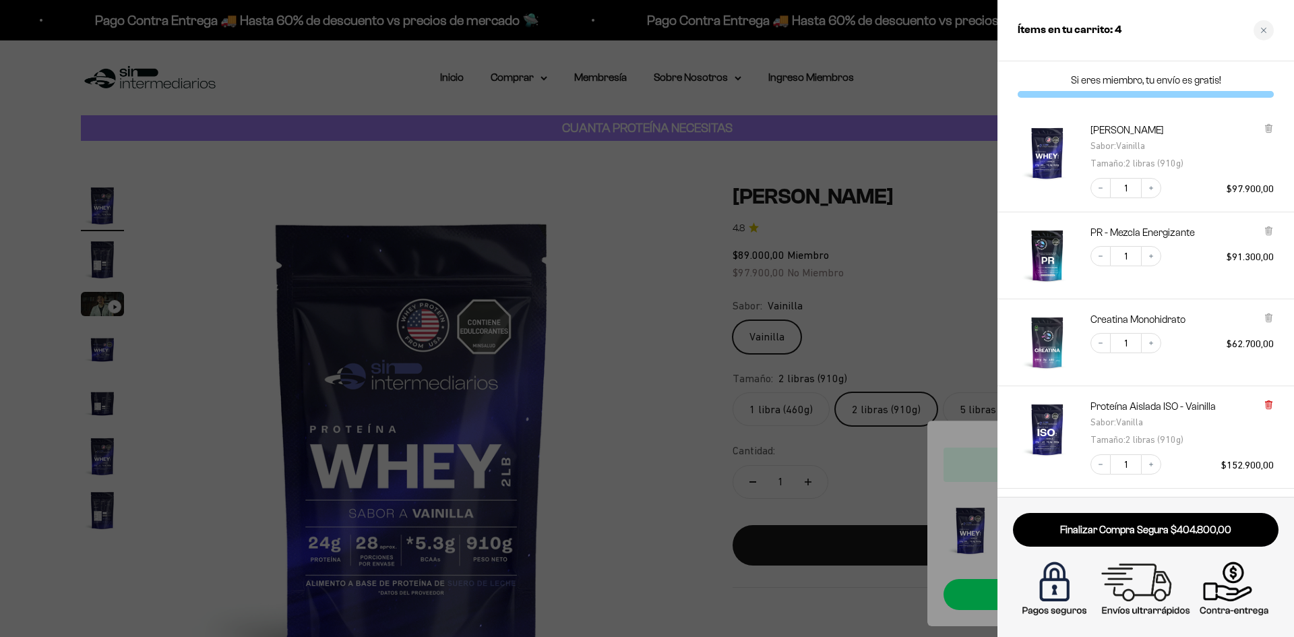
click at [1271, 408] on icon at bounding box center [1268, 405] width 5 height 7
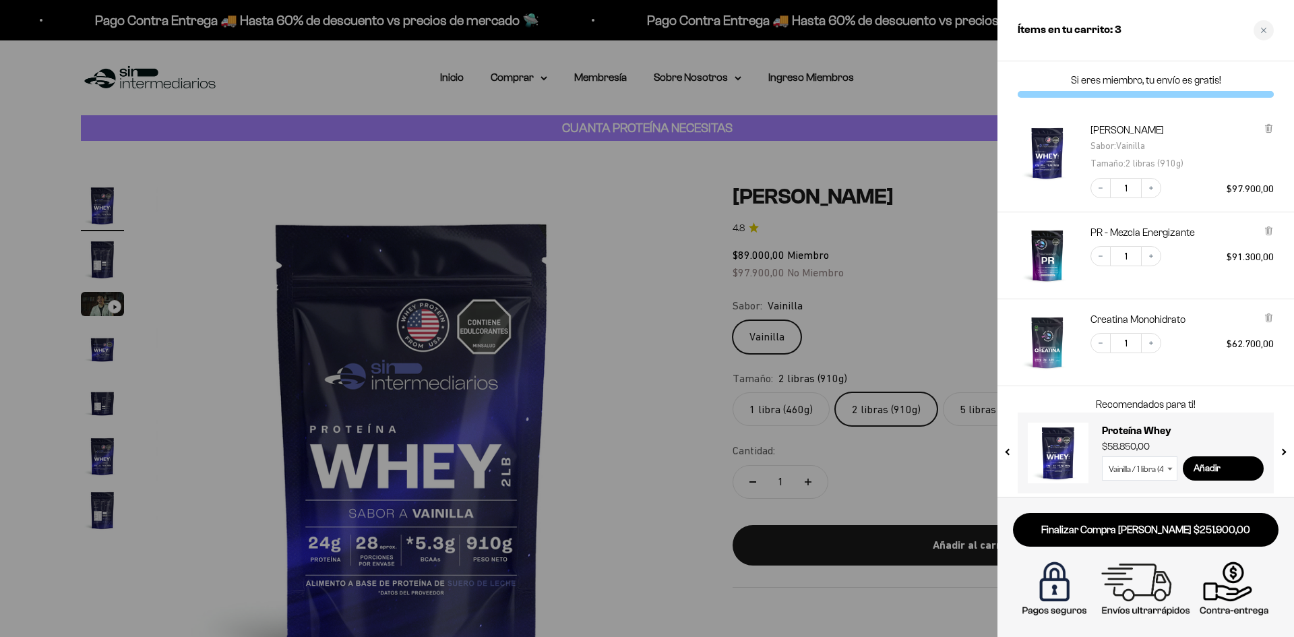
click at [1192, 537] on link "Finalizar Compra Segura $251.900,00" at bounding box center [1146, 530] width 266 height 34
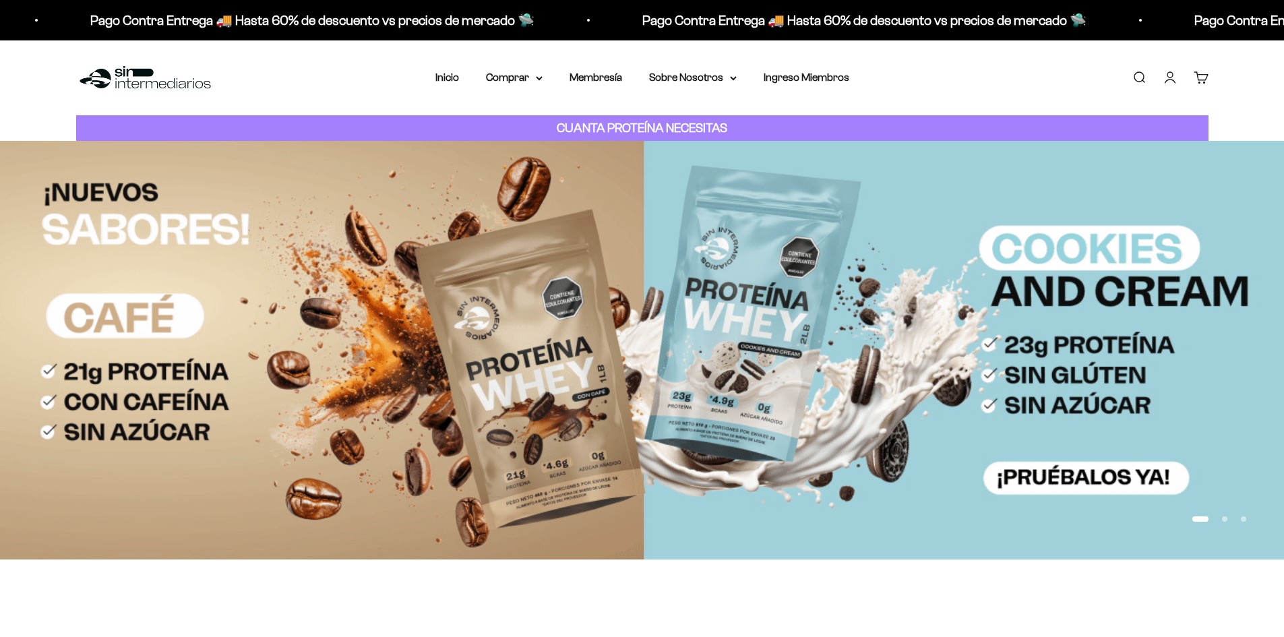
click at [1178, 78] on link "Cuenta" at bounding box center [1170, 77] width 15 height 15
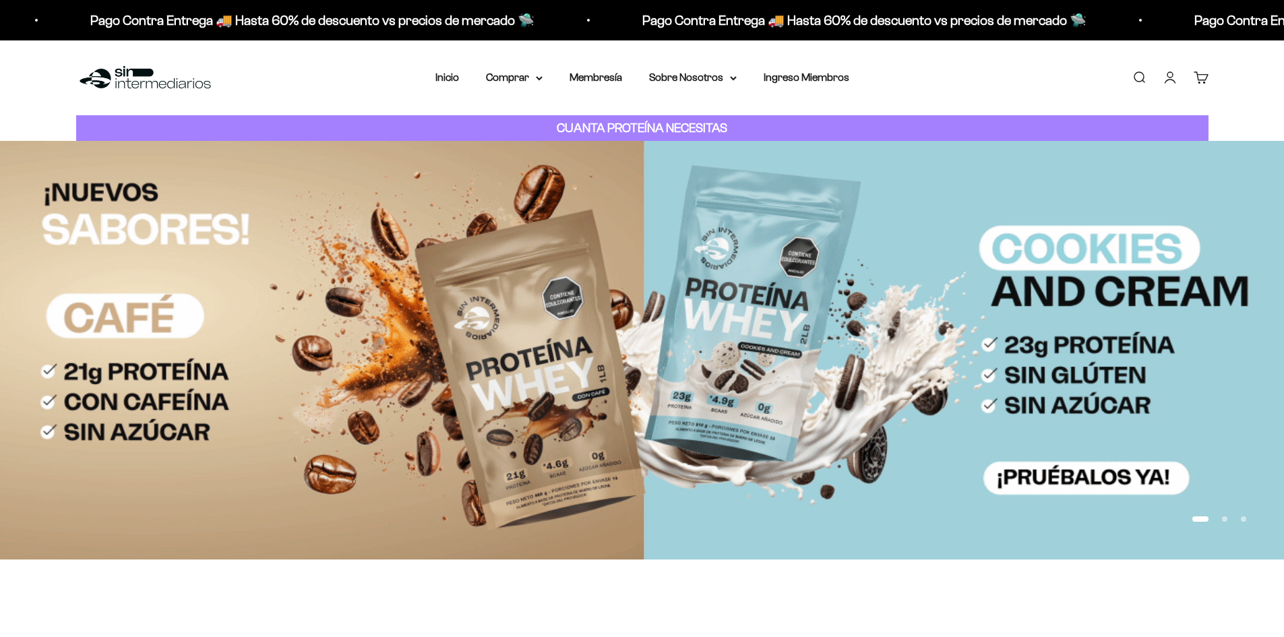
click at [1176, 78] on link "Cuenta" at bounding box center [1170, 77] width 15 height 15
click at [1172, 82] on link "Cuenta" at bounding box center [1170, 77] width 15 height 15
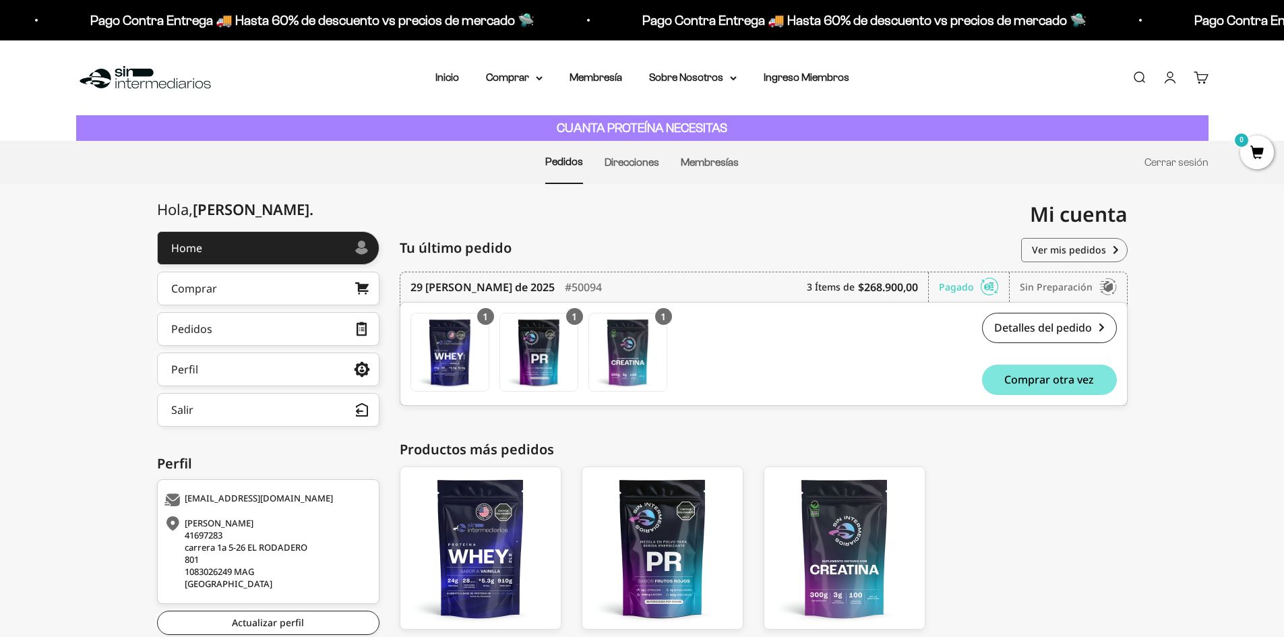
click at [1175, 84] on link "Cuenta" at bounding box center [1170, 77] width 15 height 15
